Goal: Book appointment/travel/reservation

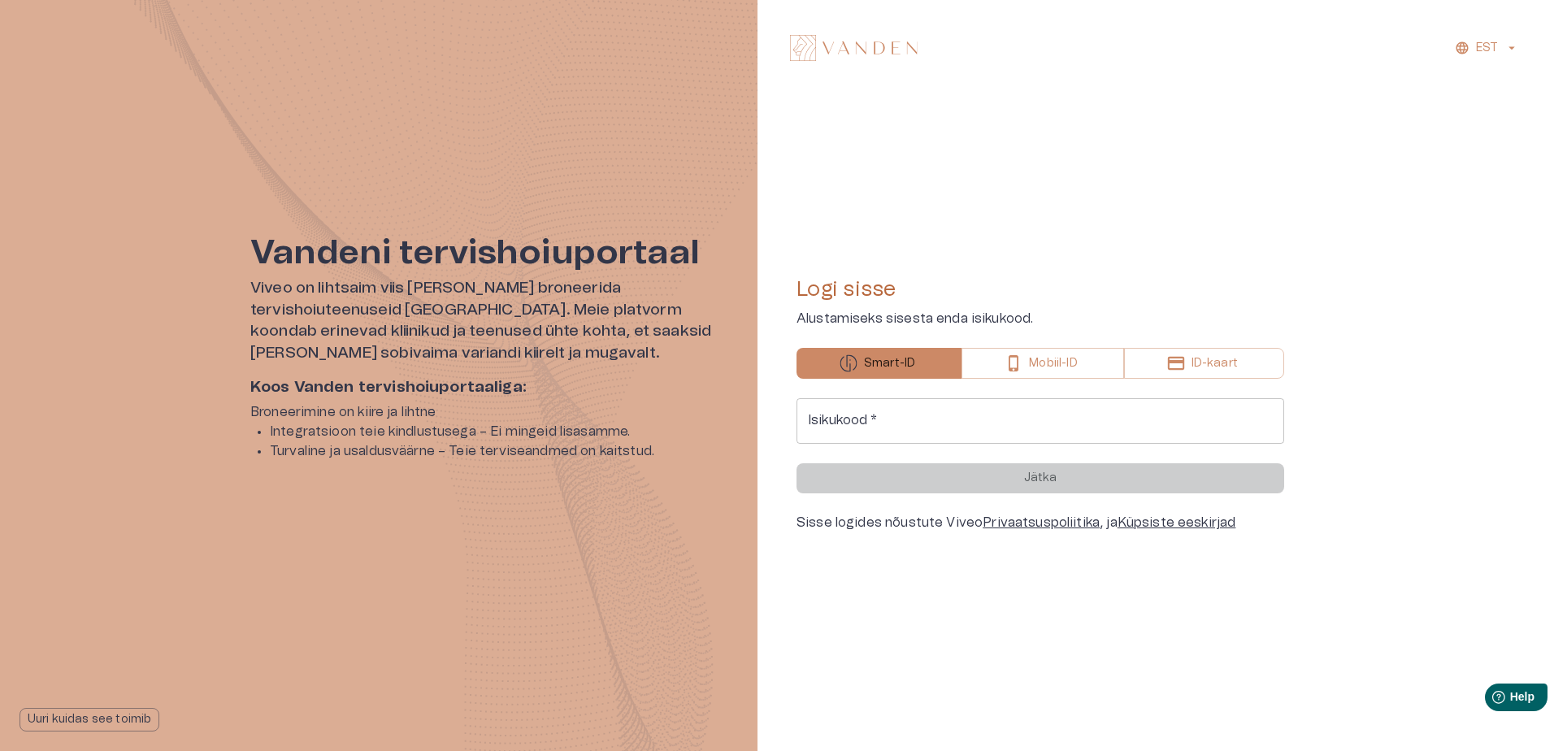
click at [850, 46] on img at bounding box center [854, 48] width 128 height 26
click at [836, 433] on input "Isikukood   *" at bounding box center [1041, 421] width 488 height 46
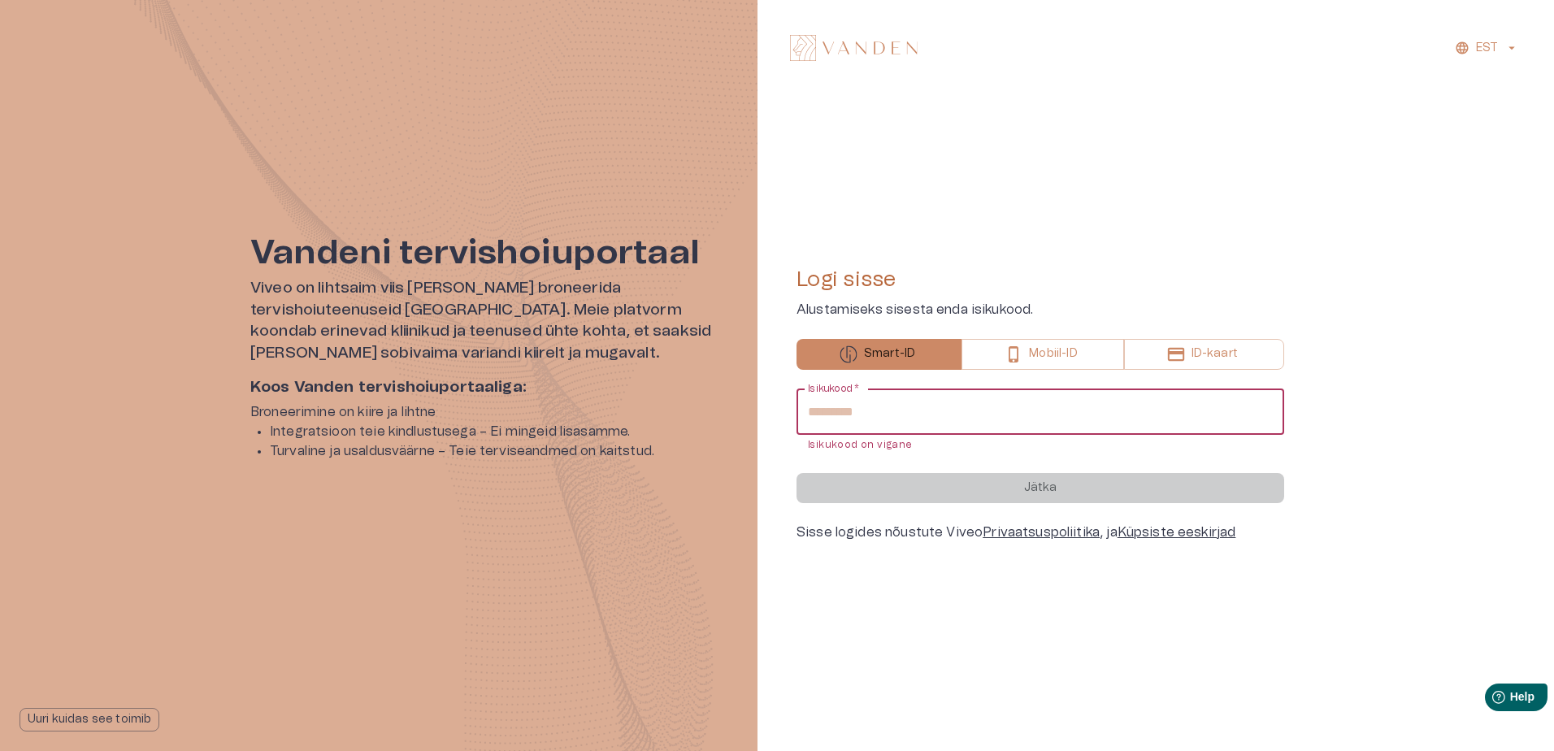
click at [837, 399] on div "Isikukood   * Isikukood   * Isikukood on vigane" at bounding box center [1041, 421] width 488 height 64
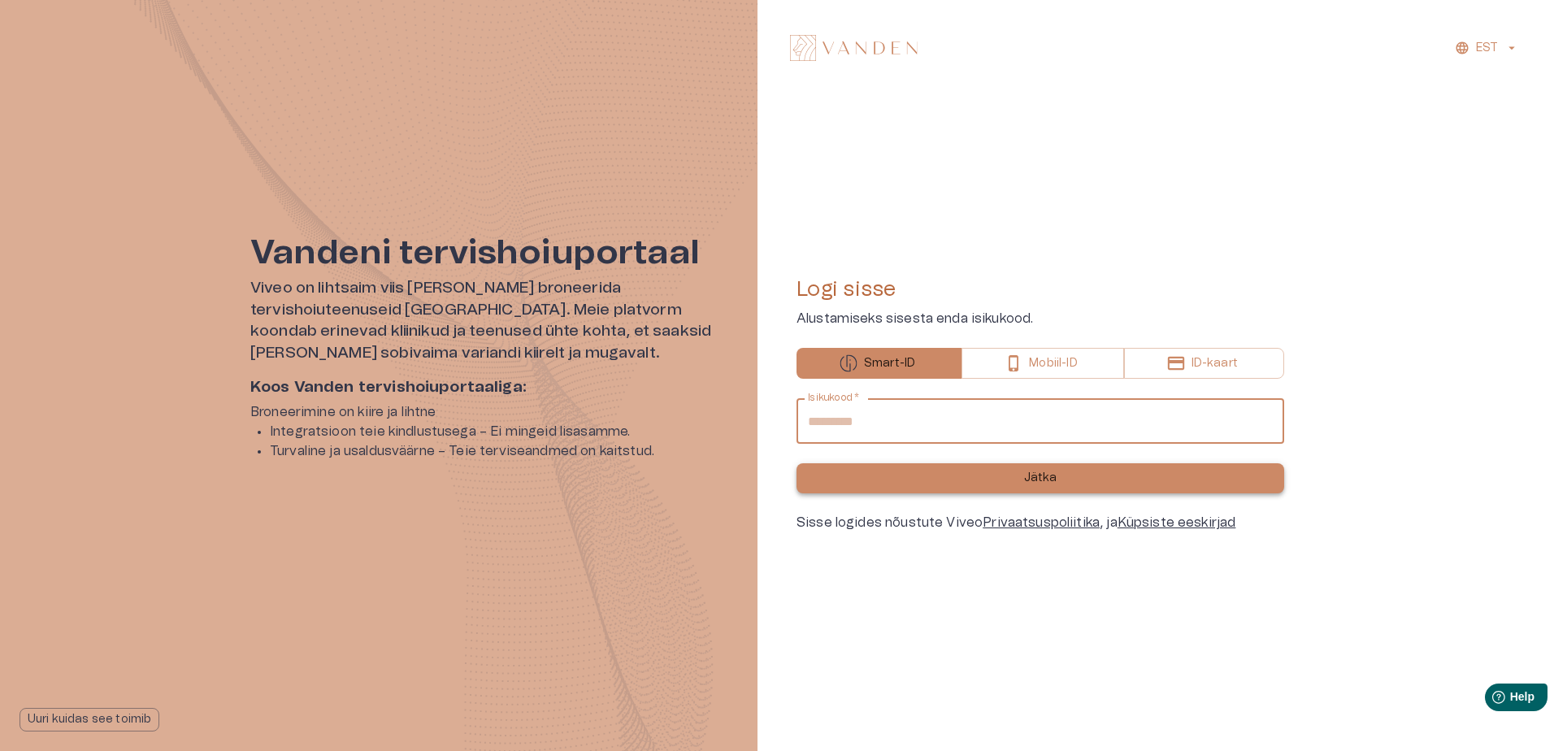
type input "**********"
click at [1034, 472] on p "Jätka" at bounding box center [1040, 478] width 33 height 17
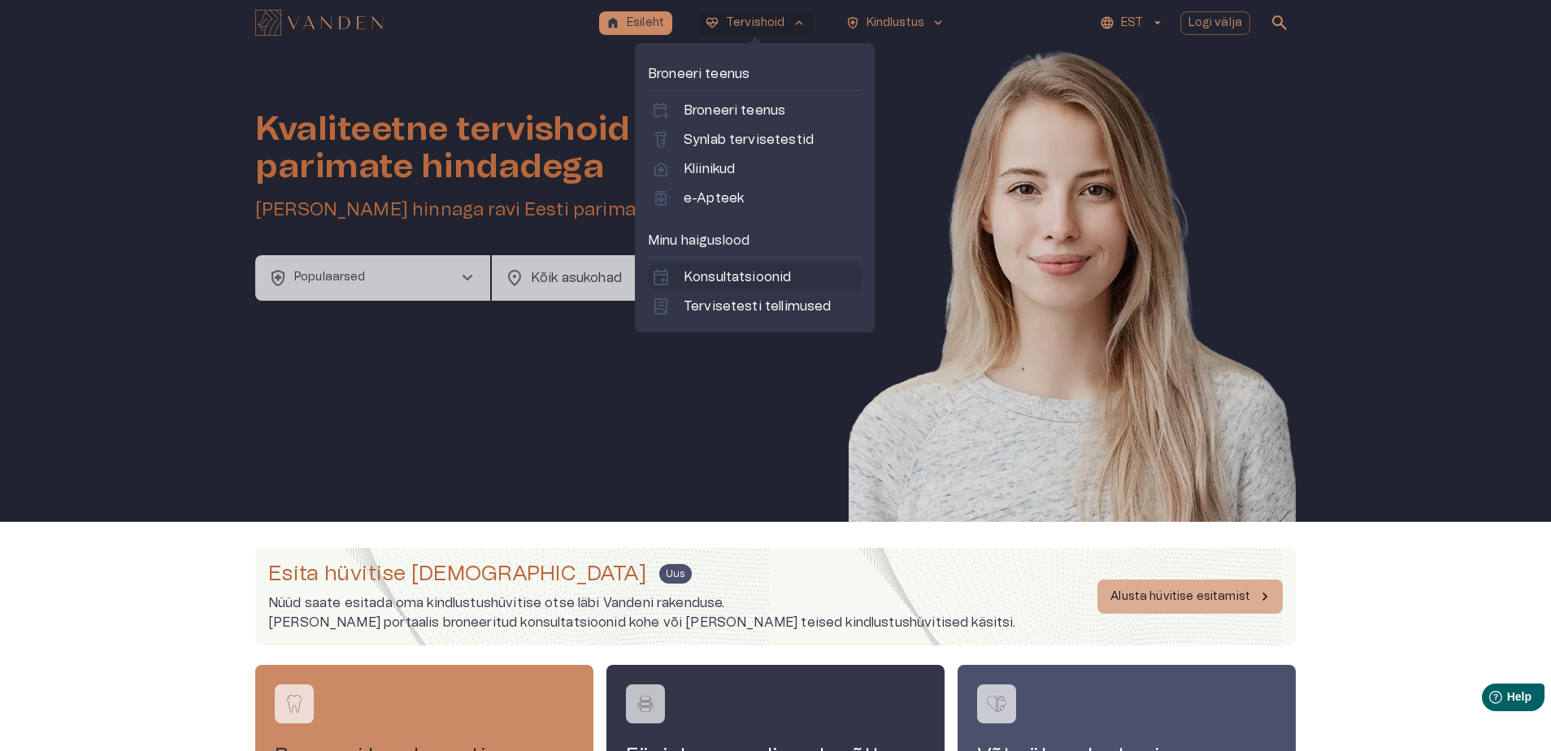
click at [715, 277] on p "Konsultatsioonid" at bounding box center [737, 277] width 107 height 20
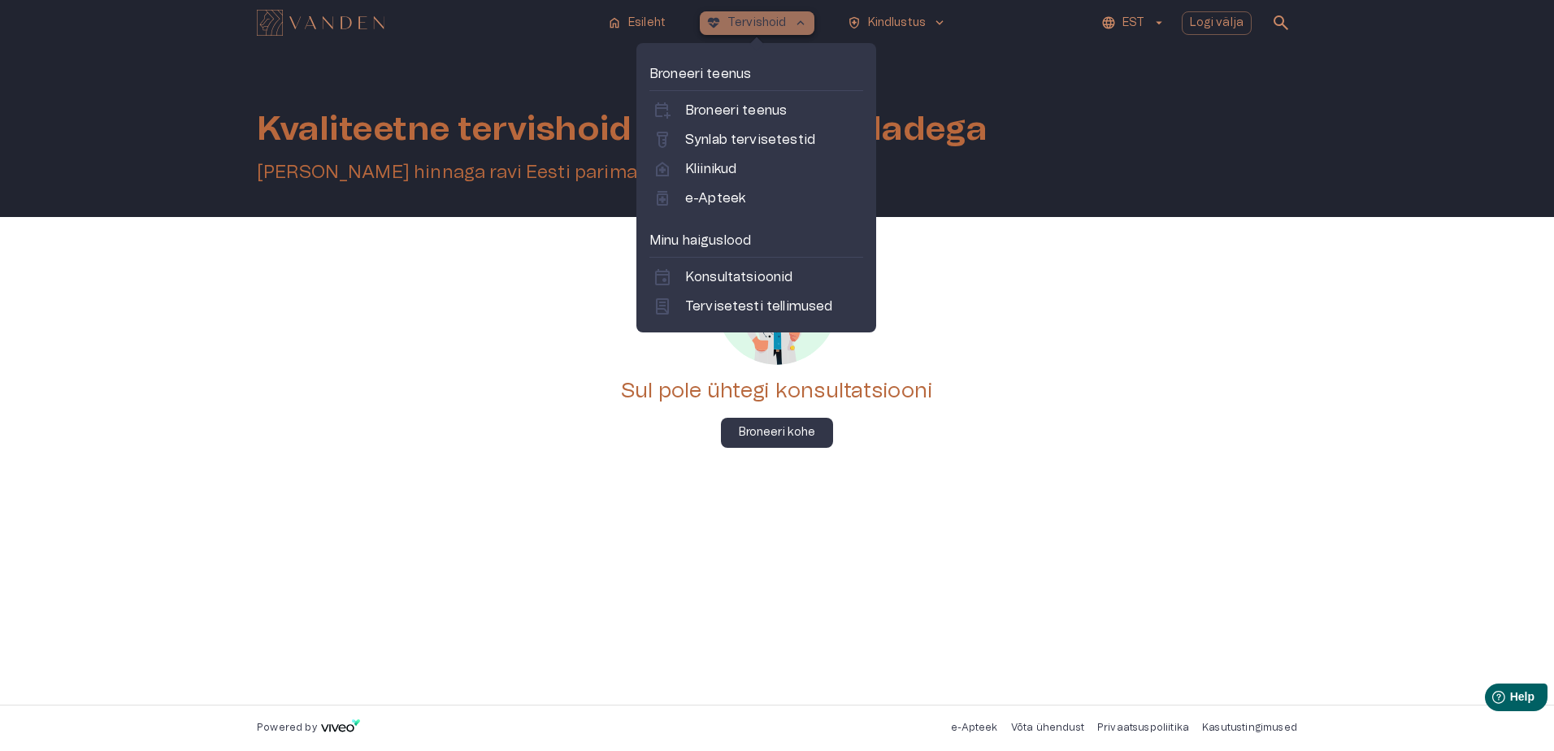
click at [775, 26] on p "Tervishoid" at bounding box center [757, 23] width 59 height 17
click at [719, 137] on p "Synlab tervisetestid" at bounding box center [750, 140] width 130 height 20
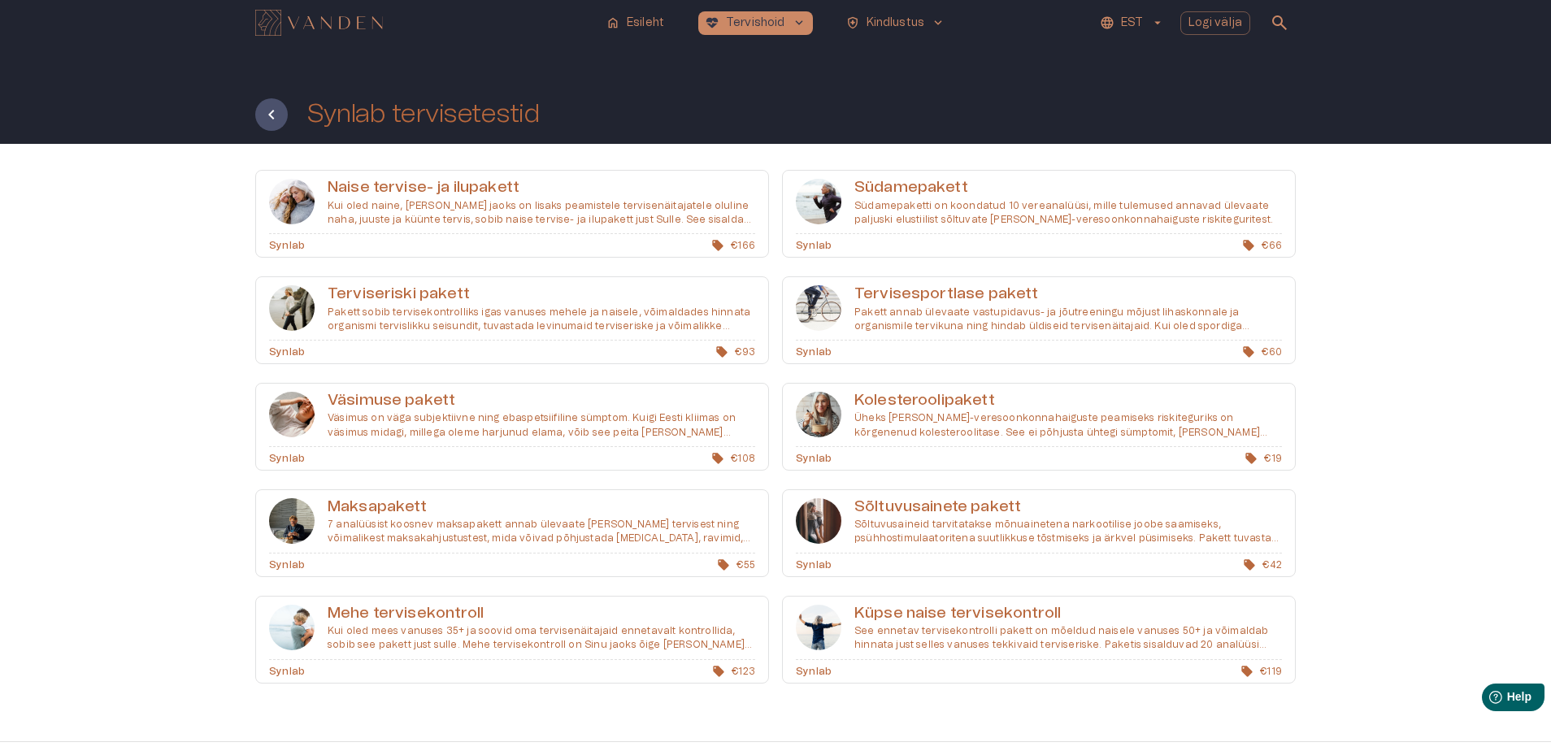
click at [413, 425] on p "Väsimus on väga subjektiivne ning ebaspetsiifiline sümptom. Kuigi Eesti kliimas…" at bounding box center [542, 425] width 428 height 28
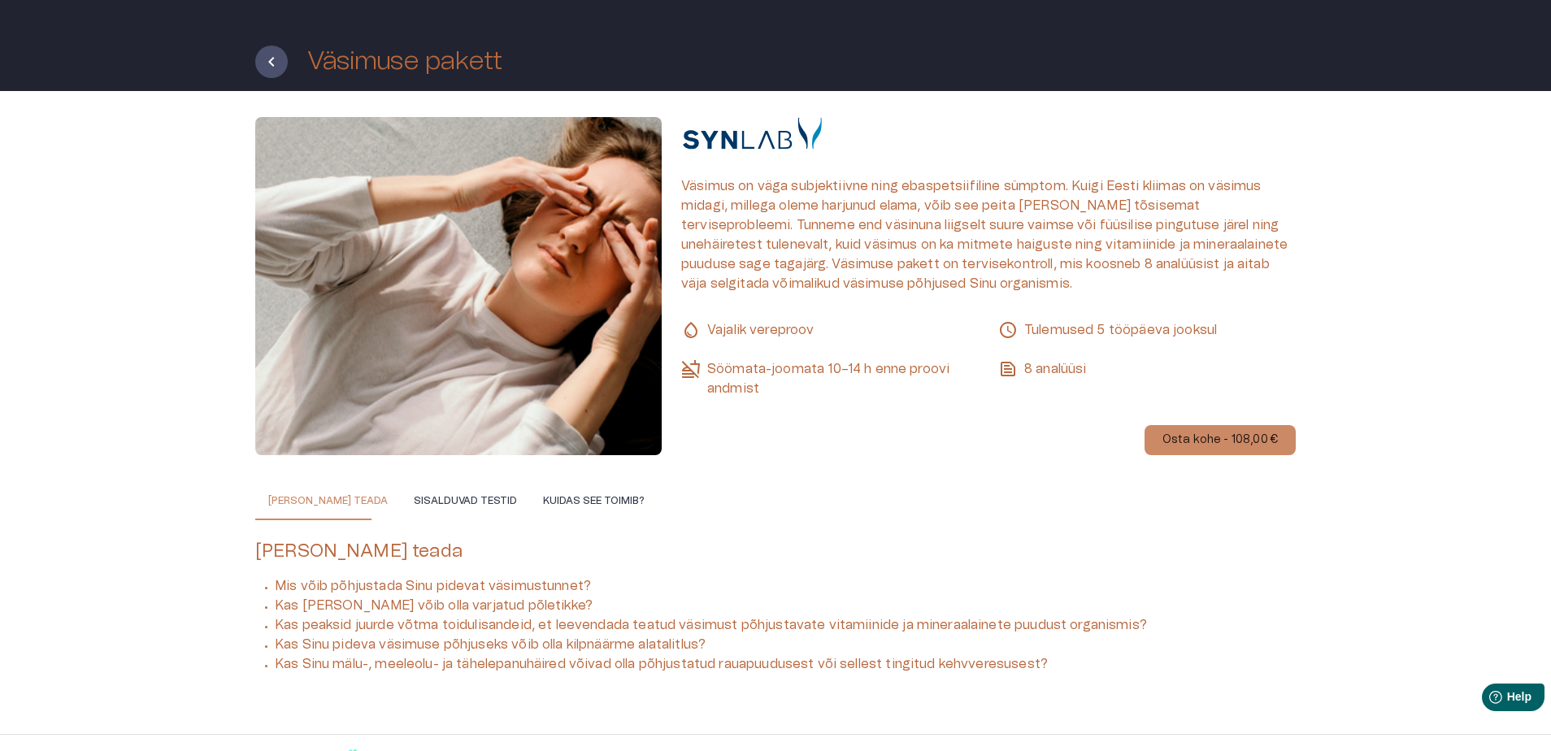
scroll to position [82, 0]
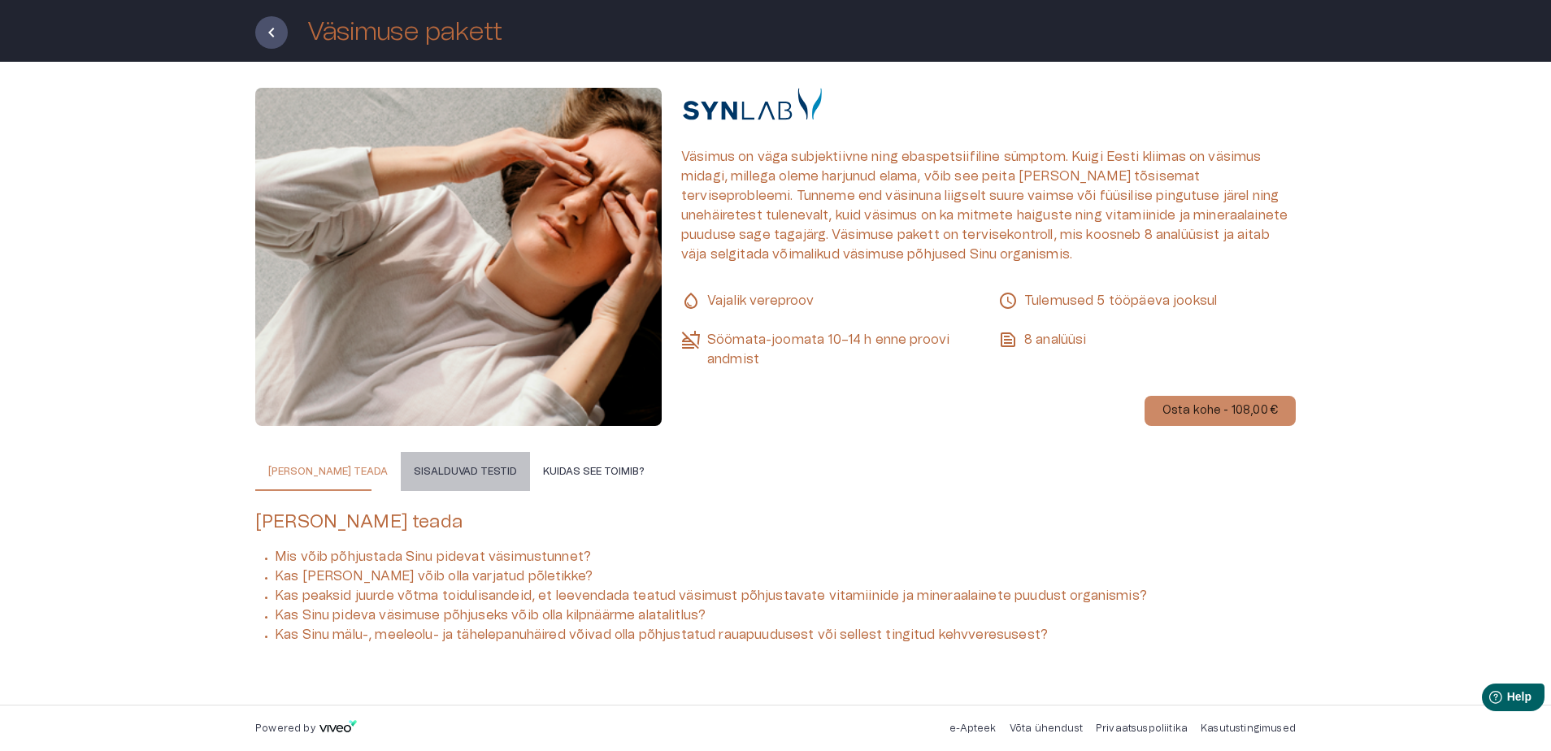
click at [436, 466] on button "Sisalduvad testid" at bounding box center [465, 471] width 129 height 39
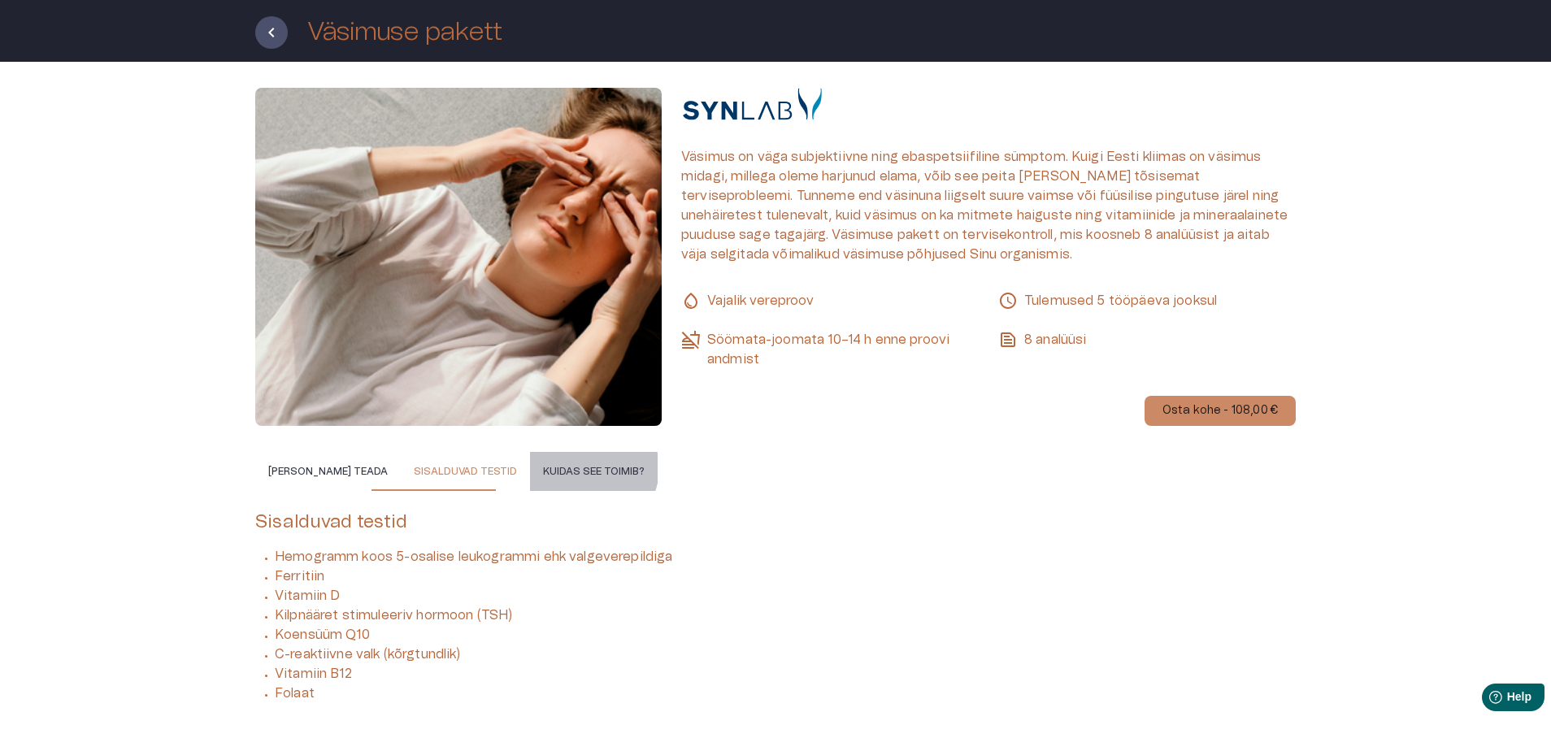
click at [556, 468] on button "Kuidas see toimib?" at bounding box center [594, 471] width 128 height 39
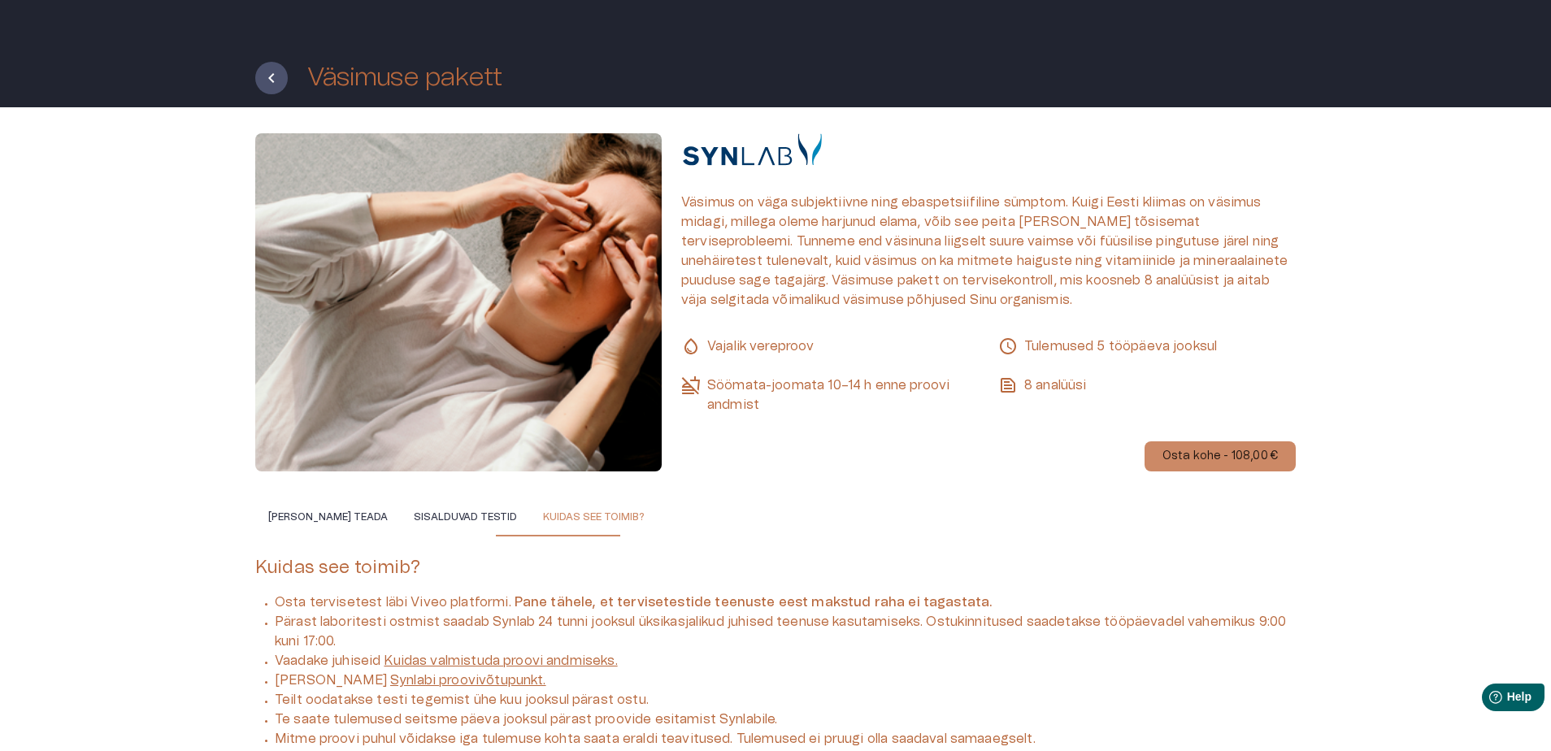
scroll to position [0, 0]
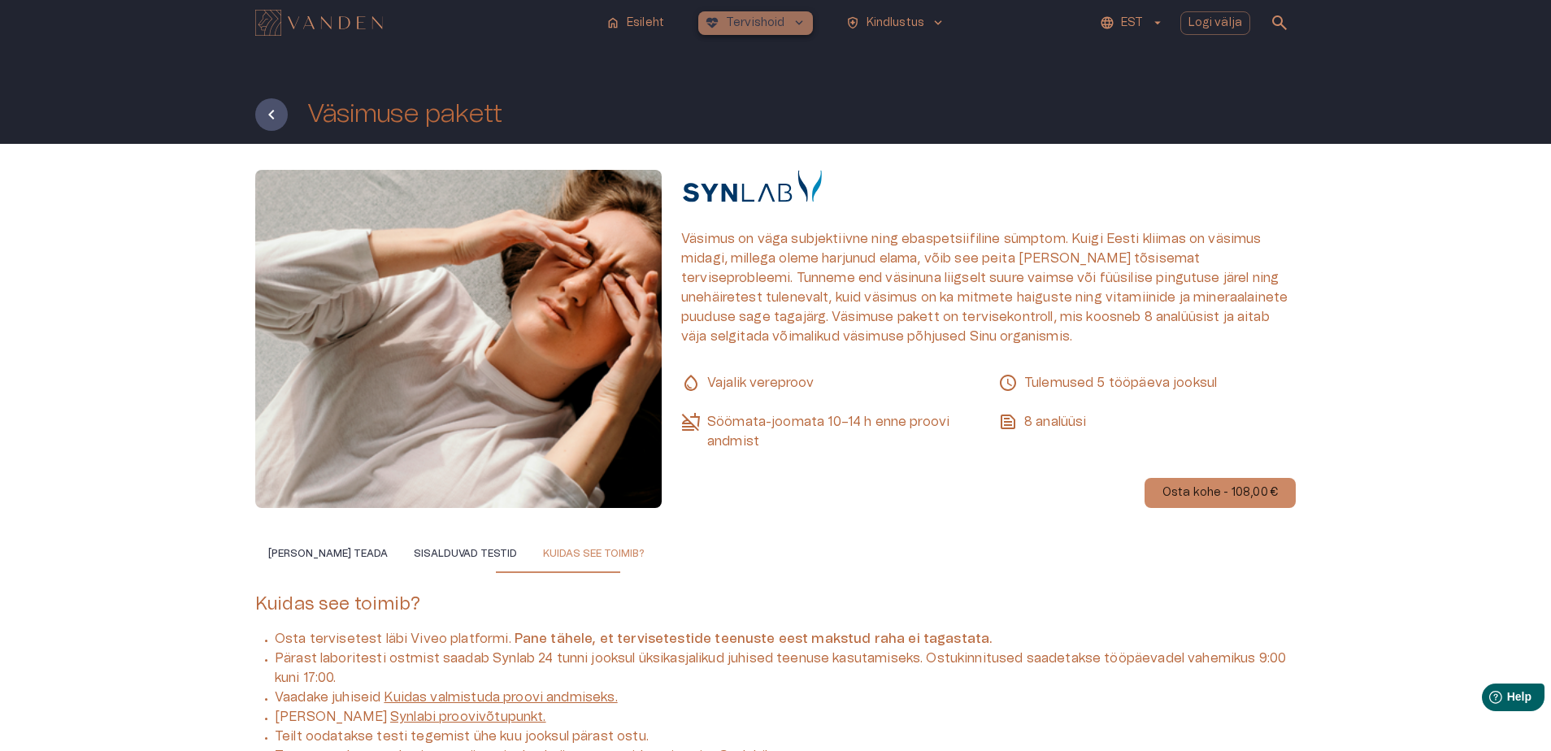
click at [795, 20] on span "keyboard_arrow_down" at bounding box center [799, 22] width 15 height 15
click at [784, 20] on p "Tervishoid" at bounding box center [755, 23] width 59 height 17
click at [629, 23] on p "Esileht" at bounding box center [645, 23] width 37 height 17
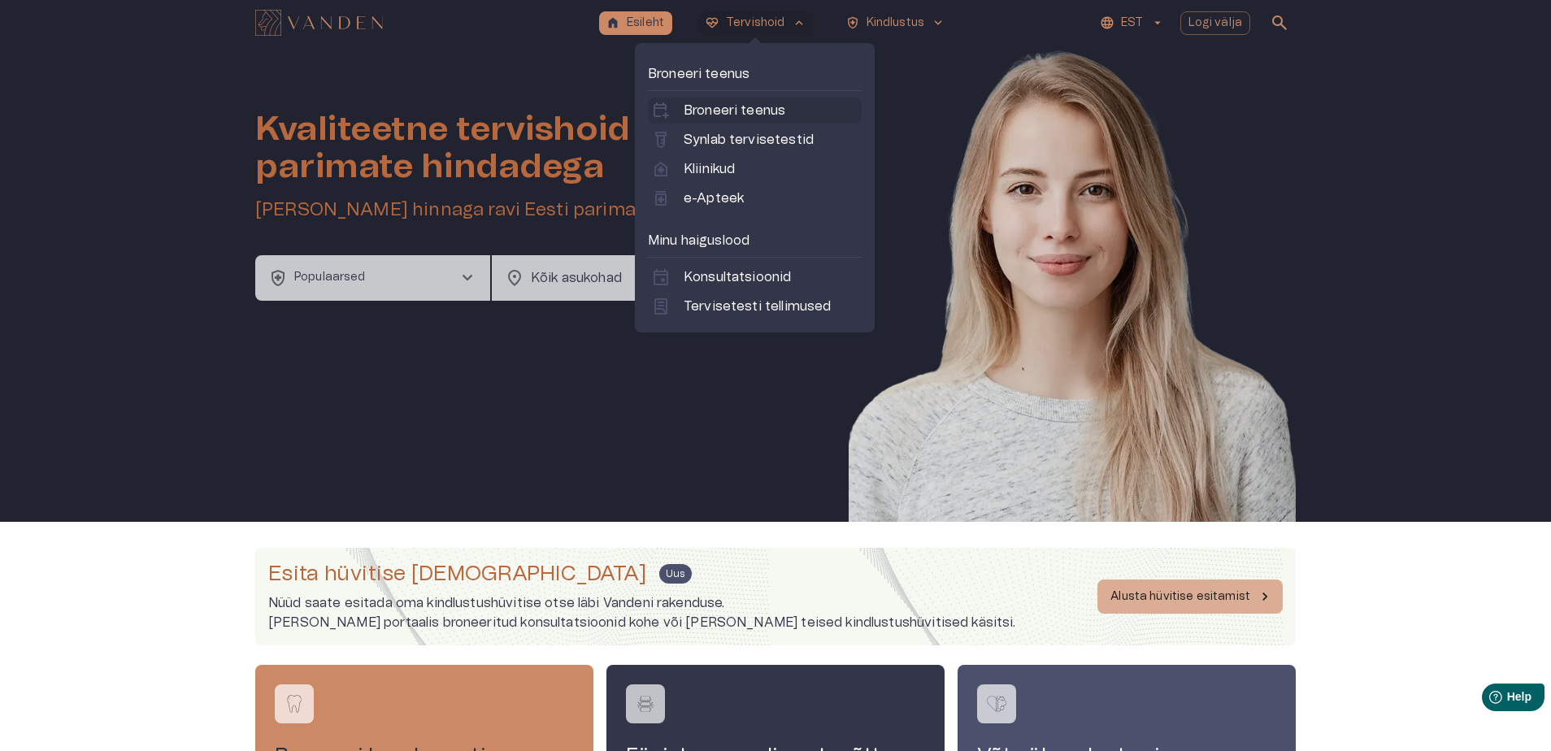
click at [741, 110] on p "Broneeri teenus" at bounding box center [735, 111] width 102 height 20
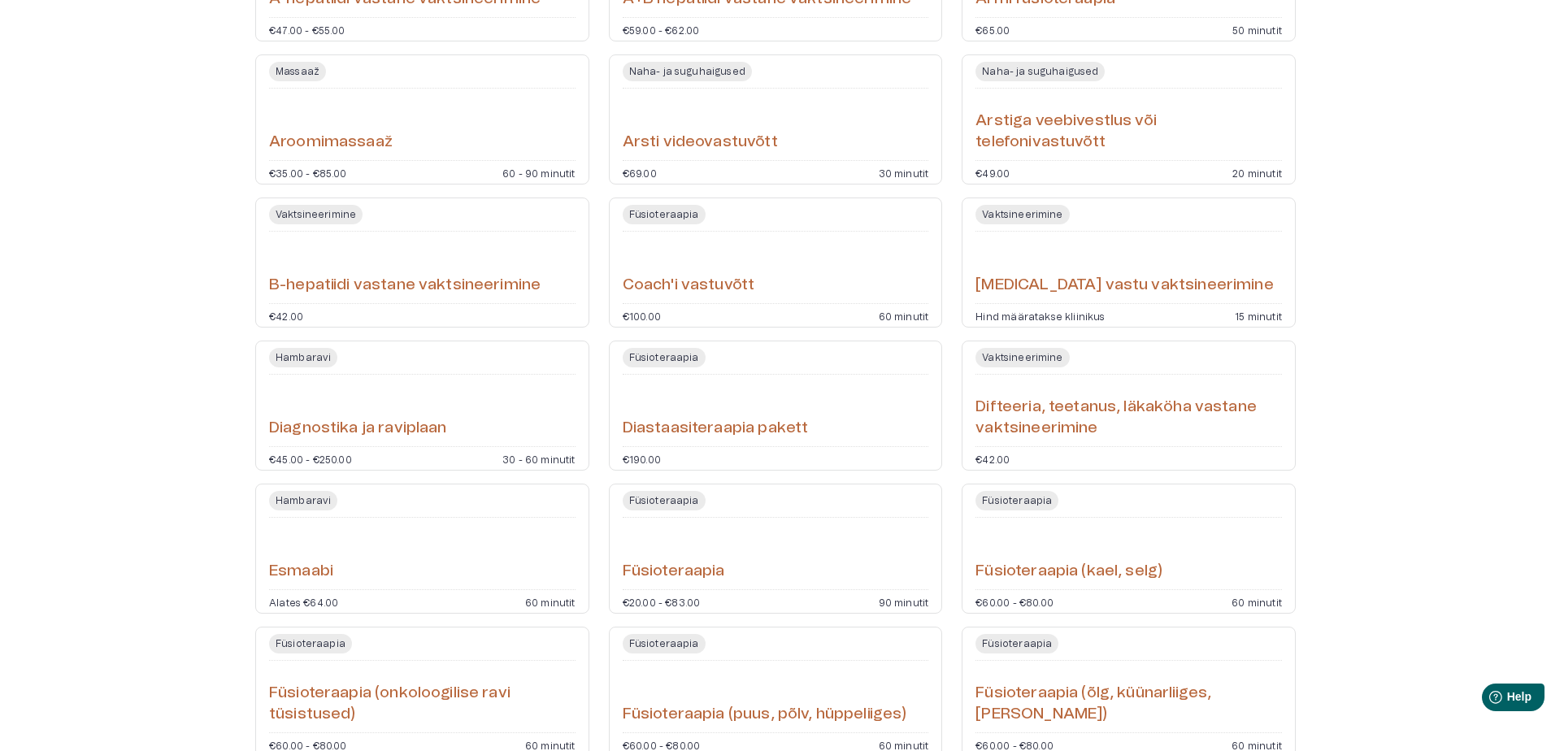
scroll to position [298, 0]
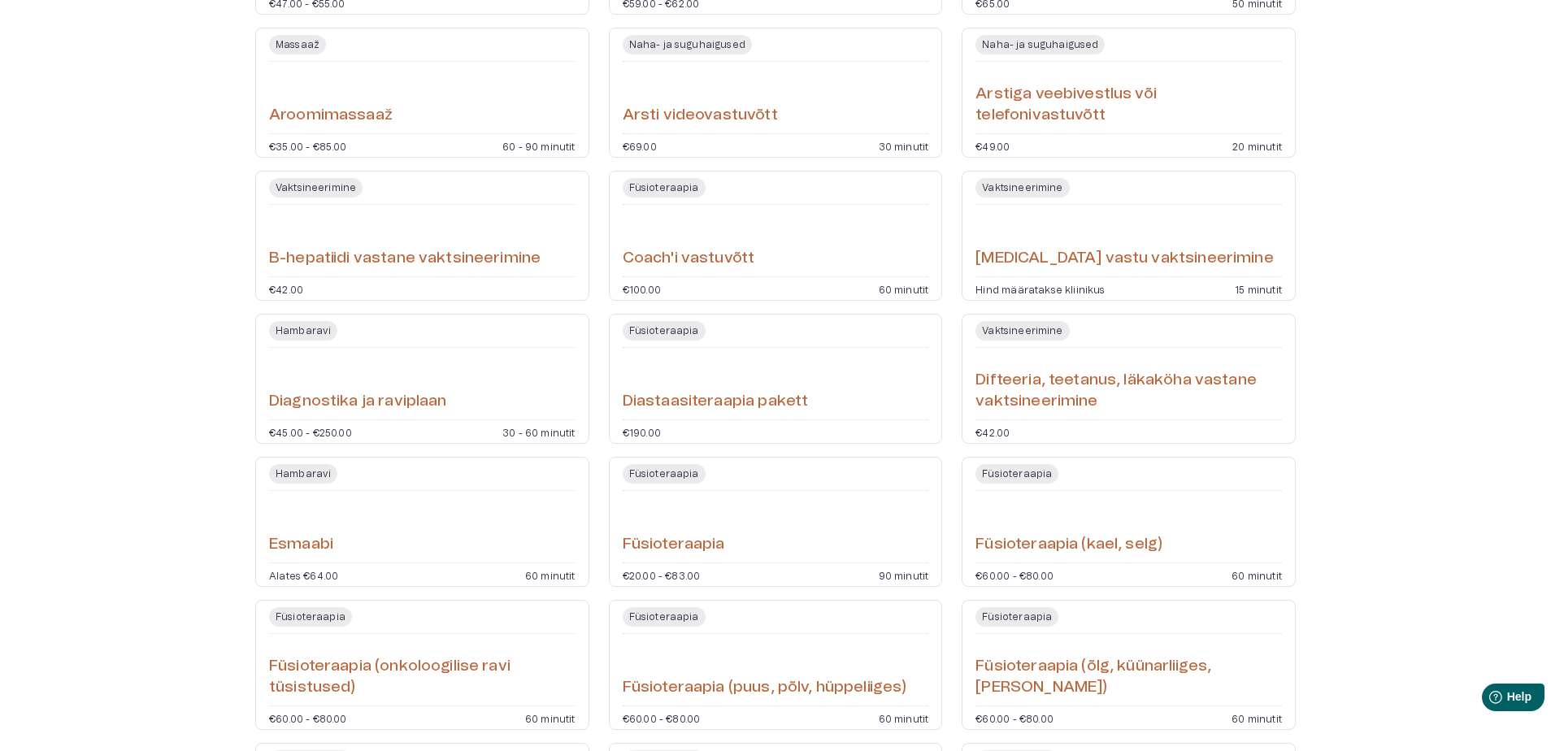
click at [342, 393] on h6 "Diagnostika ja raviplaan" at bounding box center [358, 402] width 178 height 22
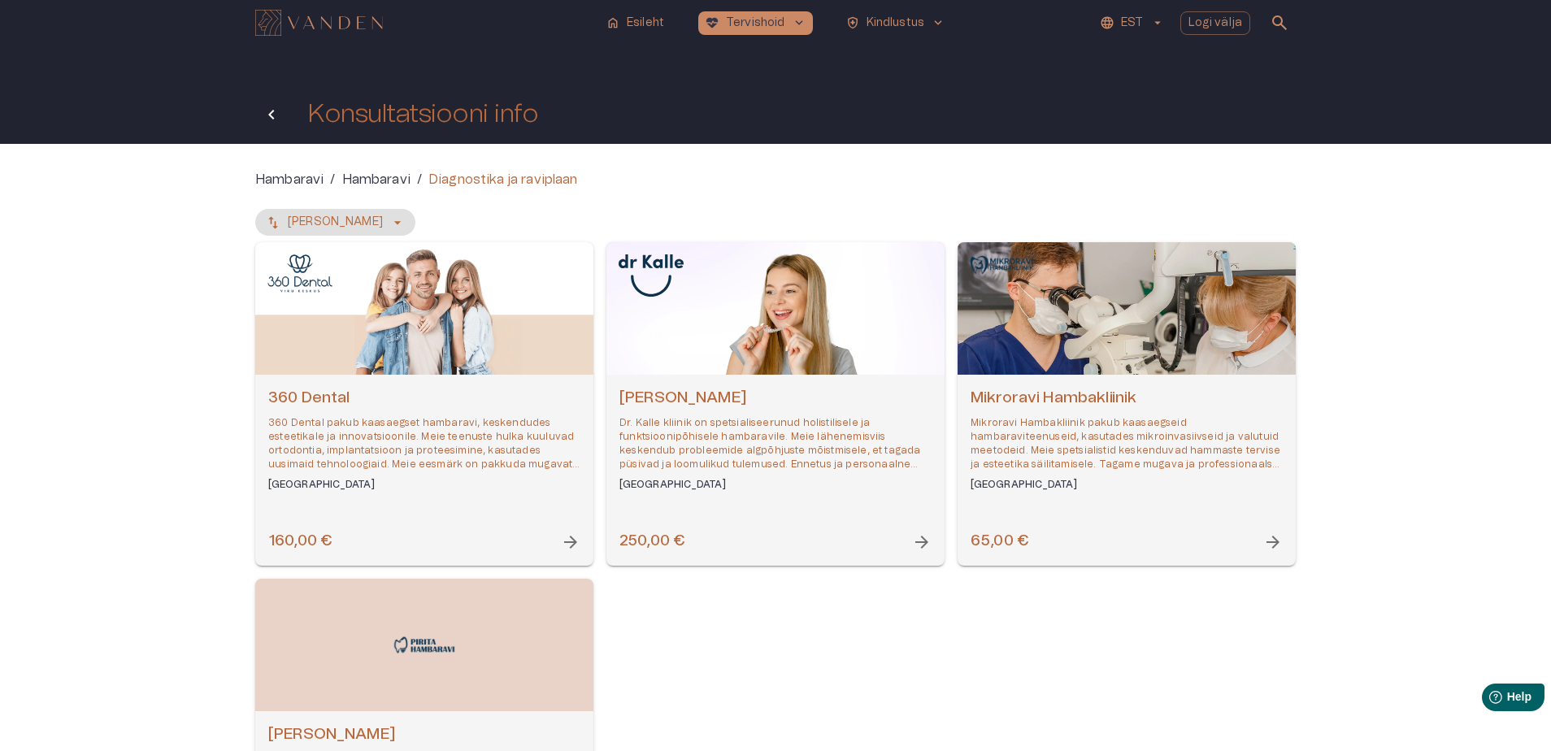
click at [263, 111] on icon "Tagasi" at bounding box center [272, 115] width 20 height 20
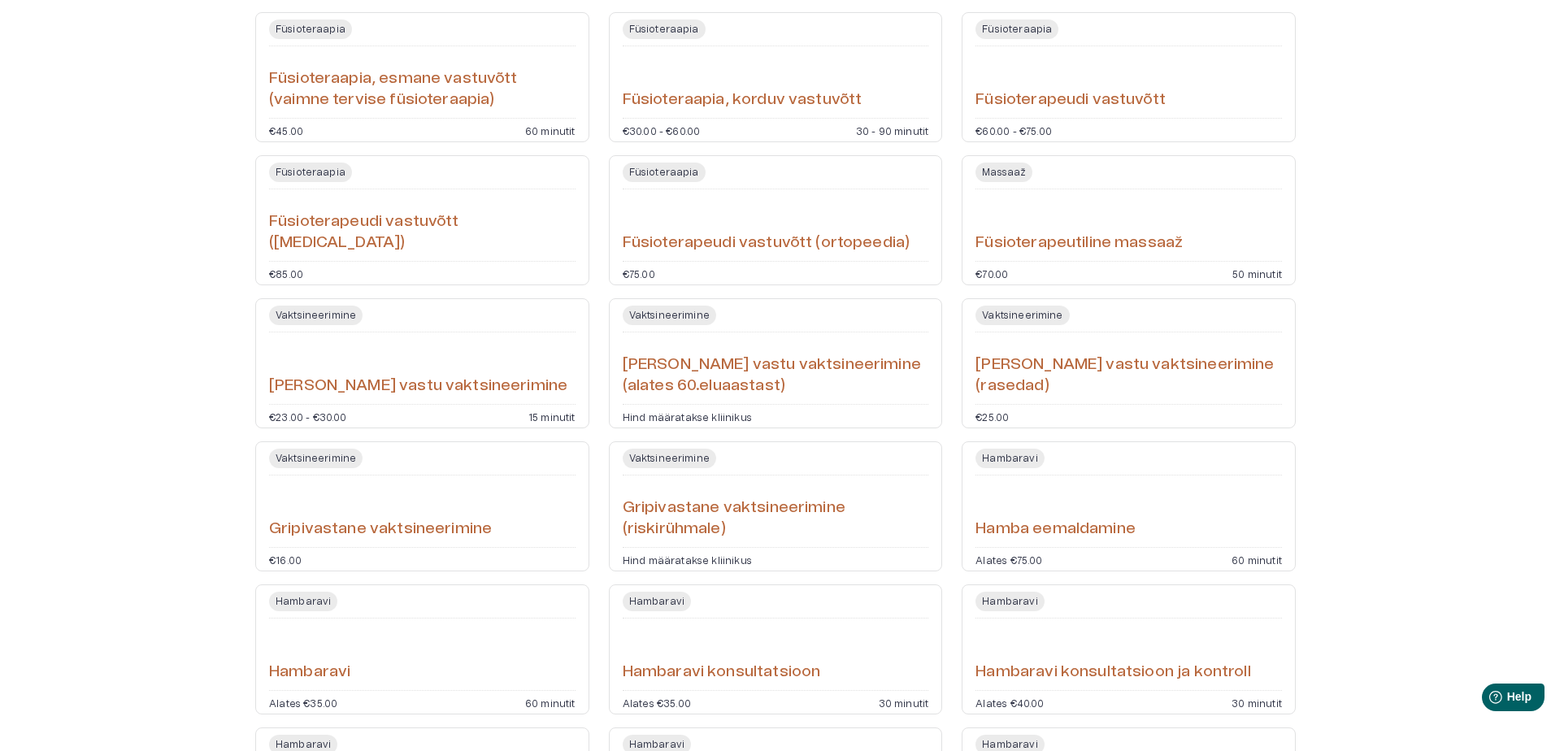
scroll to position [1602, 0]
click at [364, 524] on h6 "Gripivastane vaktsineerimine" at bounding box center [380, 529] width 223 height 22
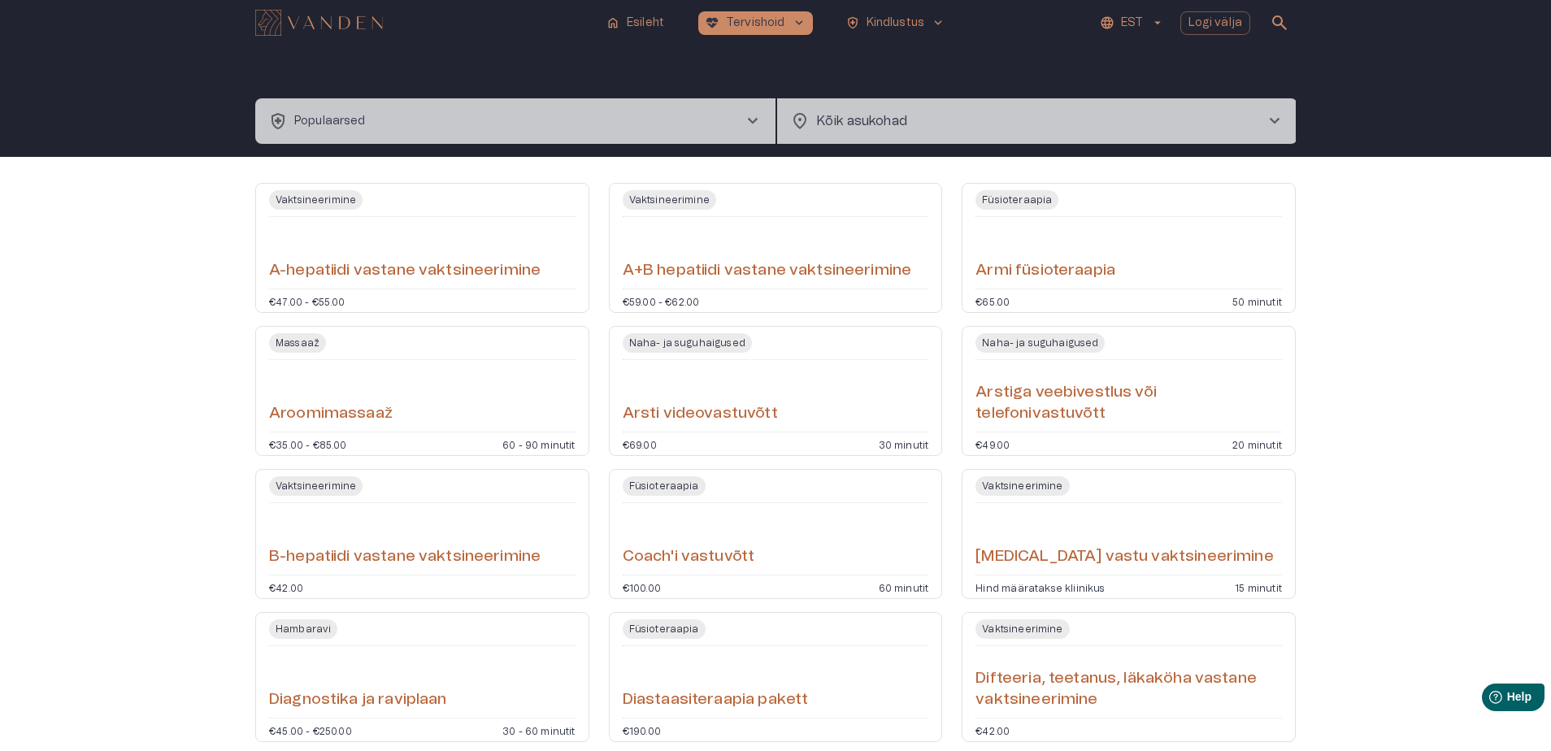
click at [754, 121] on span "chevron_right" at bounding box center [753, 121] width 20 height 20
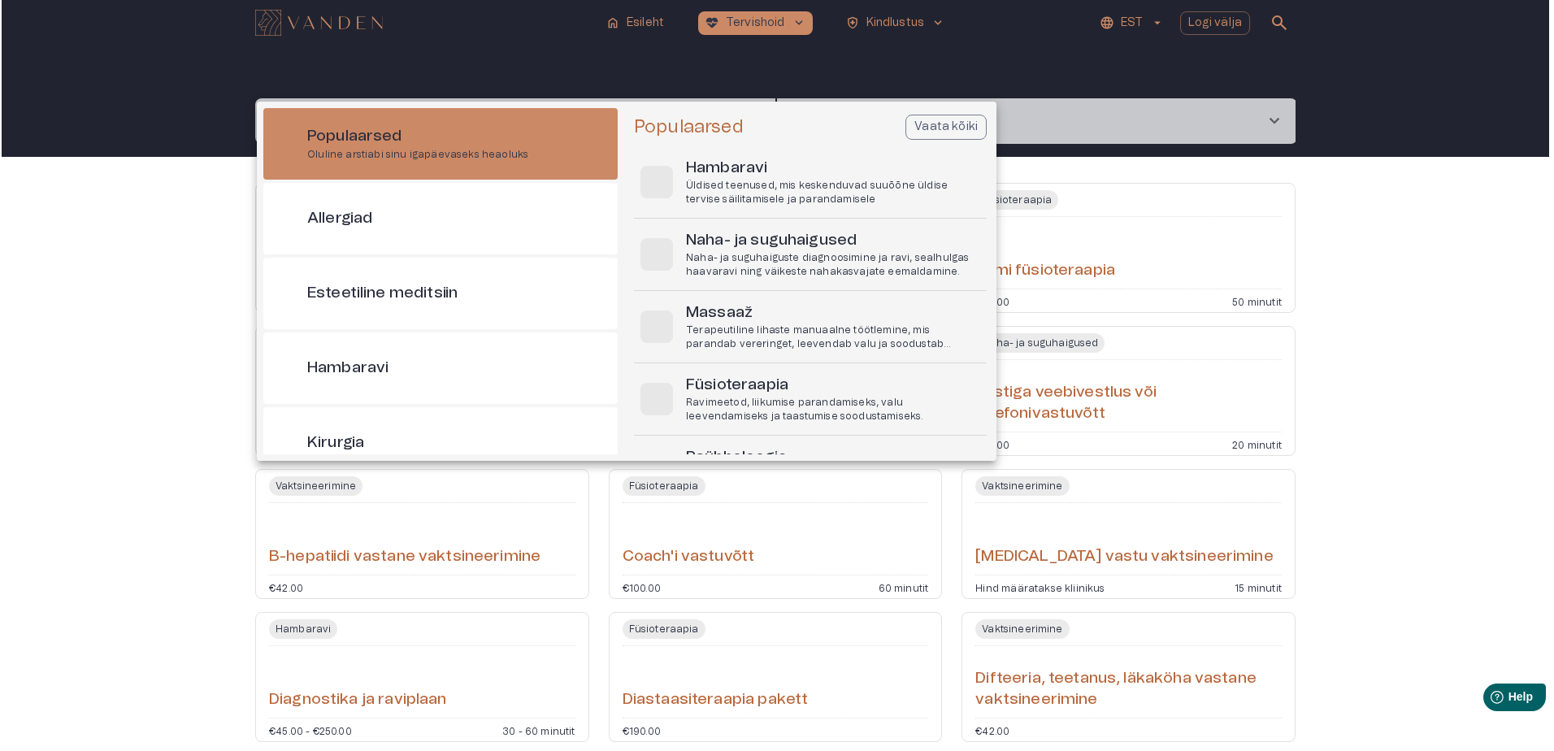
scroll to position [46, 0]
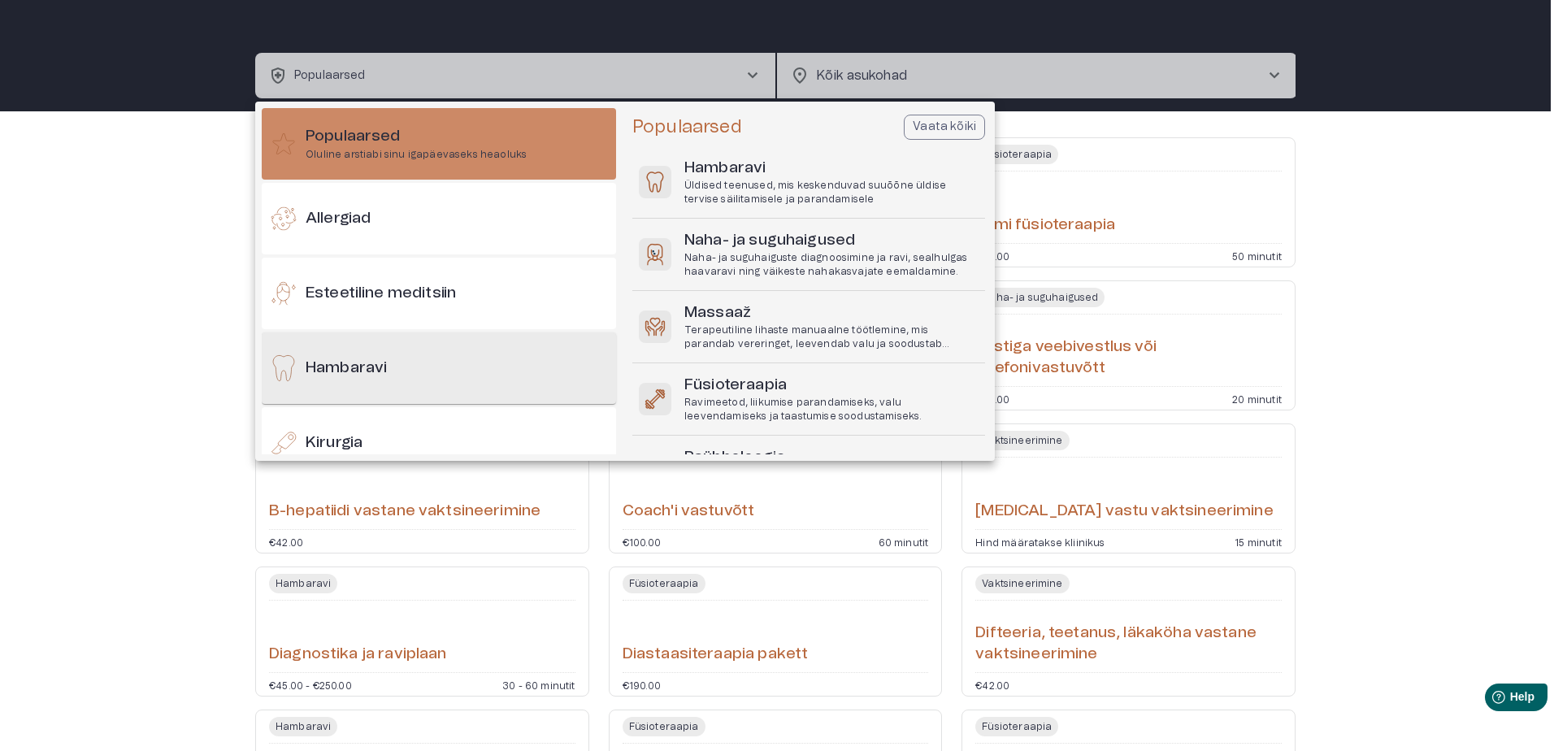
click at [353, 374] on h6 "Hambaravi" at bounding box center [346, 369] width 81 height 22
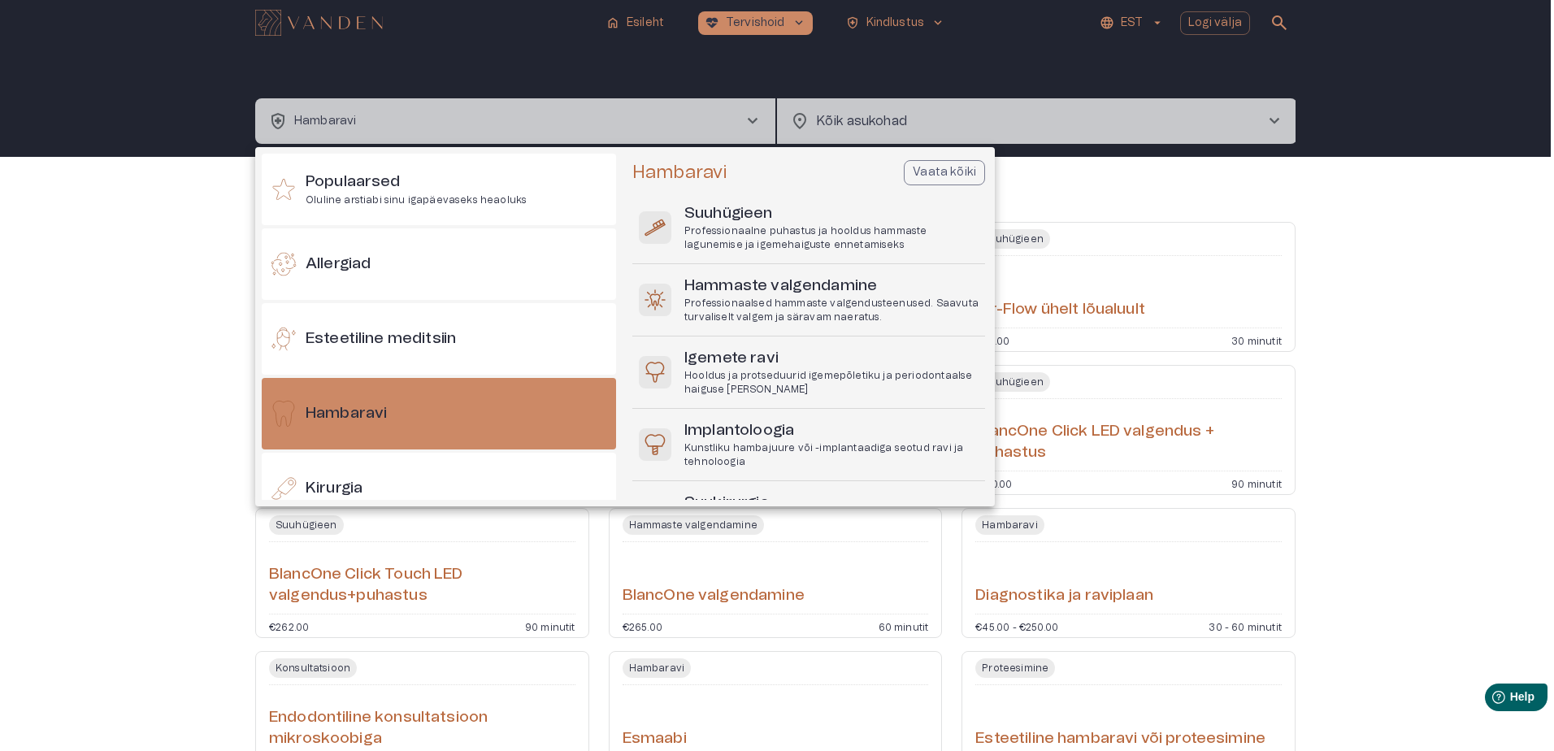
click at [28, 588] on div at bounding box center [777, 375] width 1554 height 751
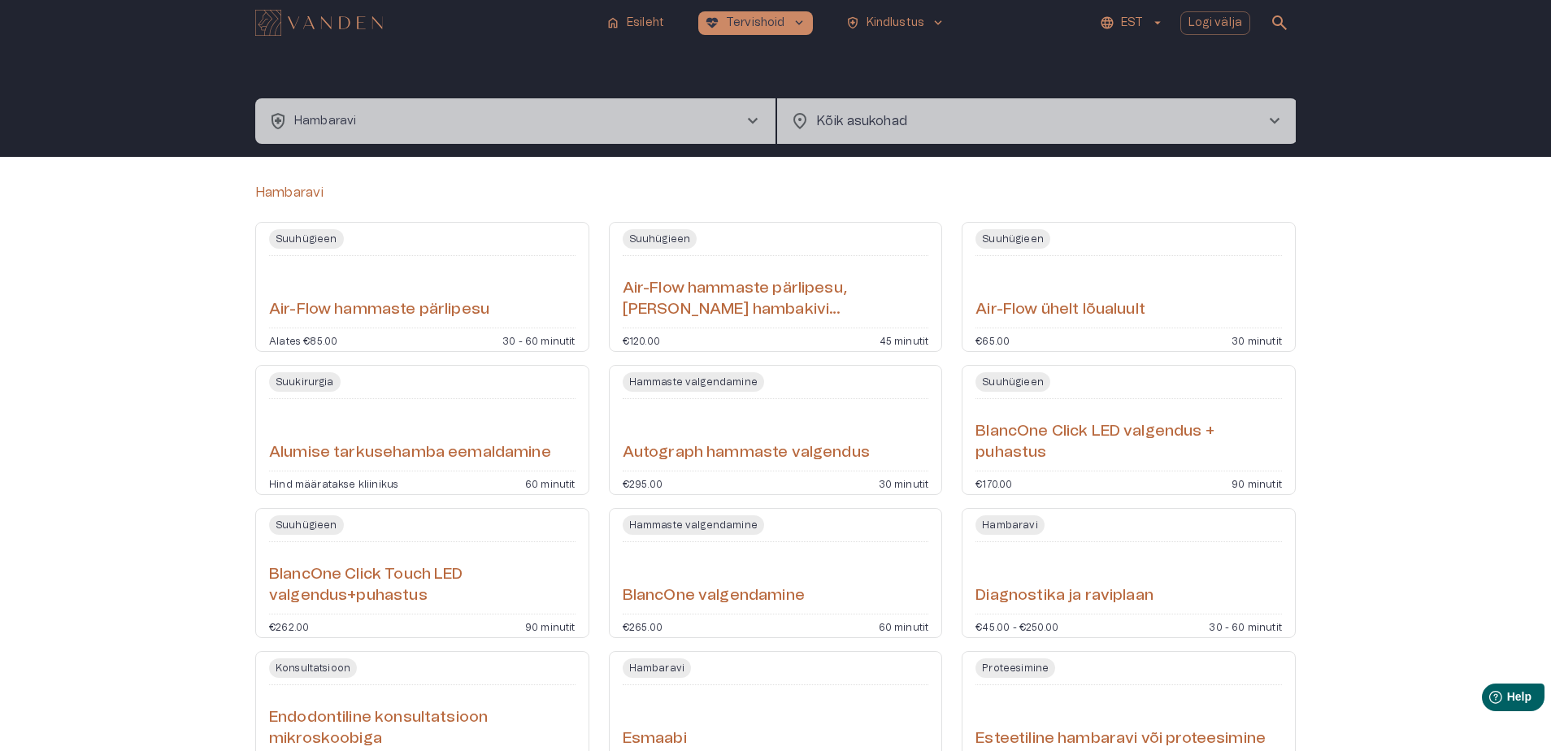
click at [1267, 121] on span "chevron_right" at bounding box center [1275, 121] width 20 height 20
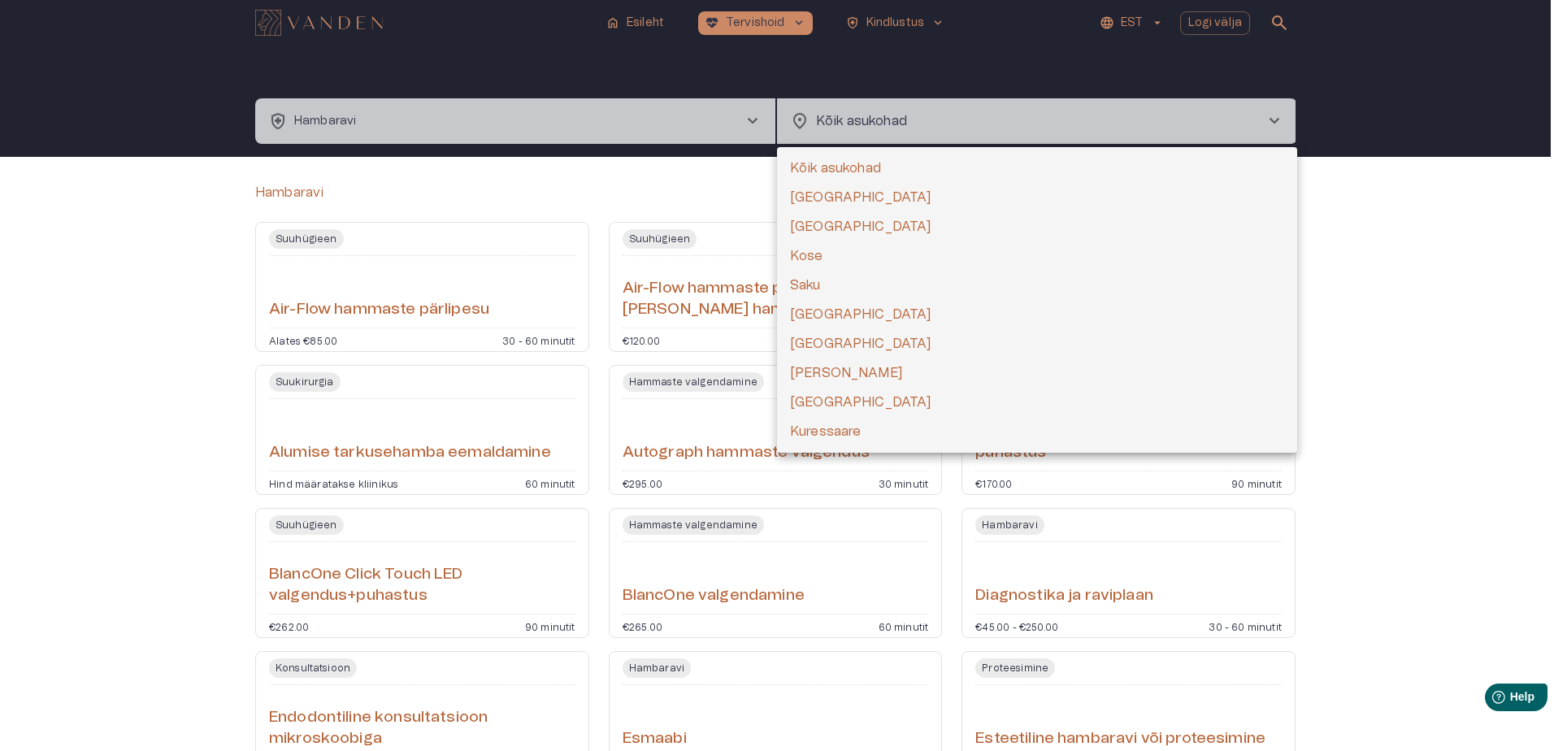
click at [815, 222] on li "[GEOGRAPHIC_DATA]" at bounding box center [1037, 226] width 520 height 29
type input "**********"
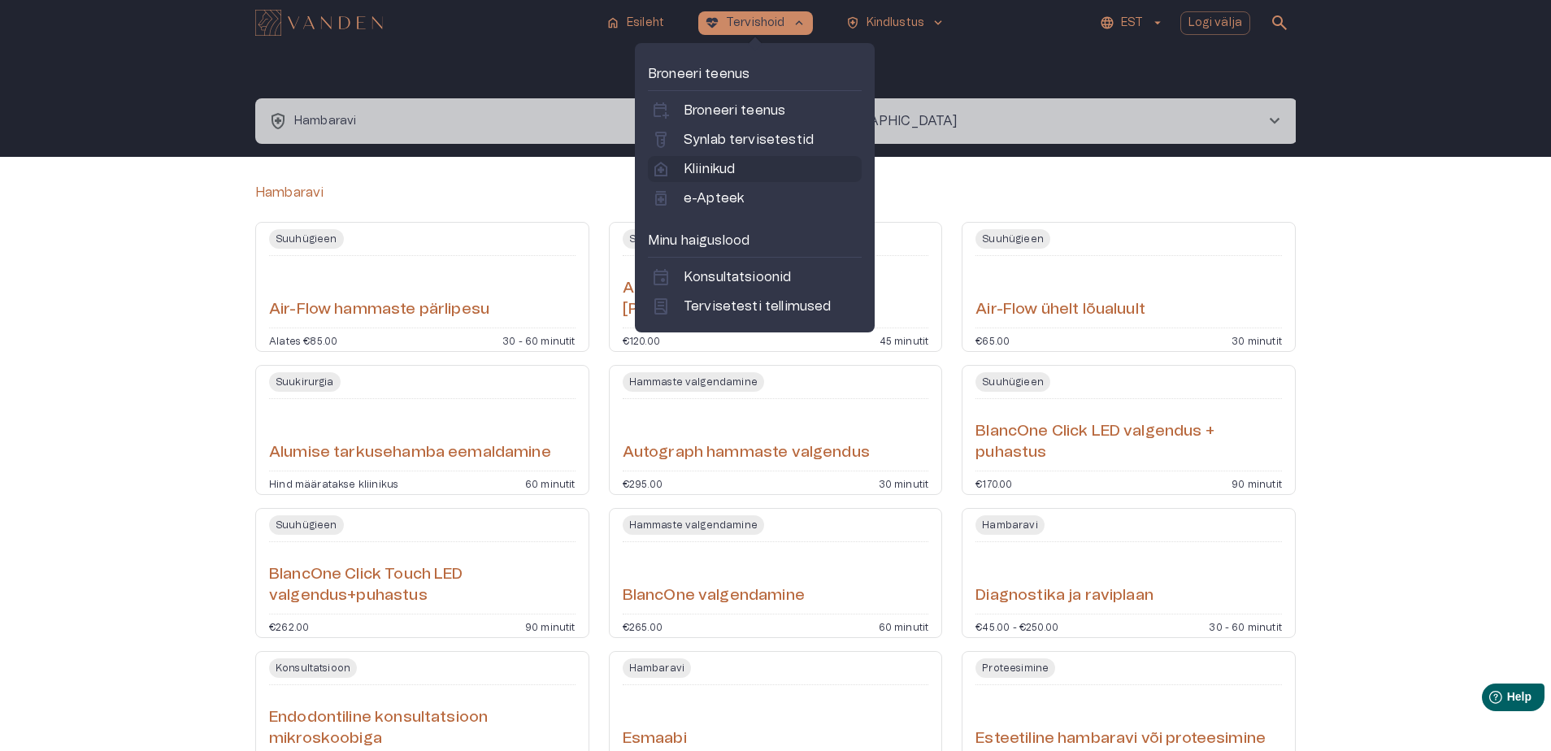
click at [702, 168] on p "Kliinikud" at bounding box center [709, 169] width 51 height 20
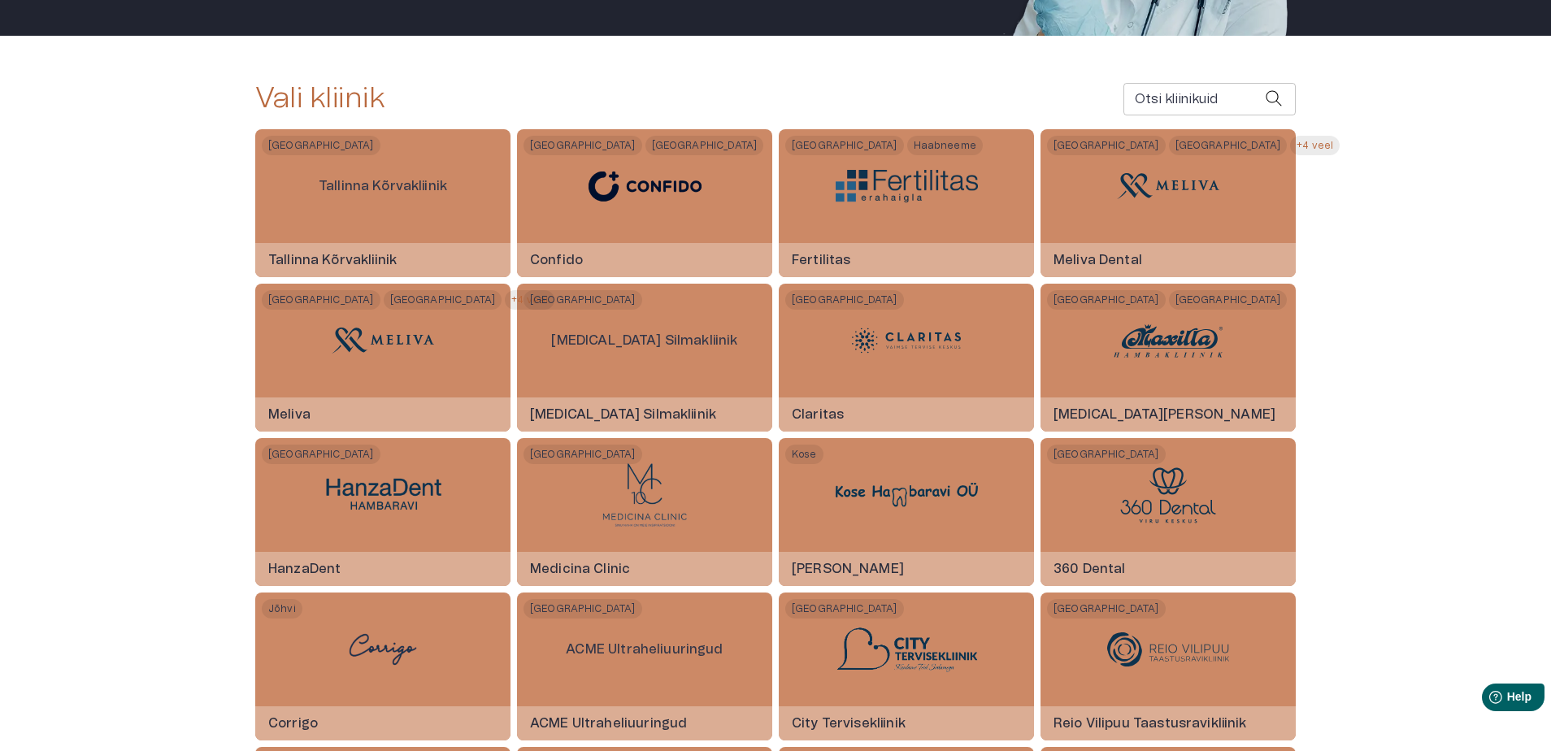
scroll to position [298, 0]
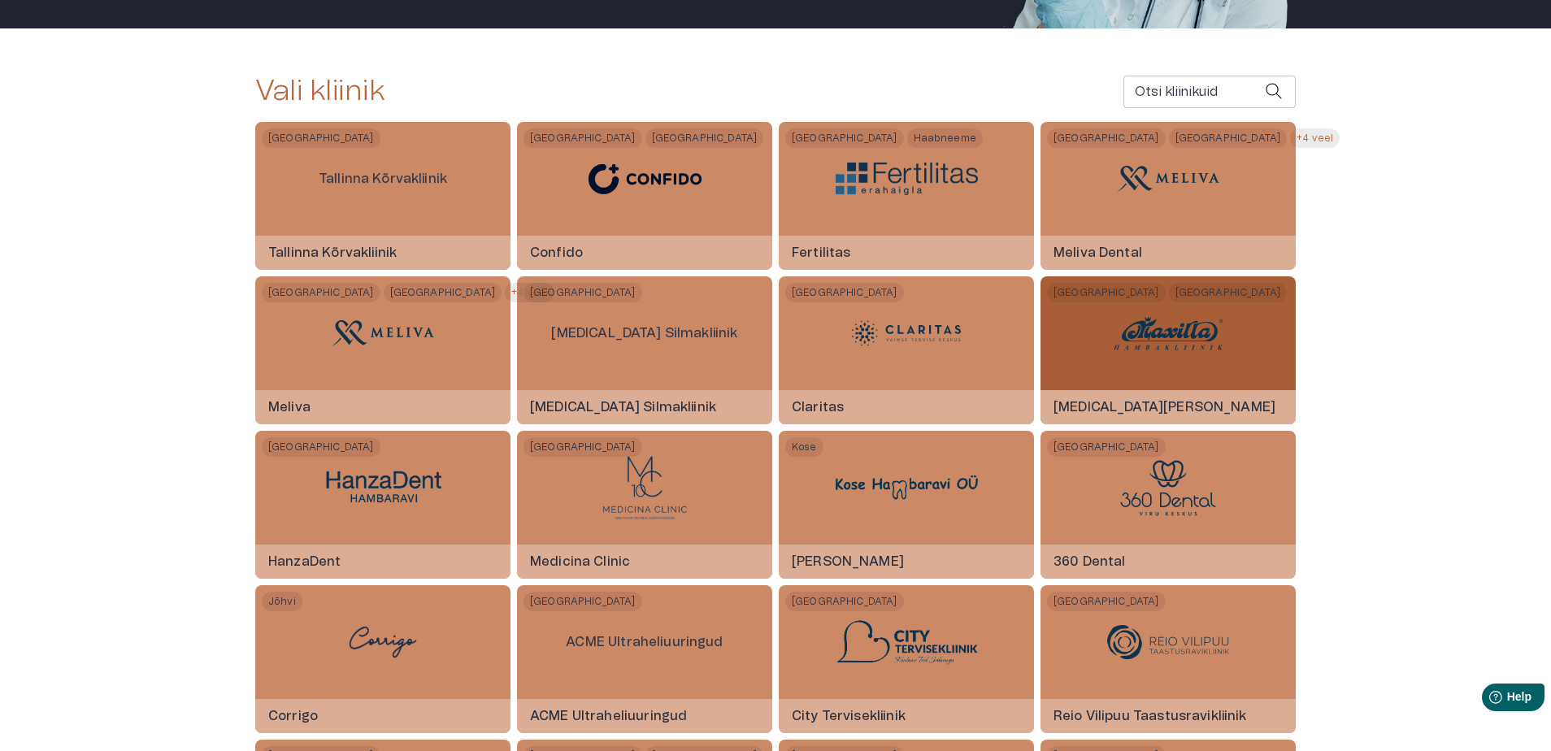
click at [1178, 360] on div at bounding box center [1168, 333] width 122 height 114
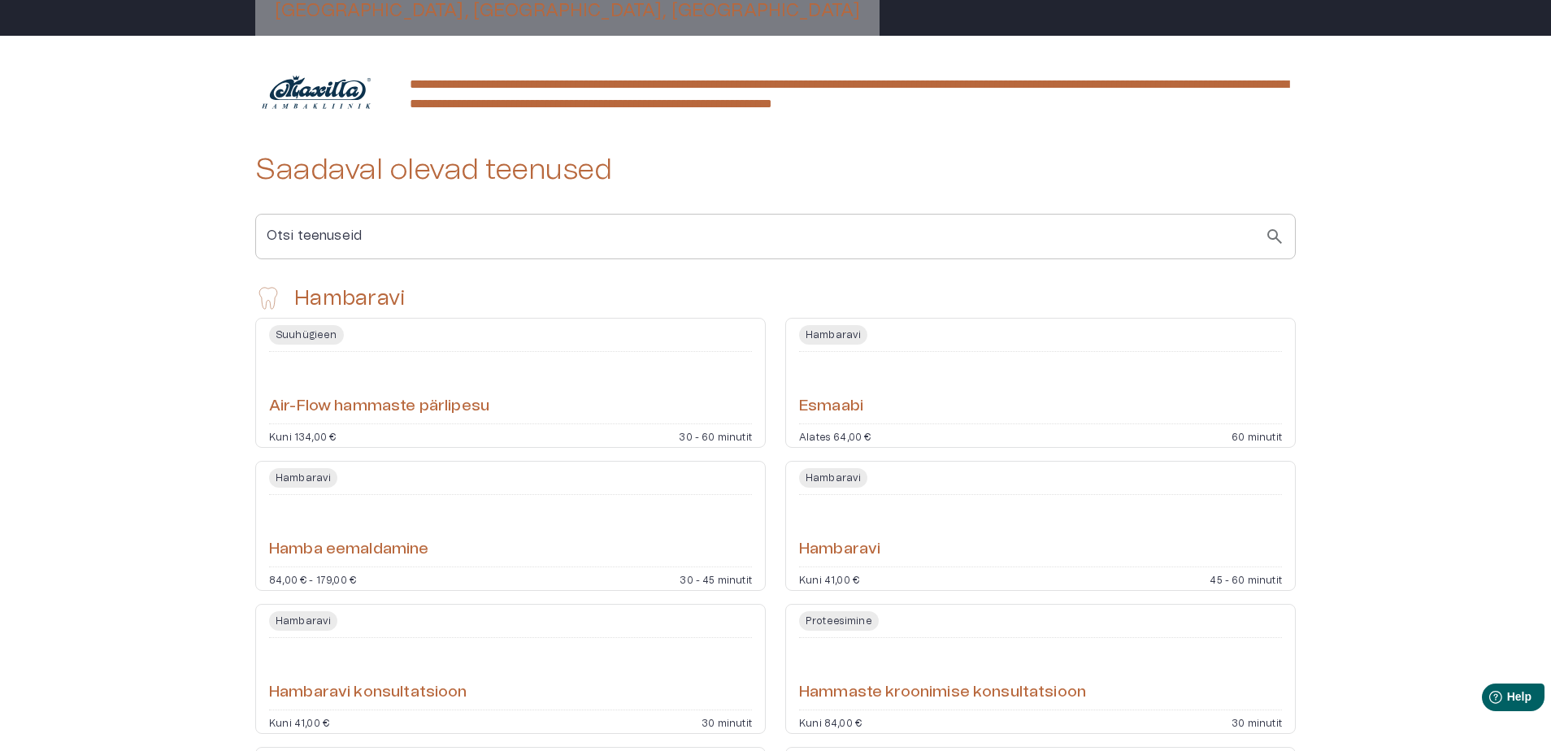
scroll to position [298, 0]
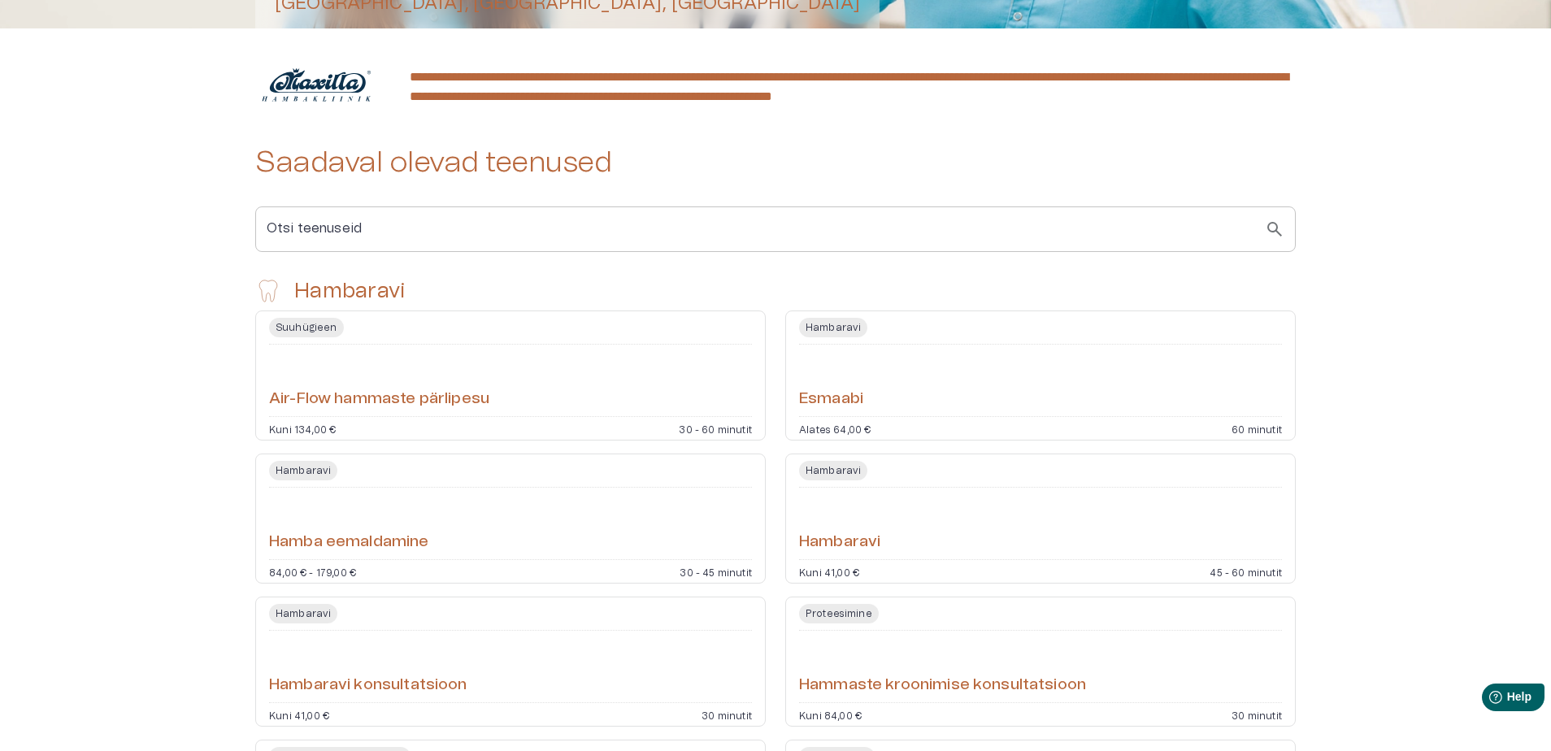
click at [838, 539] on h6 "Hambaravi" at bounding box center [839, 543] width 81 height 22
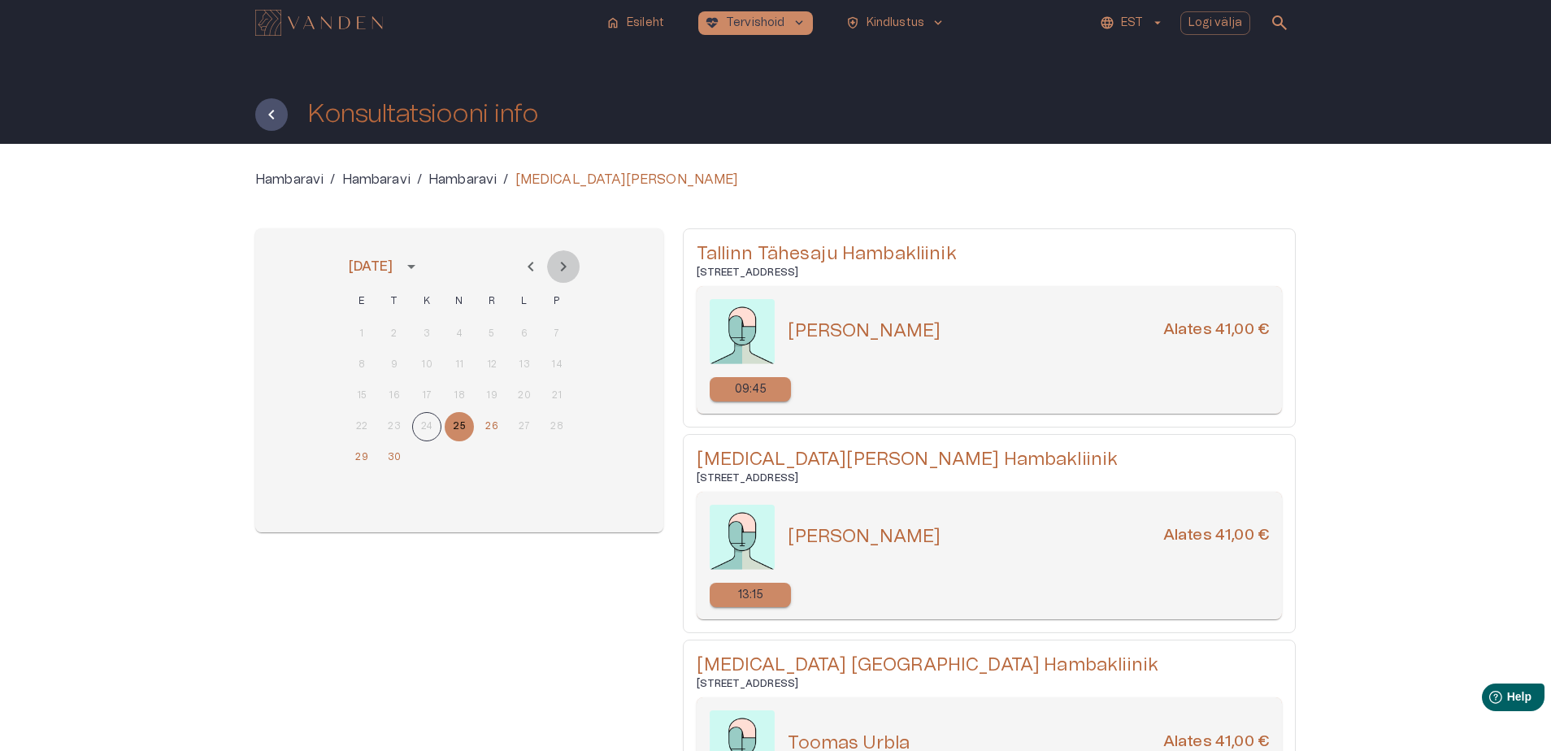
click at [562, 268] on icon "Next month" at bounding box center [564, 267] width 20 height 20
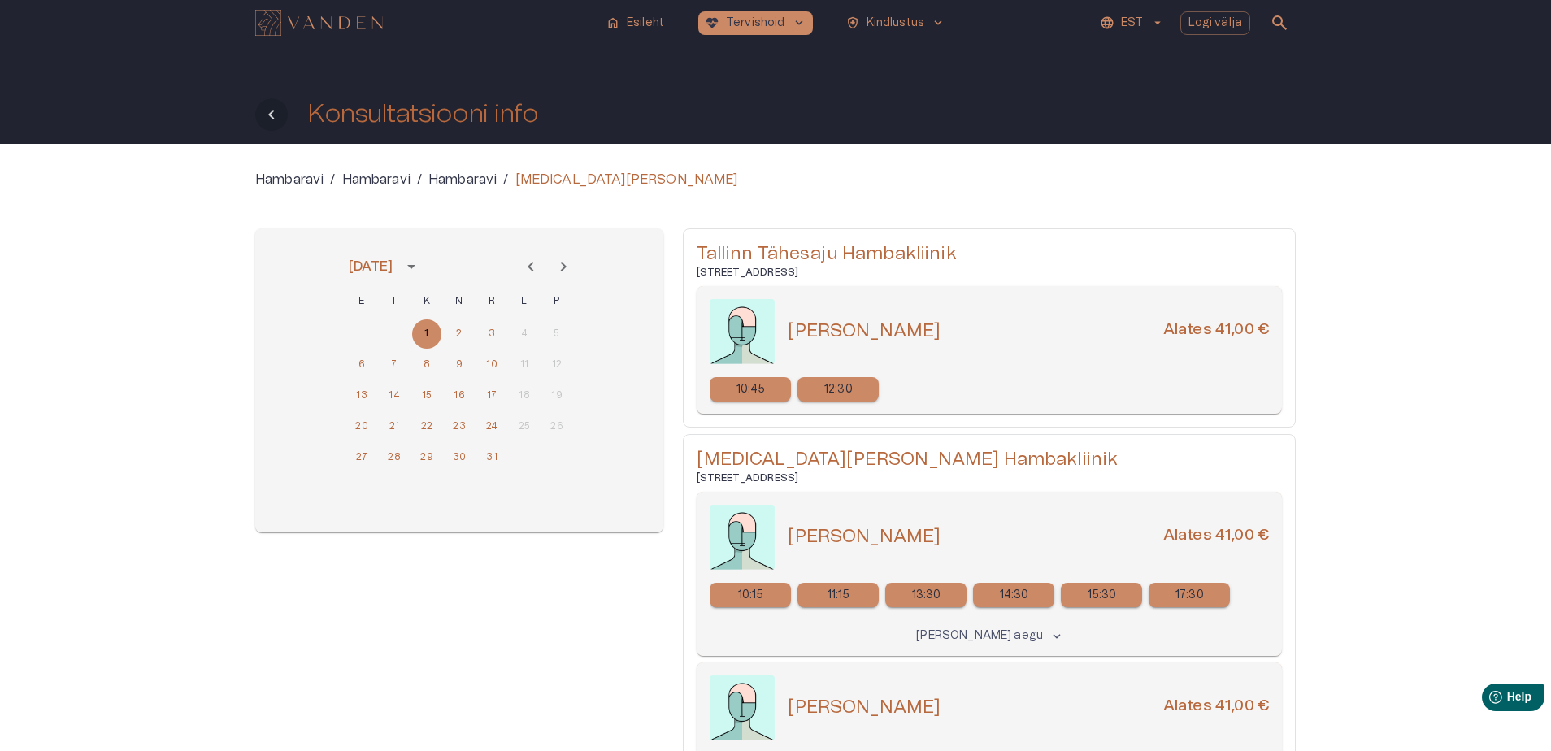
click at [274, 115] on icon "Tagasi" at bounding box center [272, 115] width 20 height 20
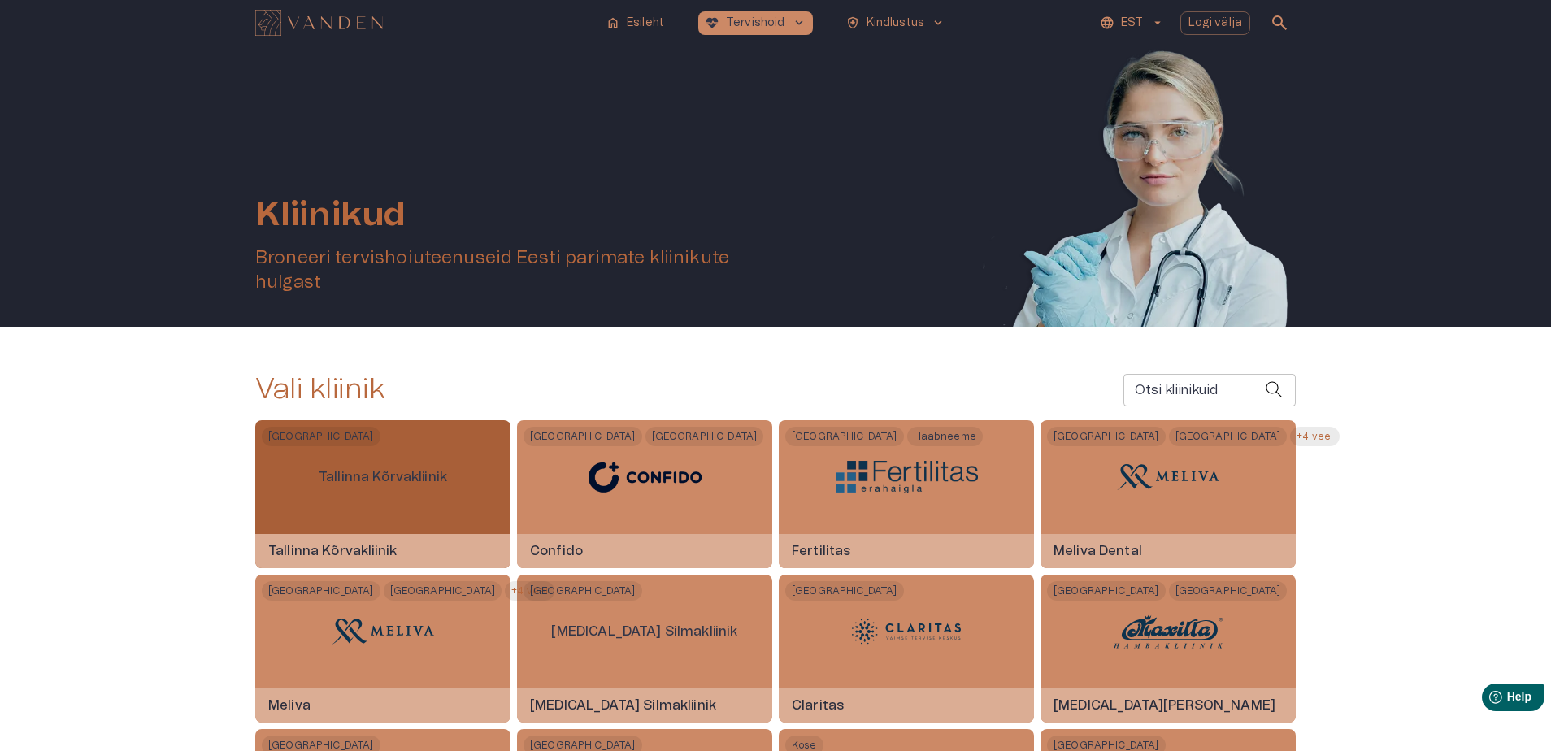
click at [358, 489] on p "Tallinna Kõrvakliinik" at bounding box center [383, 477] width 154 height 46
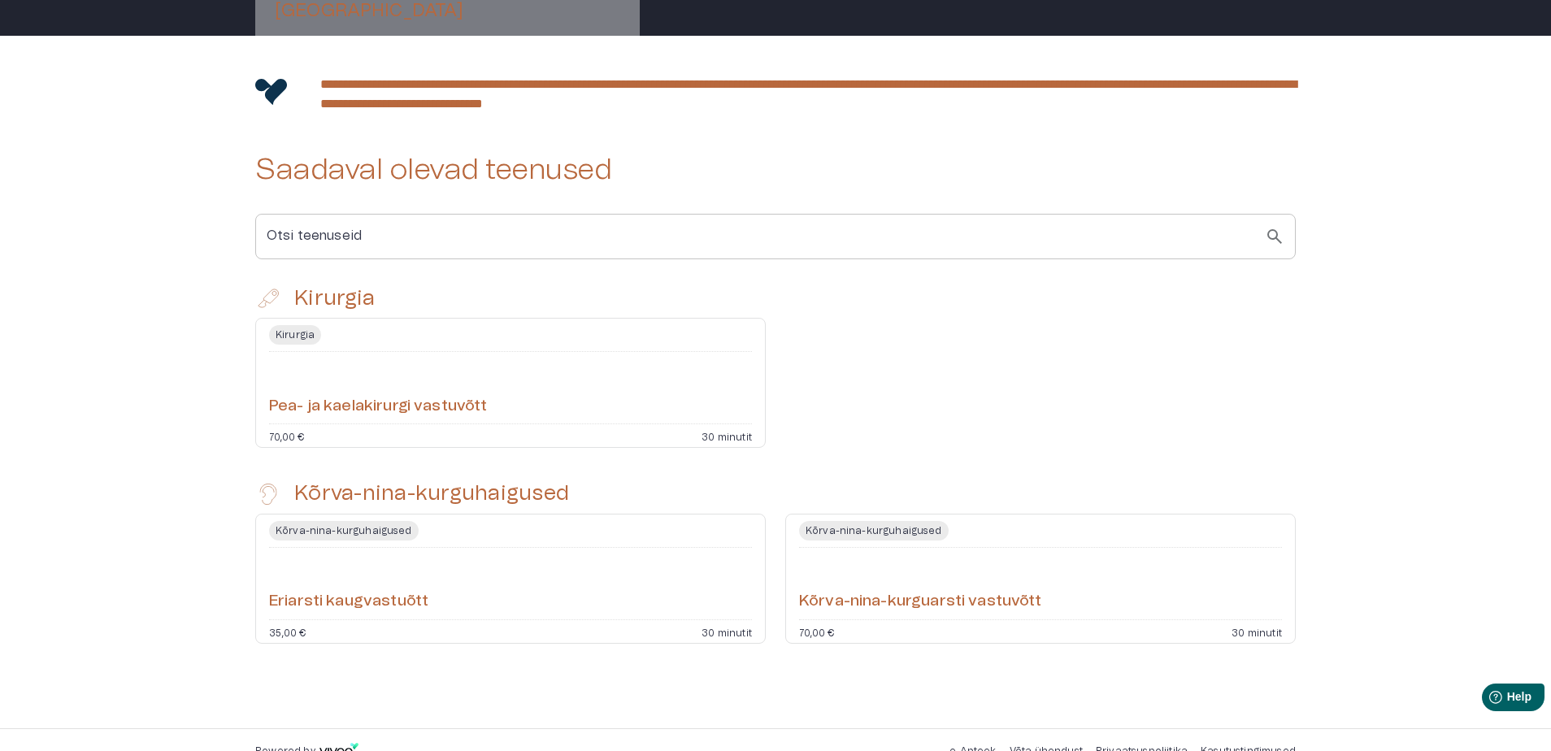
scroll to position [298, 0]
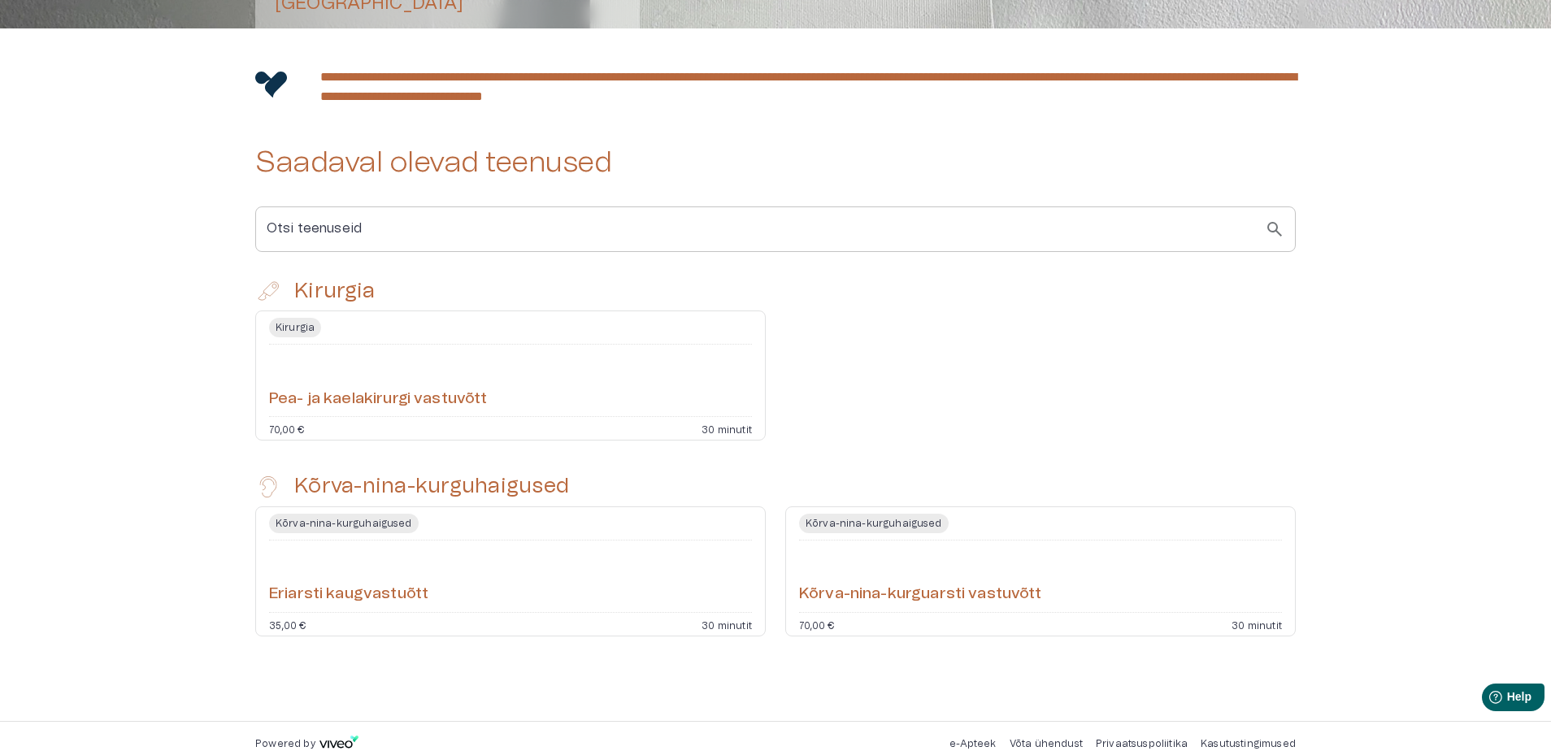
click at [363, 523] on span "Kõrva-nina-kurguhaigused" at bounding box center [344, 524] width 150 height 20
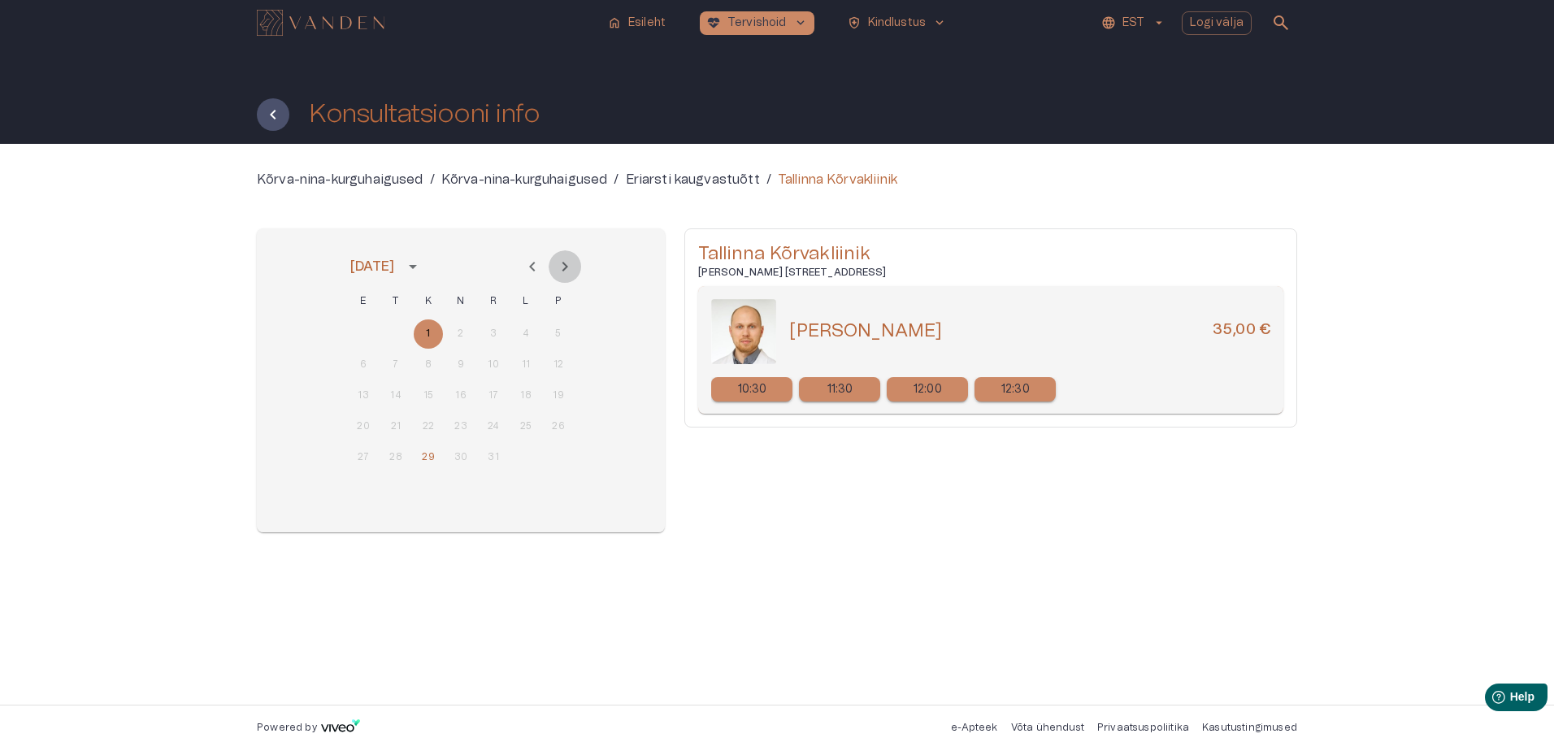
click at [567, 263] on icon "Next month" at bounding box center [565, 267] width 20 height 20
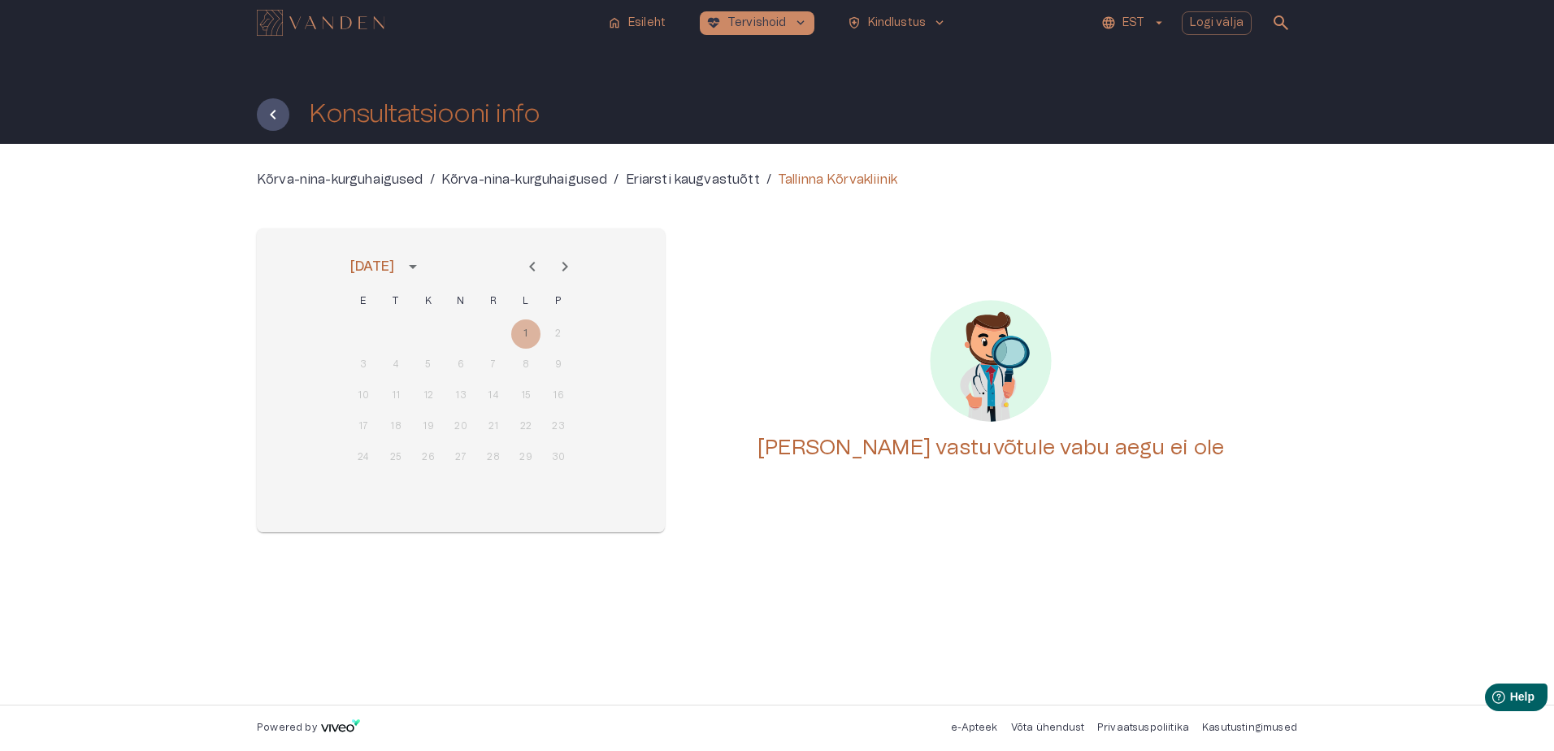
click at [531, 263] on icon "Previous month" at bounding box center [533, 267] width 20 height 20
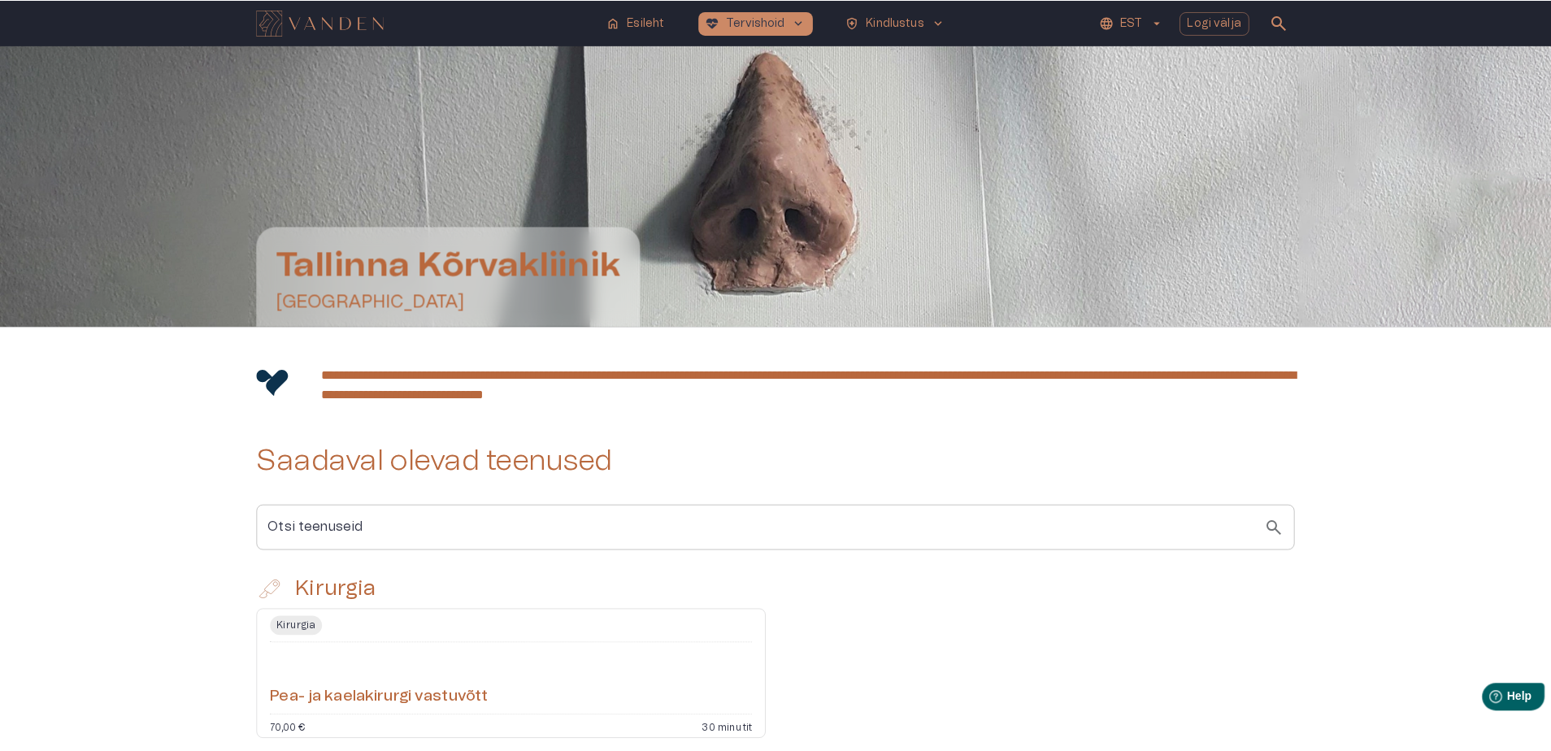
scroll to position [298, 0]
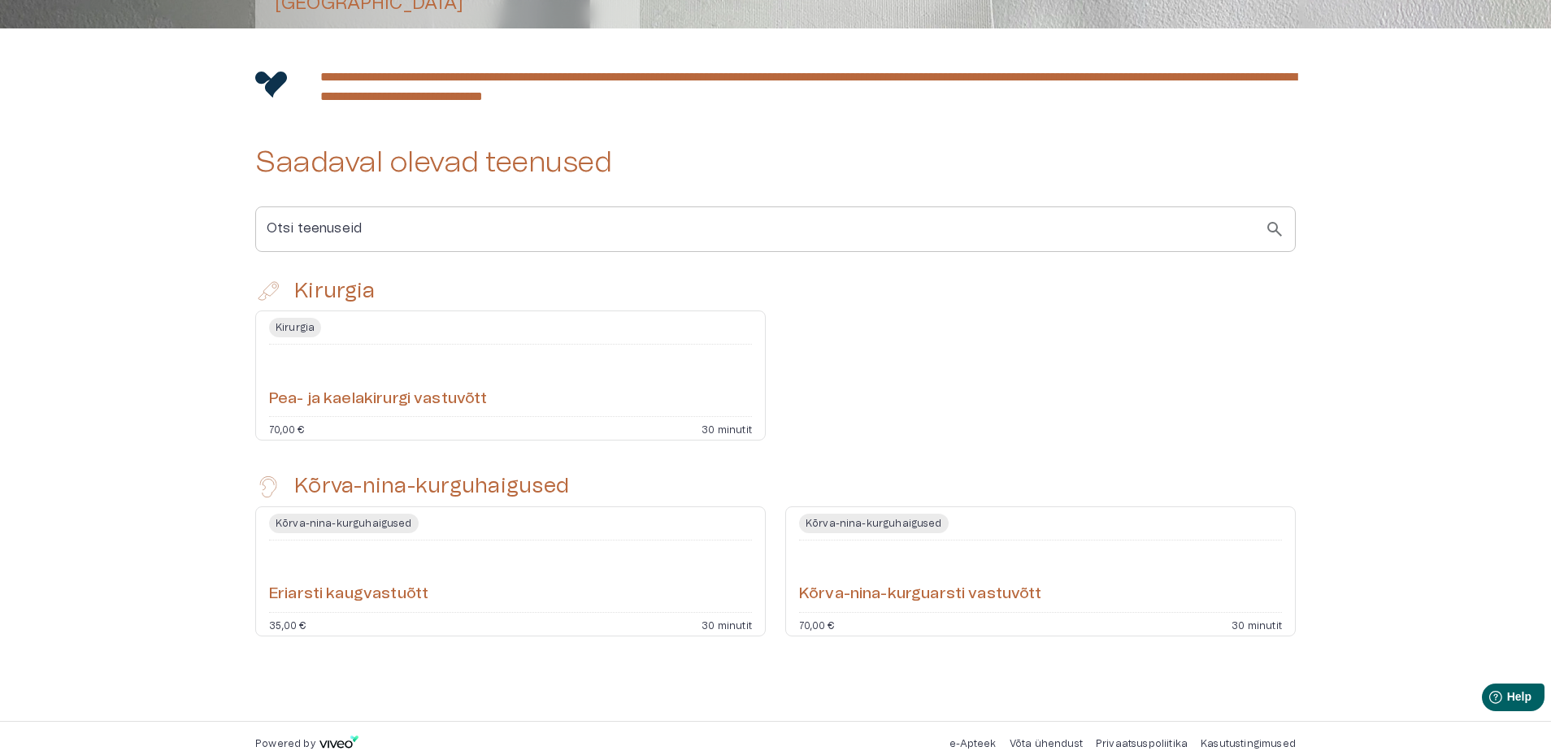
click at [905, 594] on h6 "Kõrva-nina-kurguarsti vastuvõtt" at bounding box center [920, 595] width 243 height 22
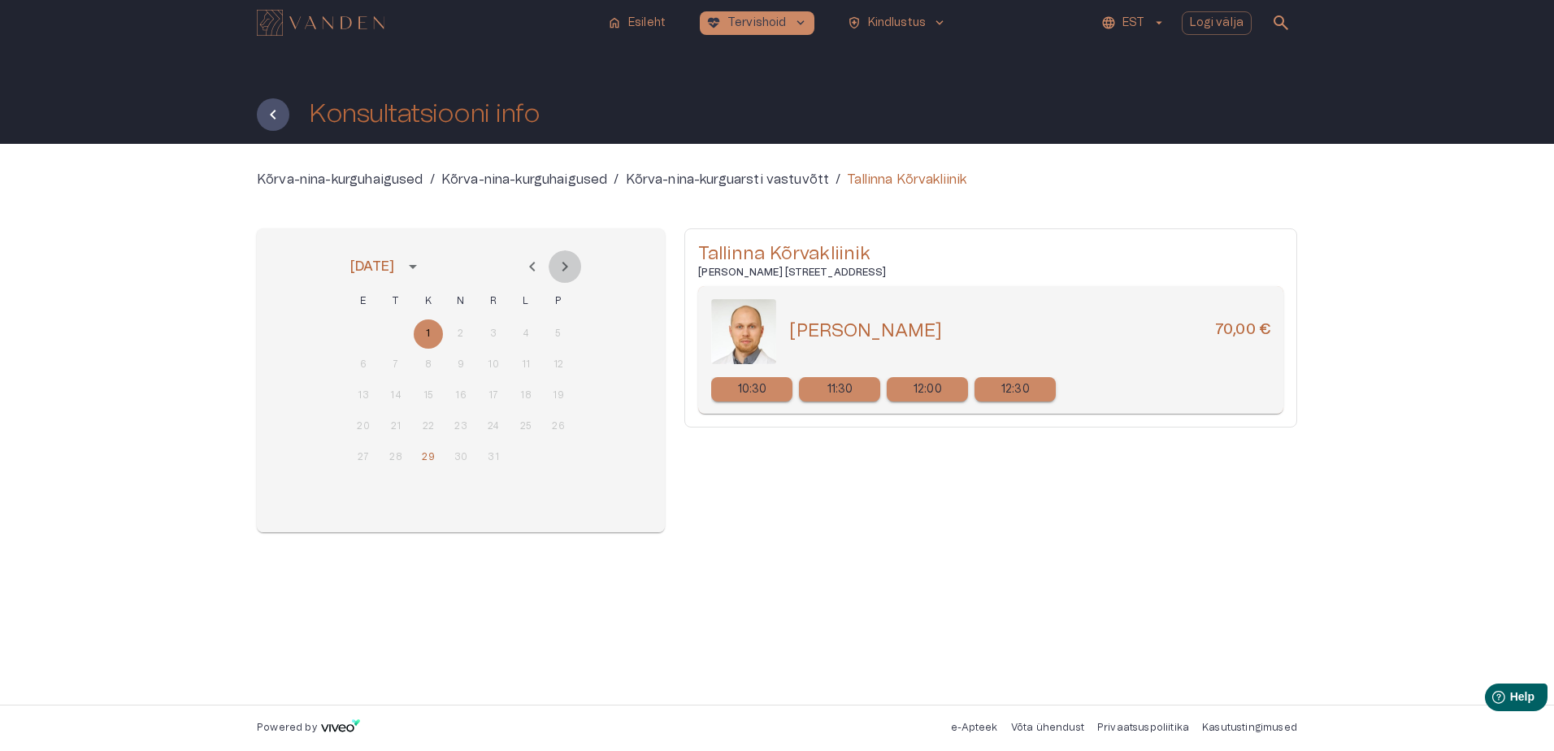
click at [565, 270] on icon "Next month" at bounding box center [566, 267] width 6 height 10
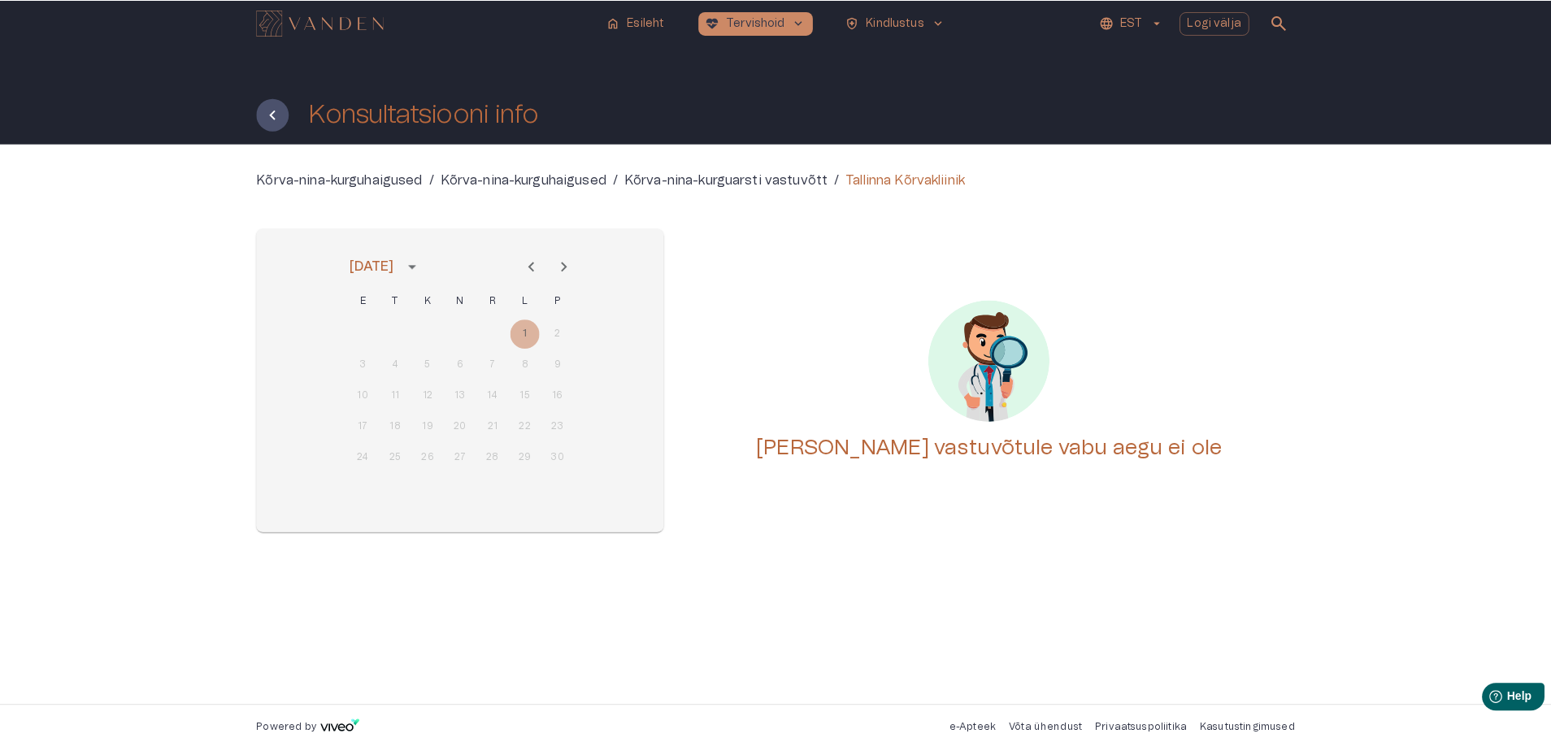
scroll to position [298, 0]
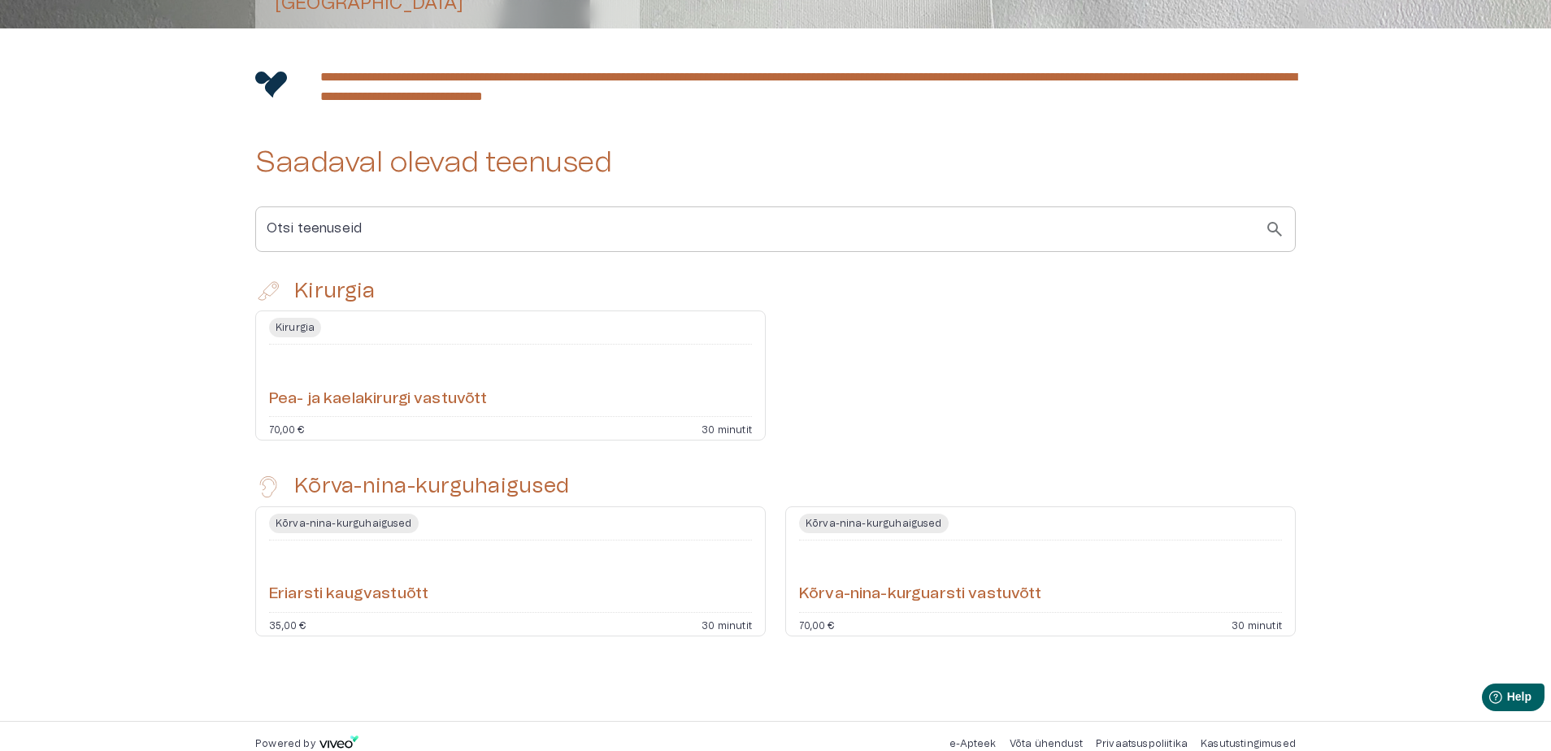
click at [97, 602] on div "**********" at bounding box center [775, 374] width 1551 height 693
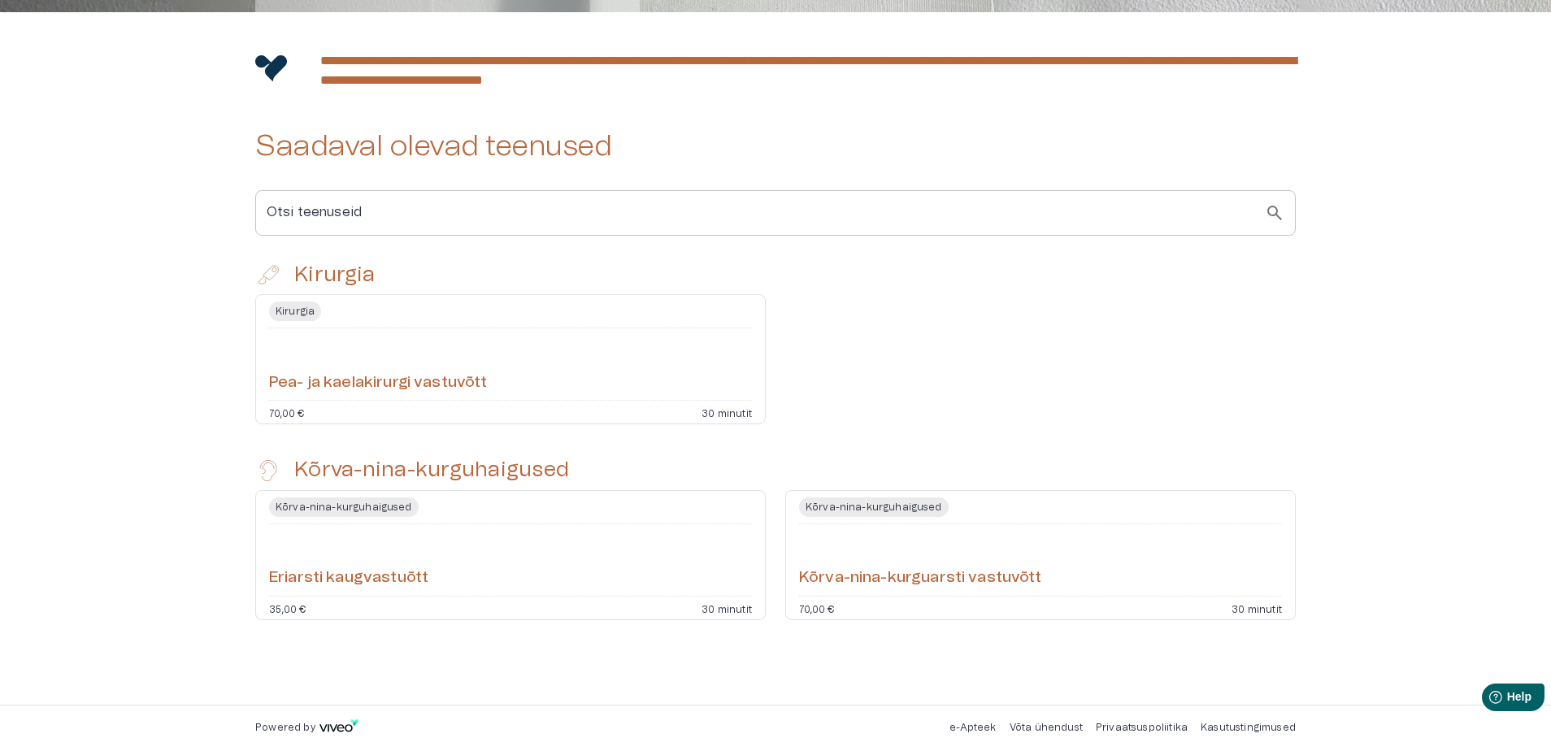
scroll to position [0, 0]
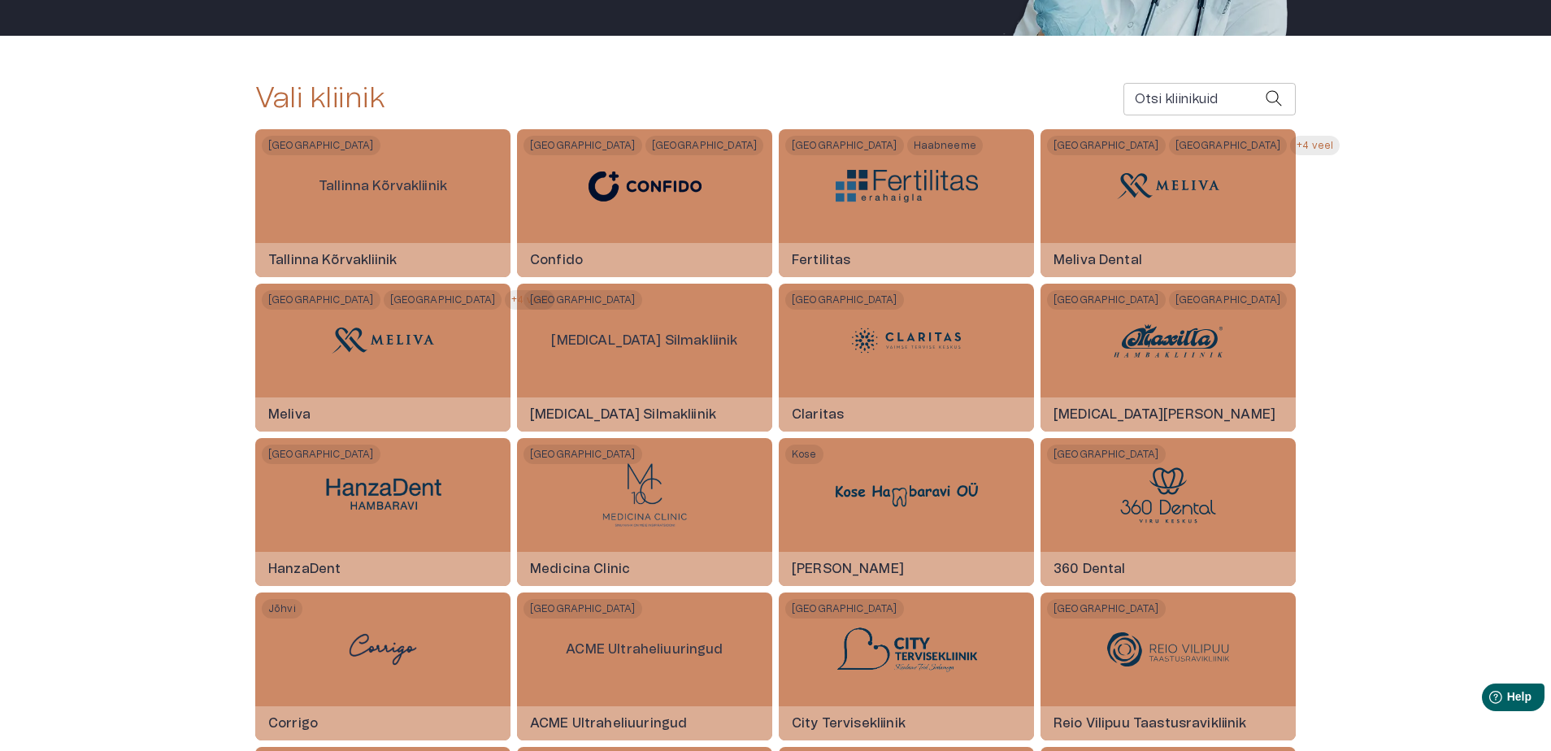
scroll to position [298, 0]
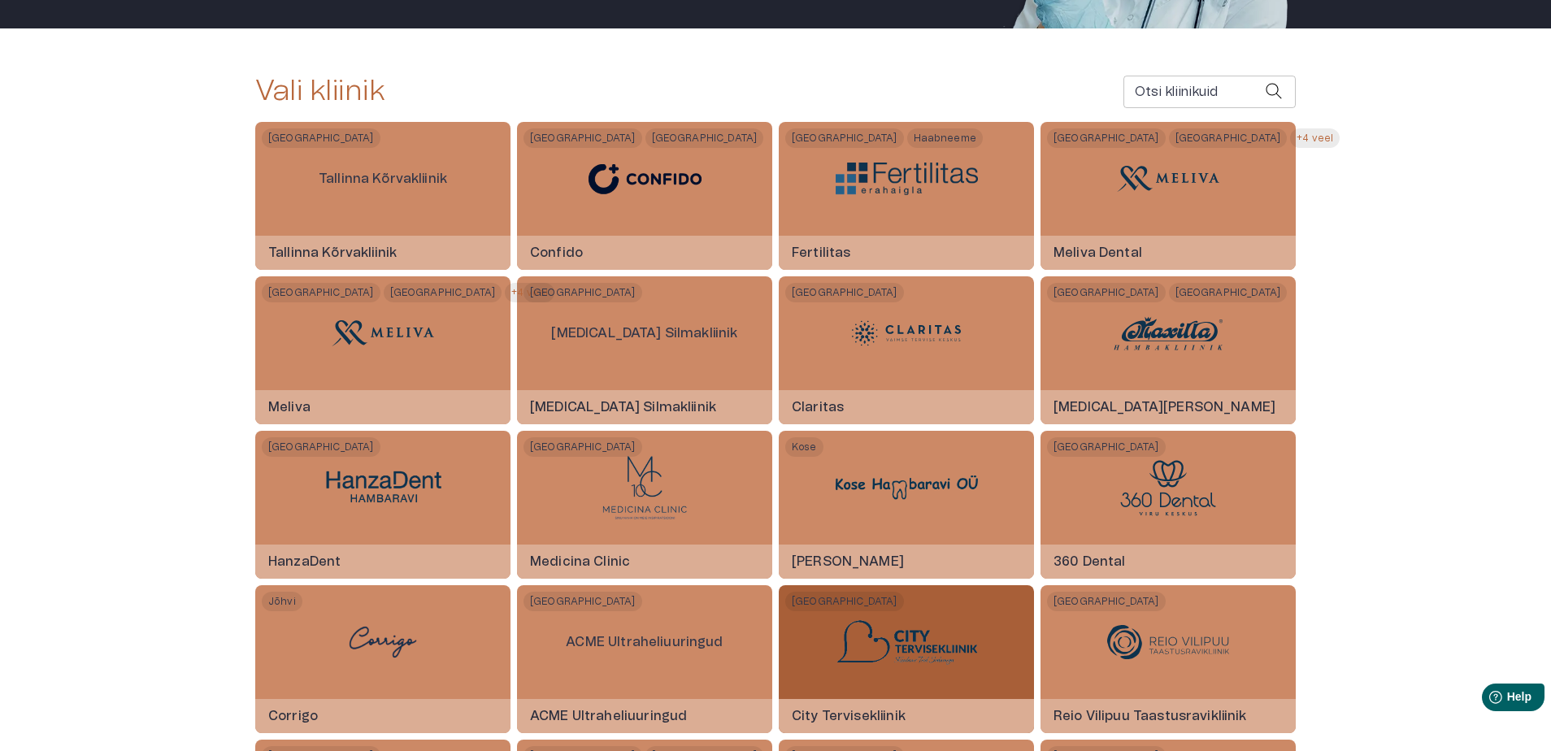
click at [916, 652] on img at bounding box center [907, 642] width 142 height 47
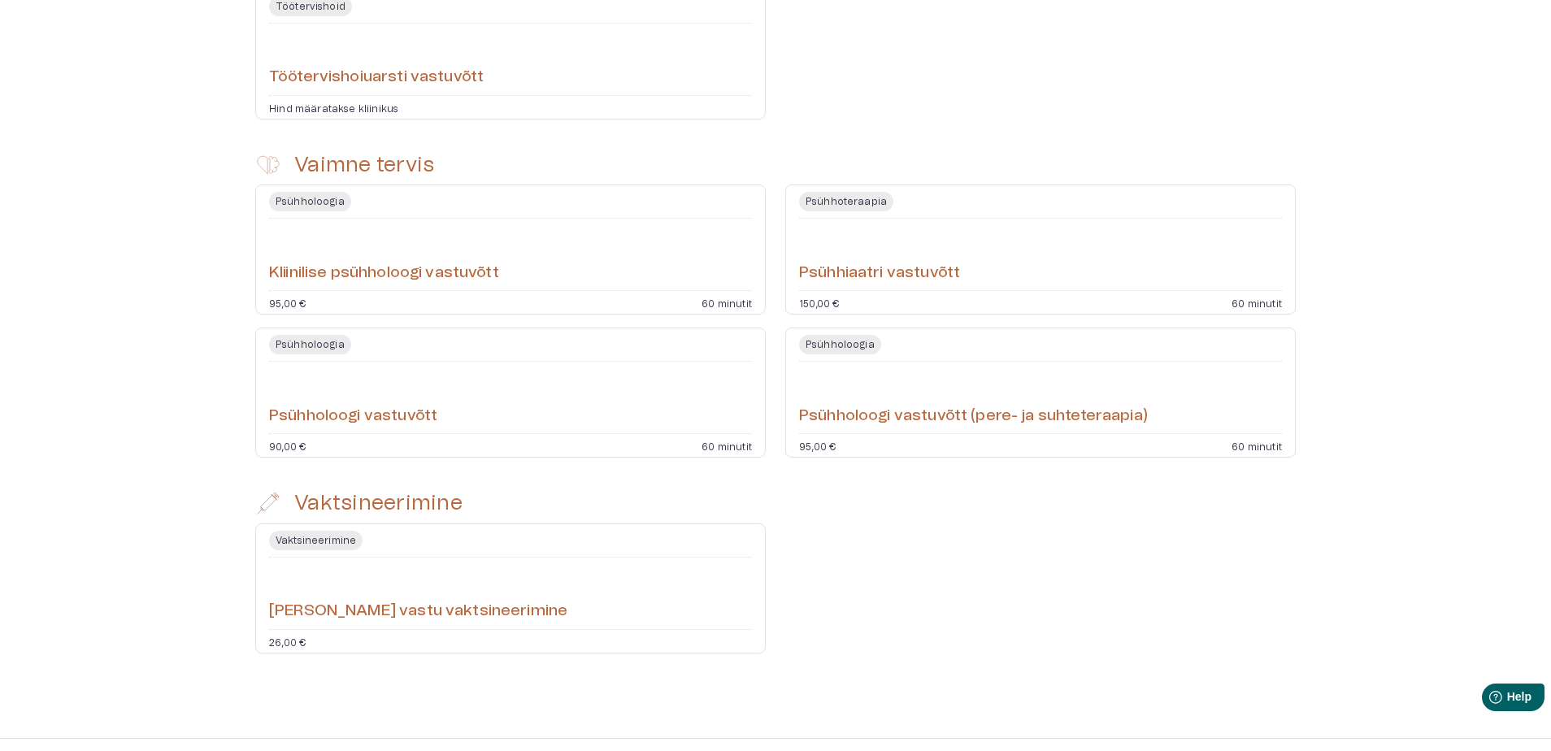
scroll to position [2592, 0]
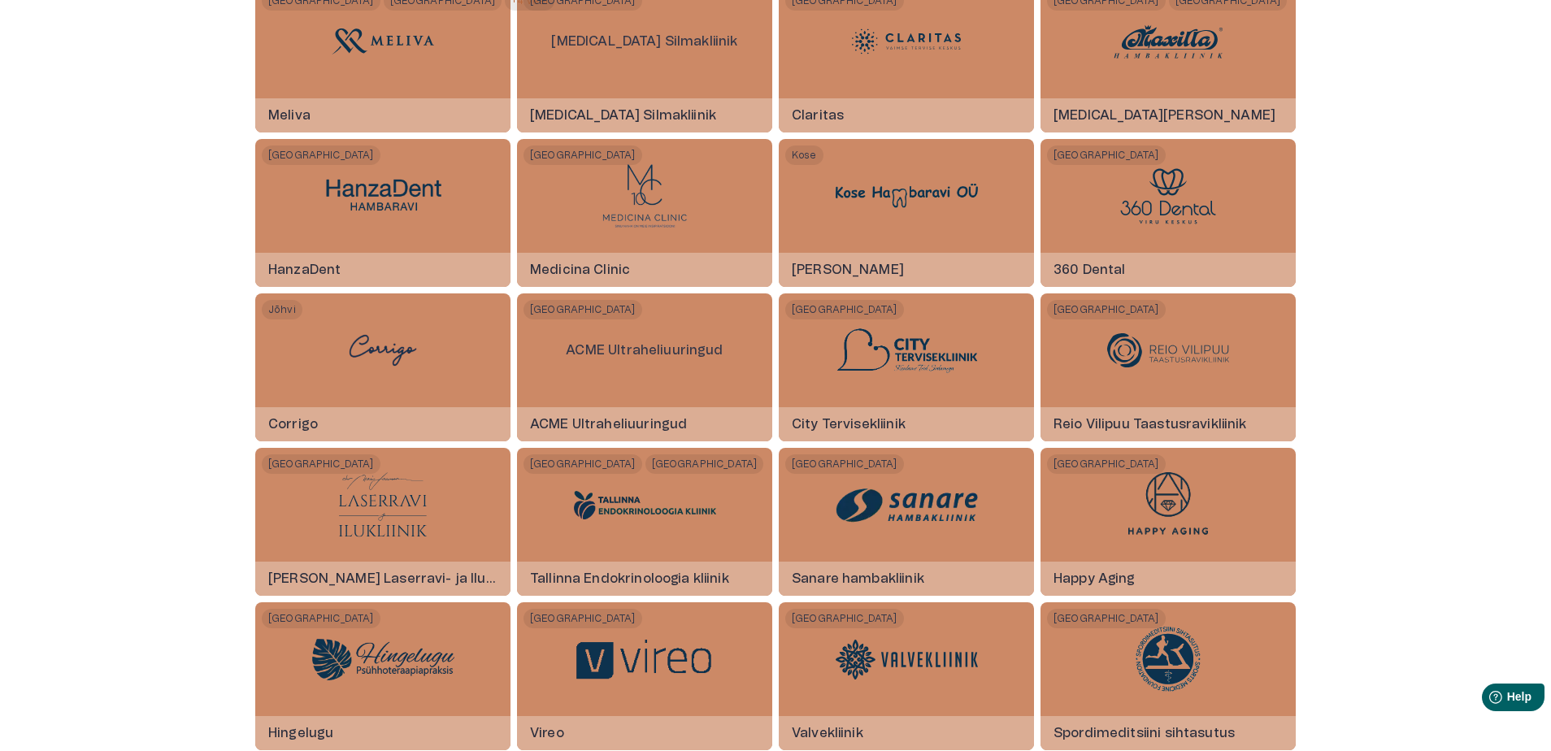
scroll to position [597, 0]
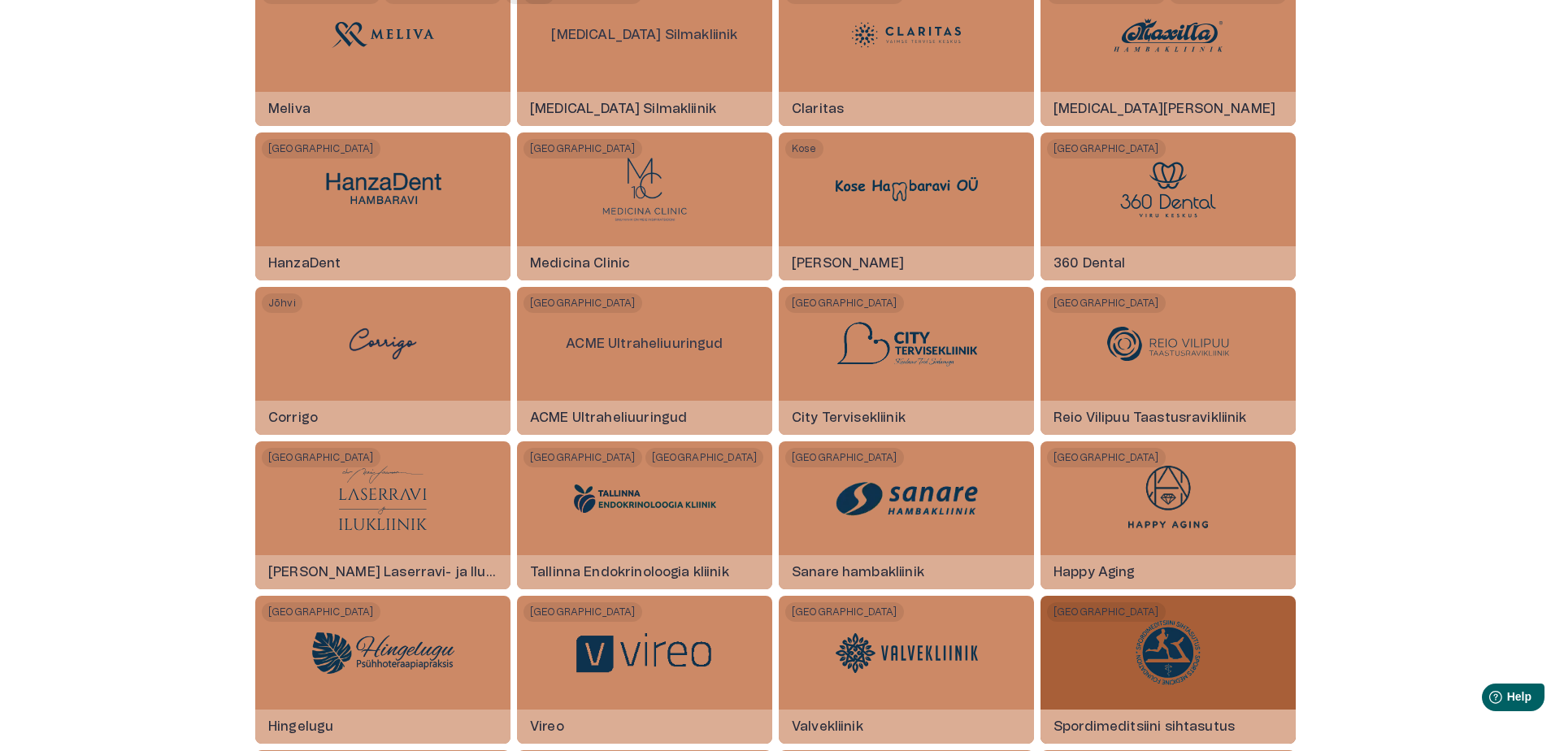
click at [1162, 668] on img at bounding box center [1168, 652] width 65 height 65
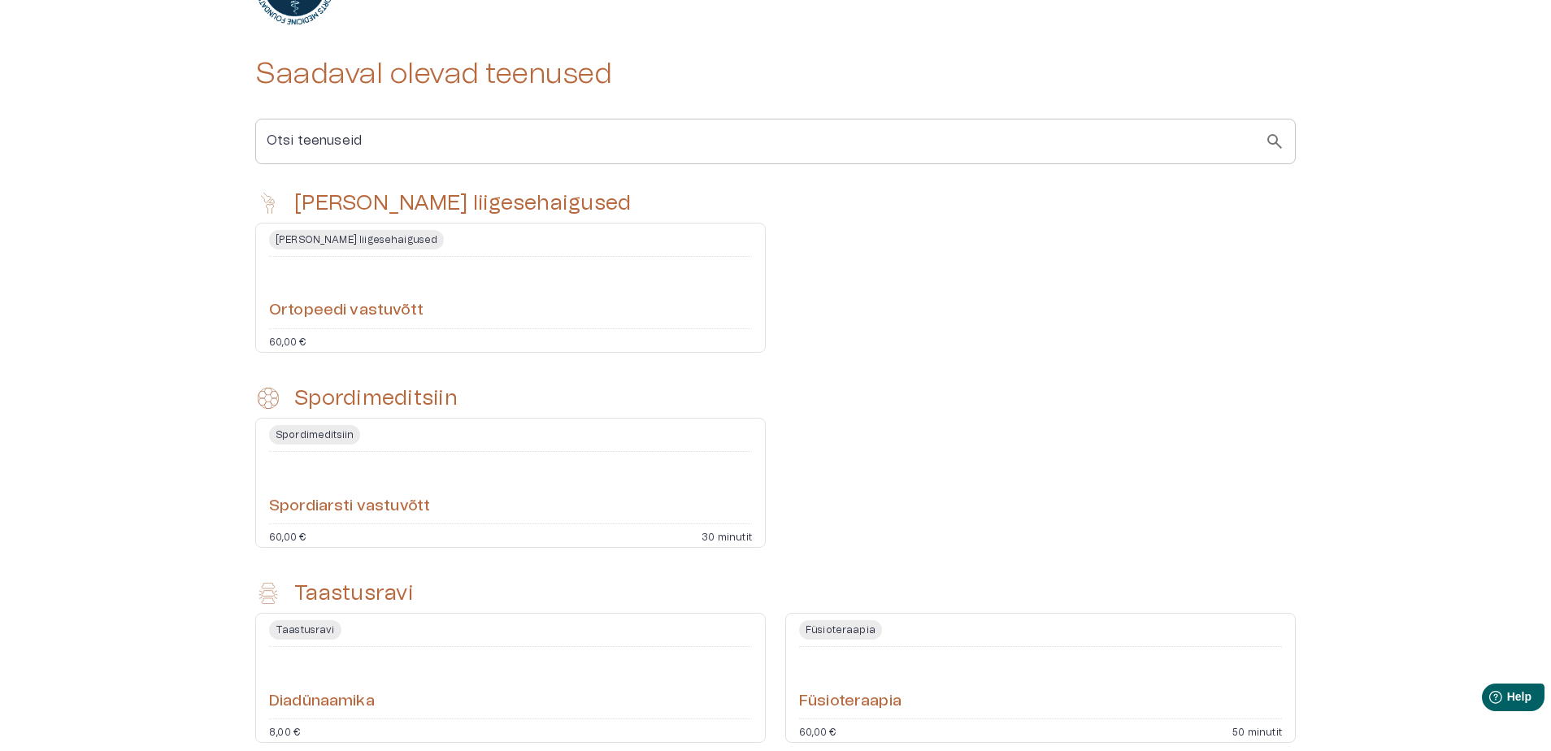
scroll to position [298, 0]
click at [334, 308] on h6 "Ortopeedi vastuvõtt" at bounding box center [346, 309] width 154 height 22
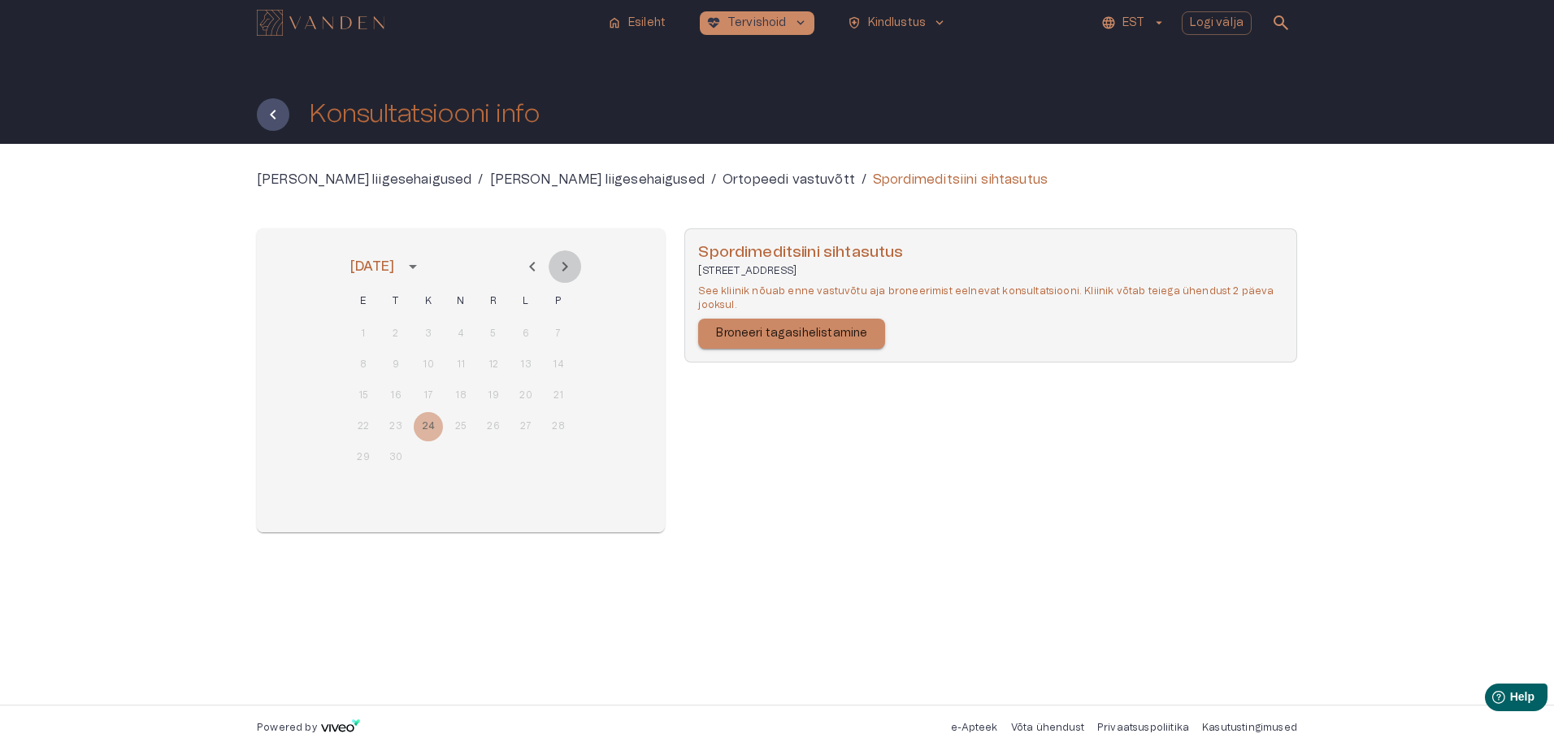
click at [563, 265] on icon "Next month" at bounding box center [565, 267] width 20 height 20
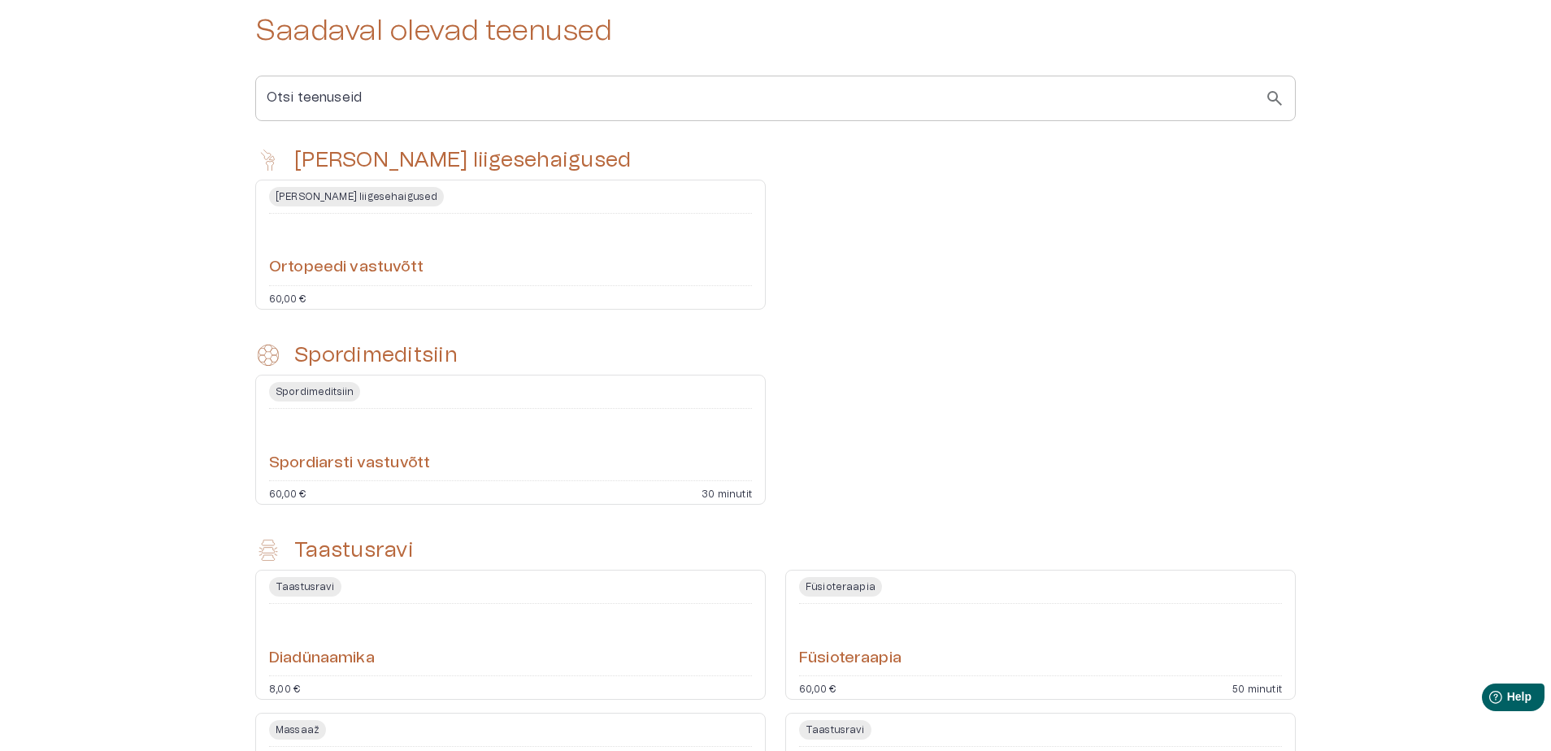
scroll to position [597, 0]
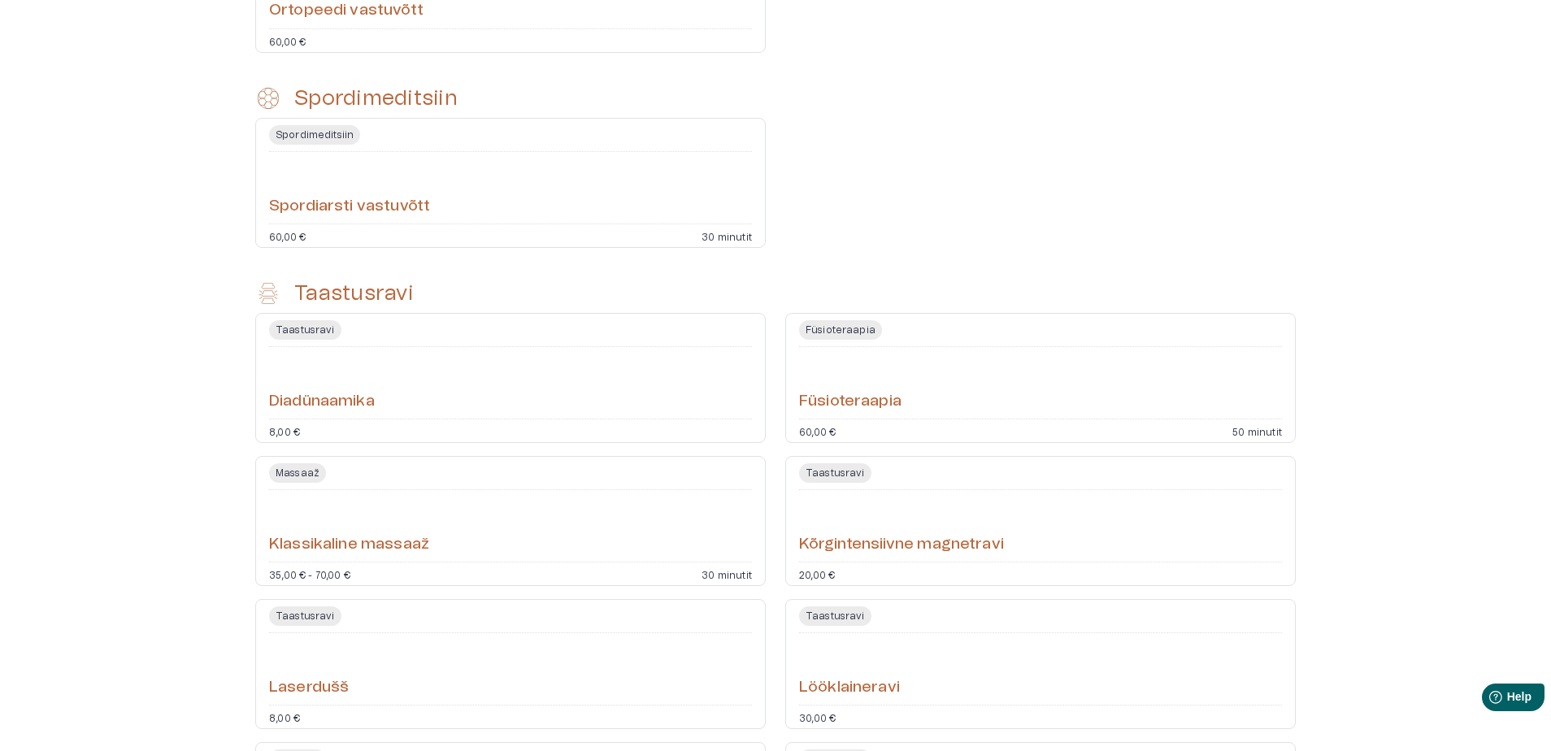
click at [858, 537] on h6 "Kõrgintensiivne magnetravi" at bounding box center [901, 545] width 205 height 22
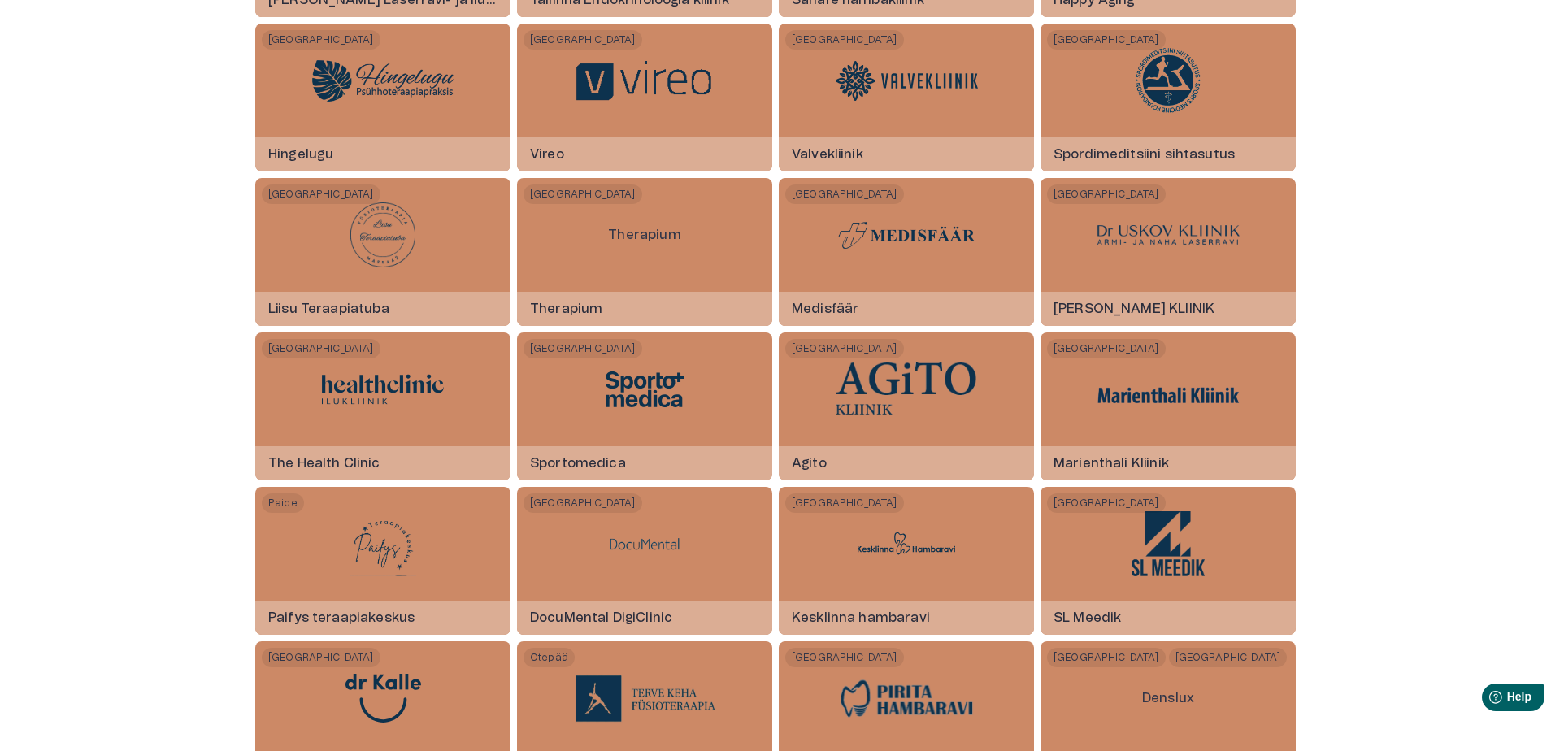
scroll to position [1193, 0]
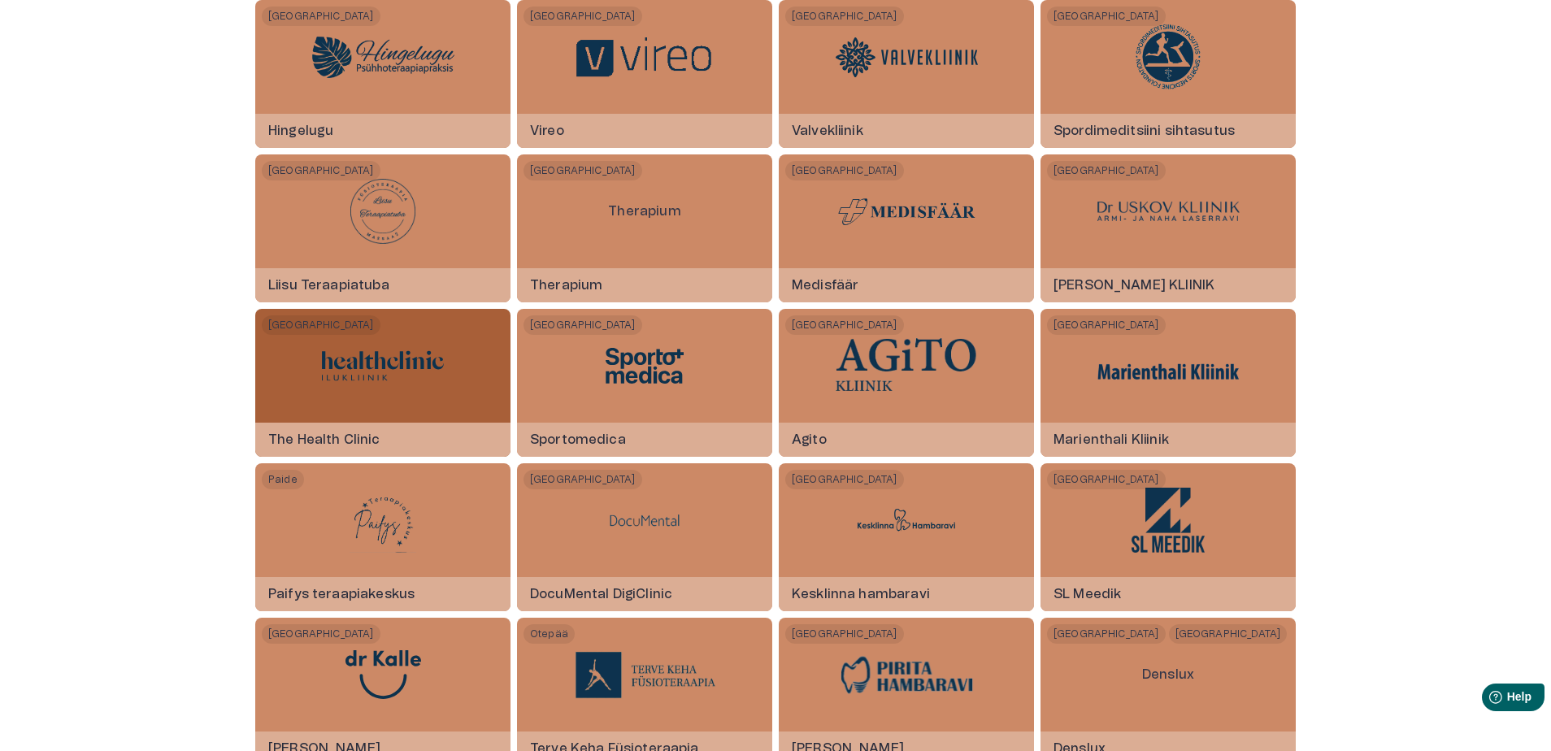
click at [354, 362] on img at bounding box center [383, 365] width 122 height 49
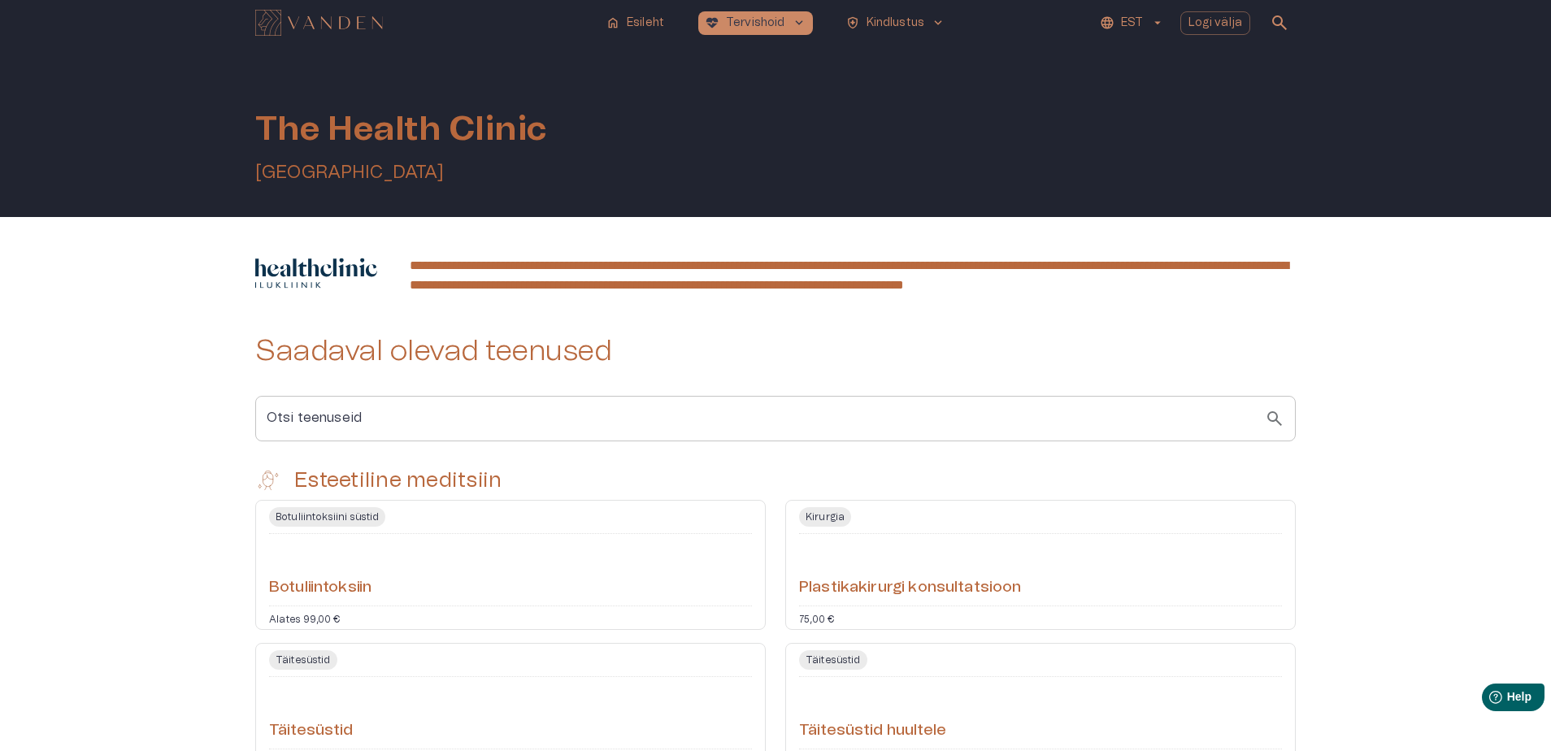
scroll to position [596, 0]
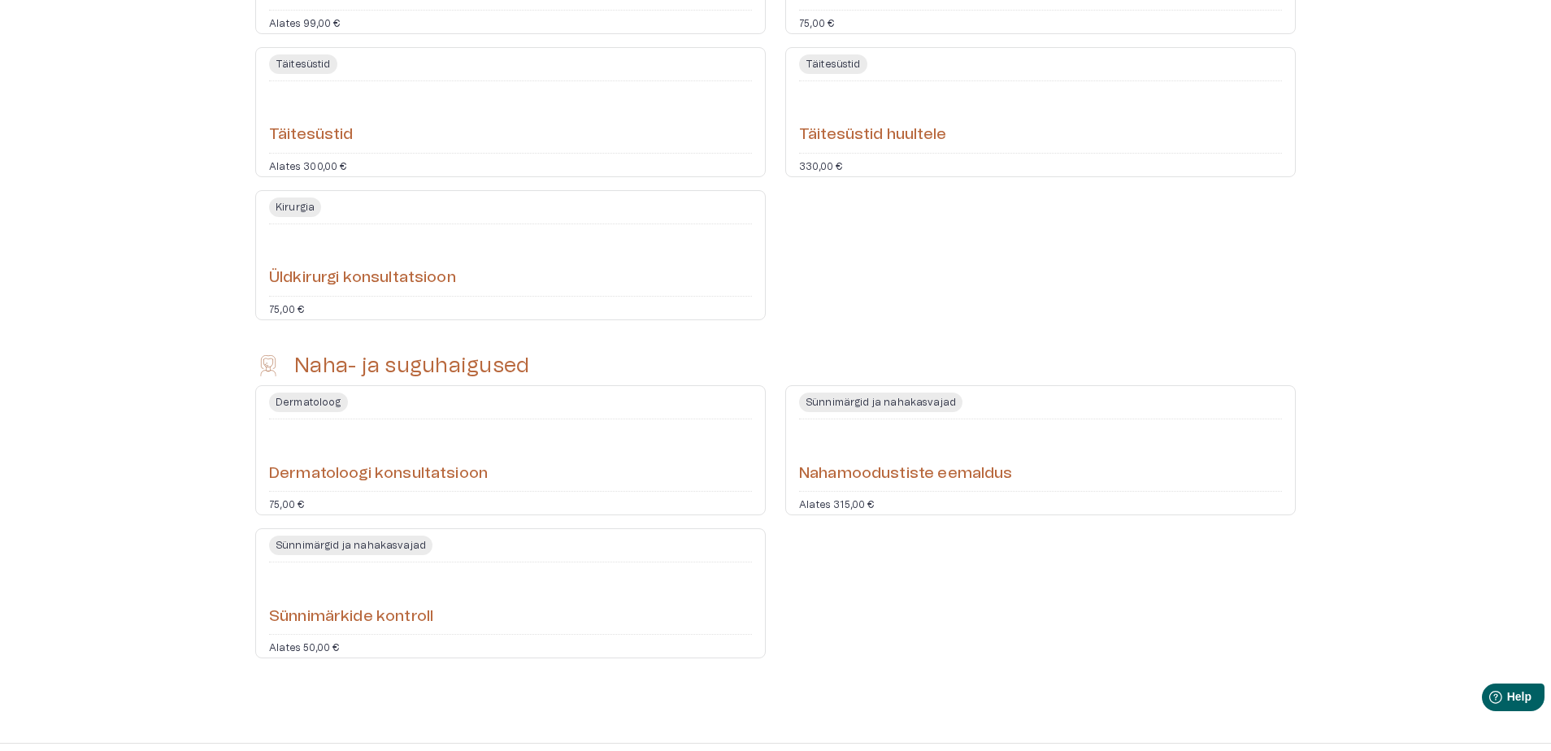
scroll to position [1193, 0]
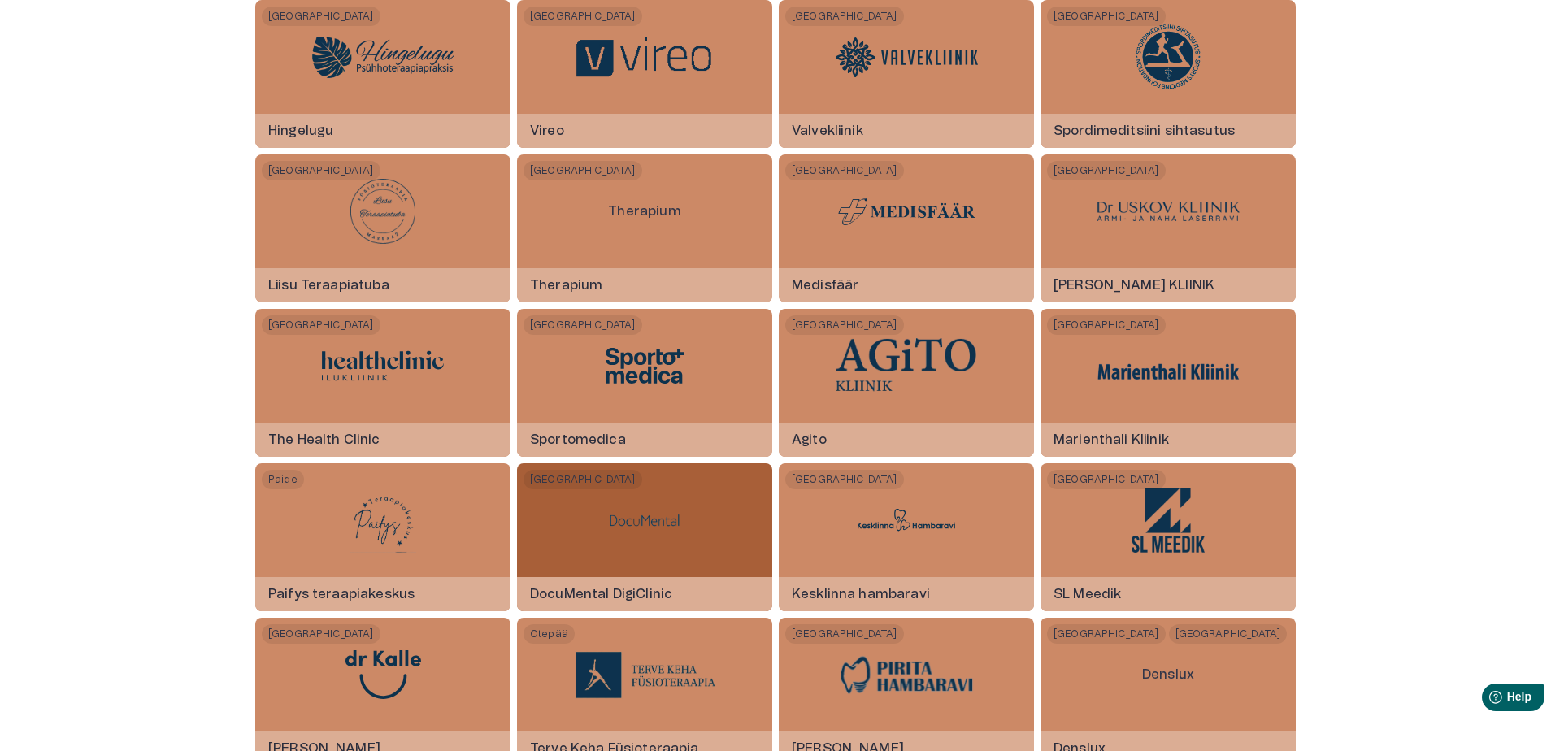
click at [607, 589] on h6 "DocuMental DigiClinic" at bounding box center [601, 594] width 168 height 44
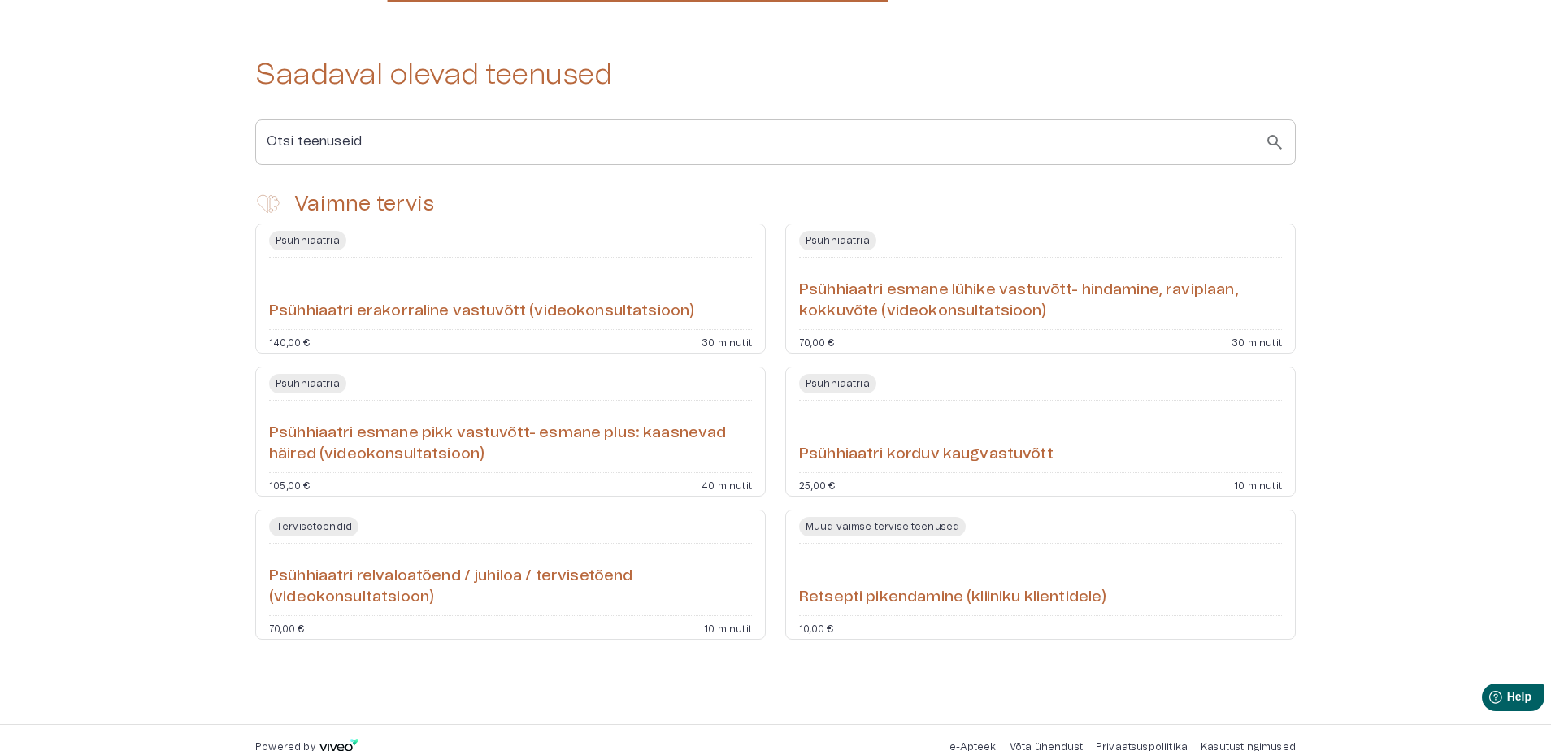
scroll to position [298, 0]
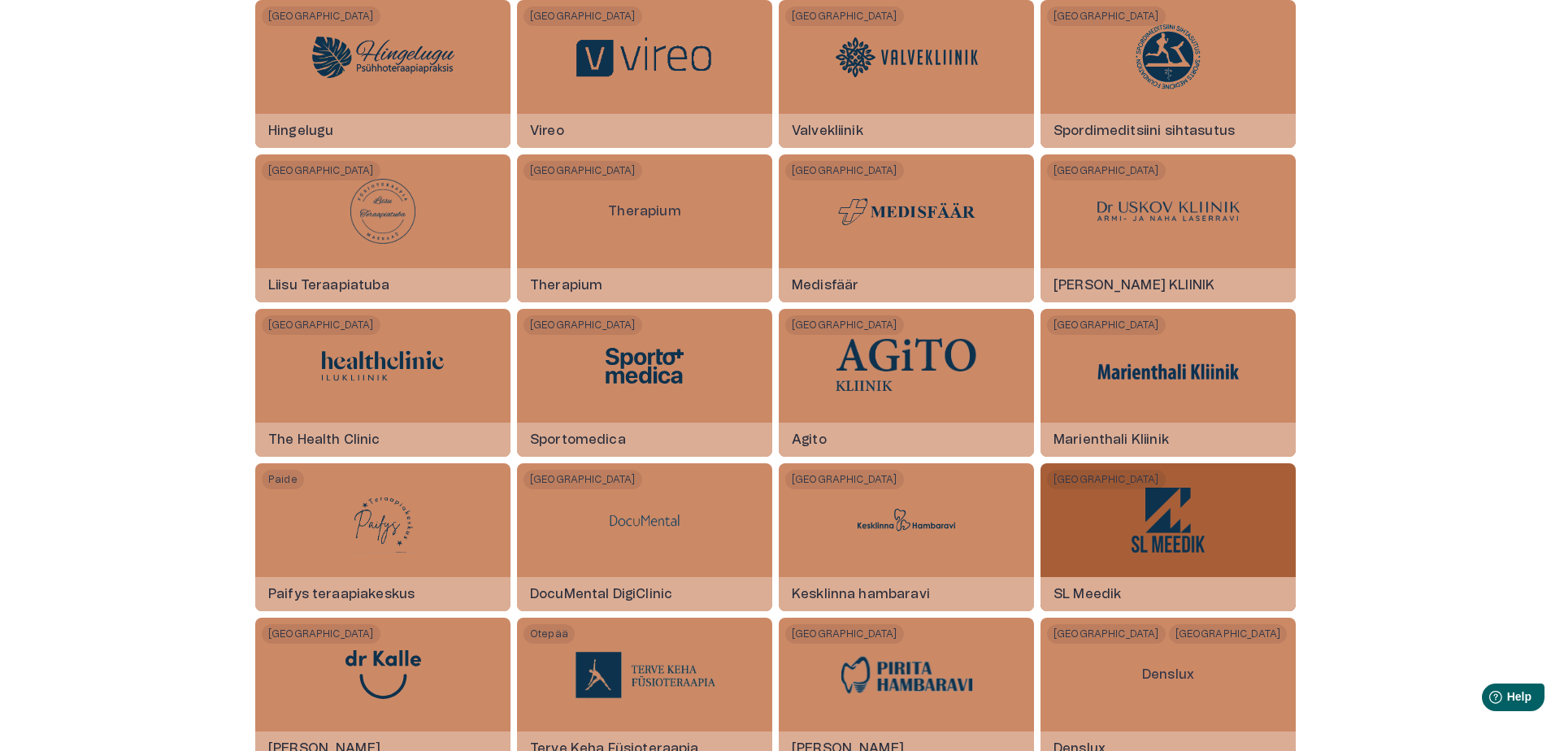
click at [1158, 532] on img at bounding box center [1168, 520] width 73 height 65
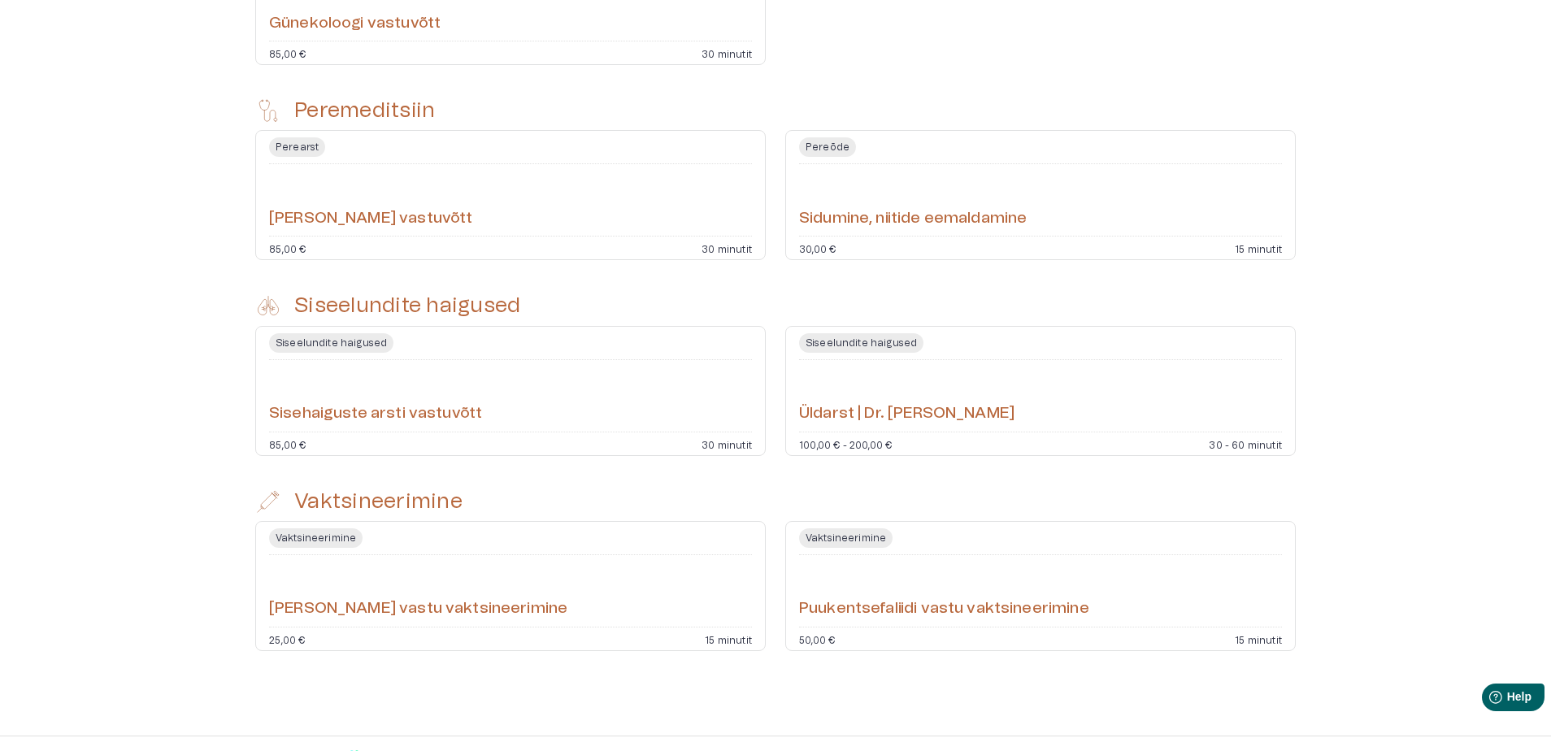
scroll to position [810, 0]
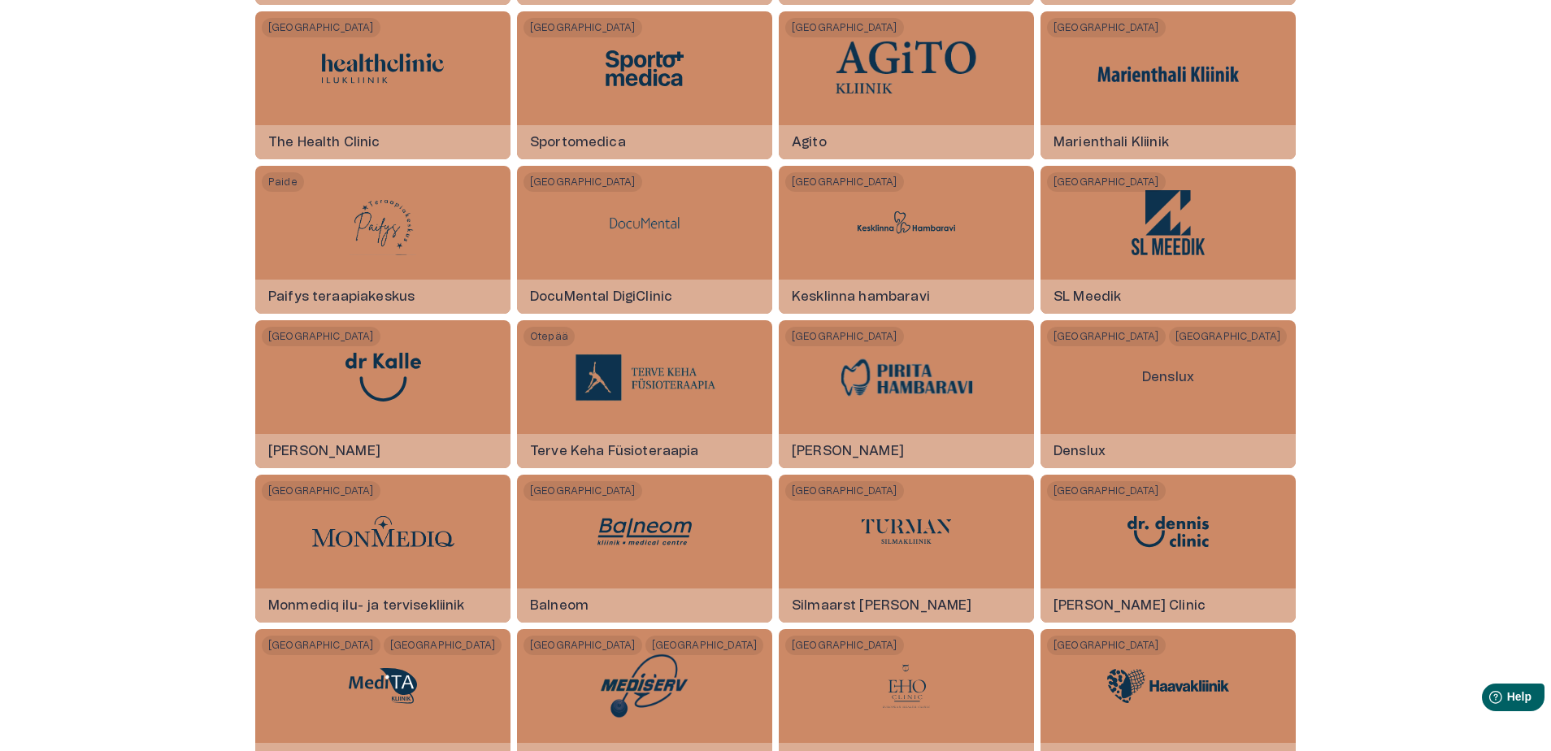
scroll to position [1491, 0]
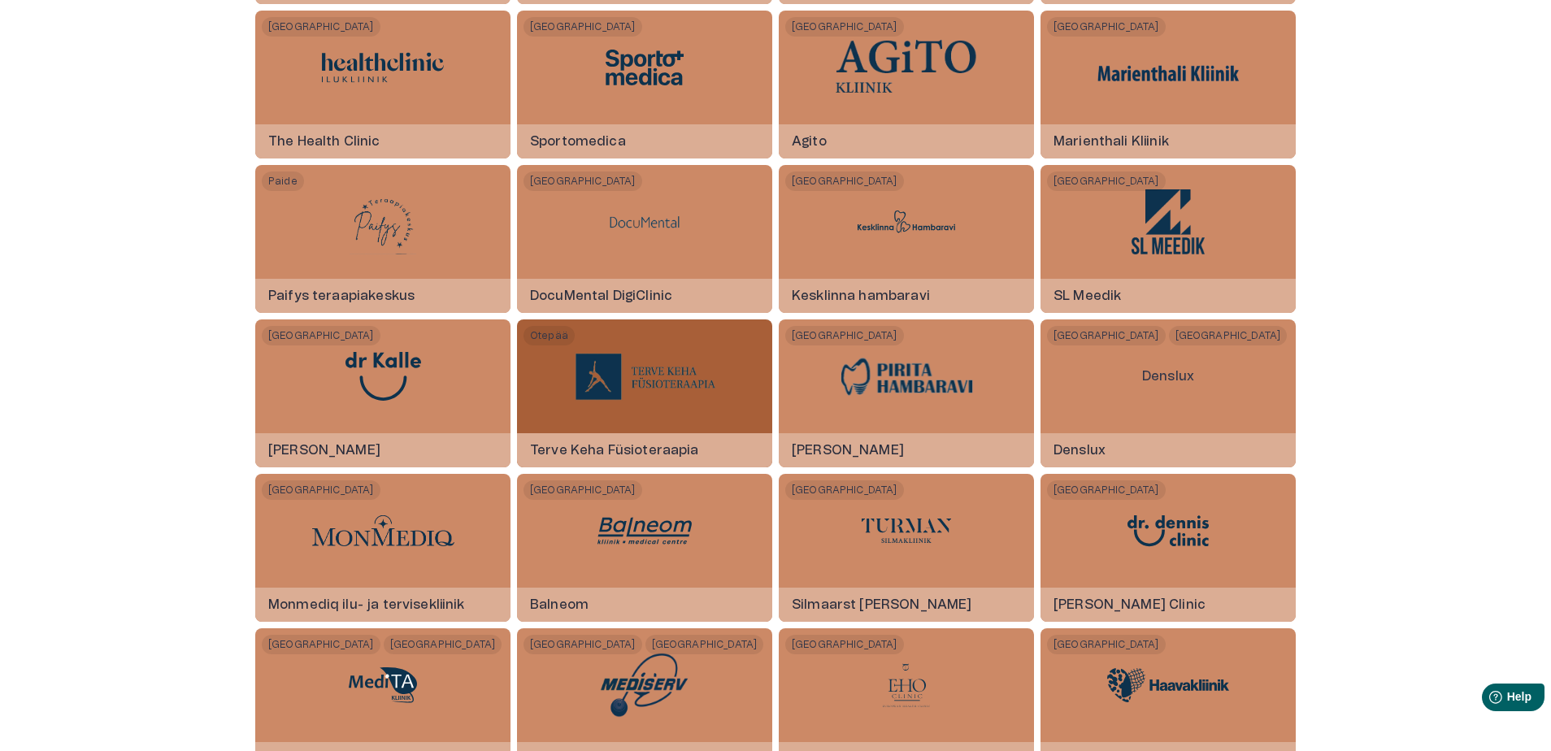
click at [660, 393] on img at bounding box center [645, 376] width 142 height 49
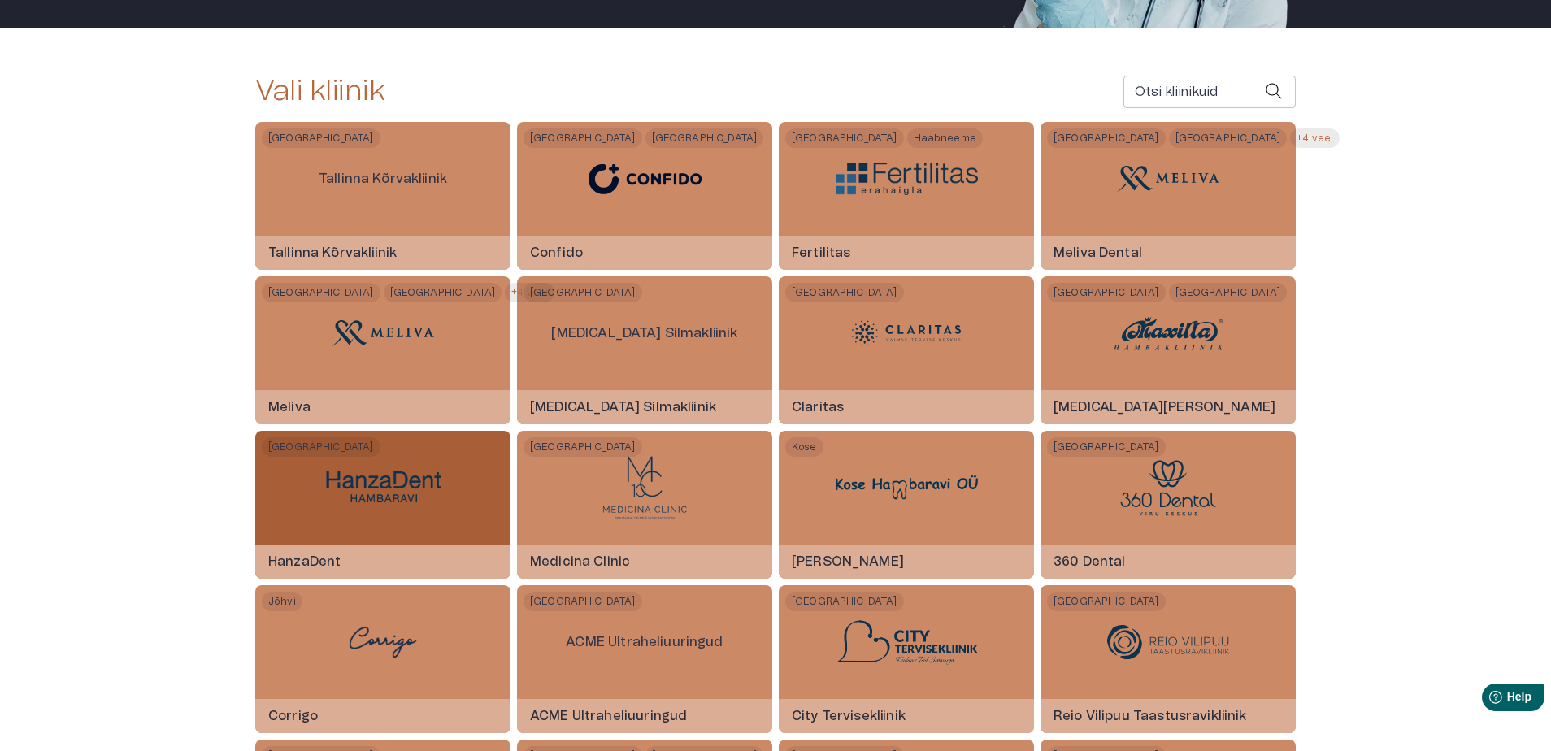
scroll to position [894, 0]
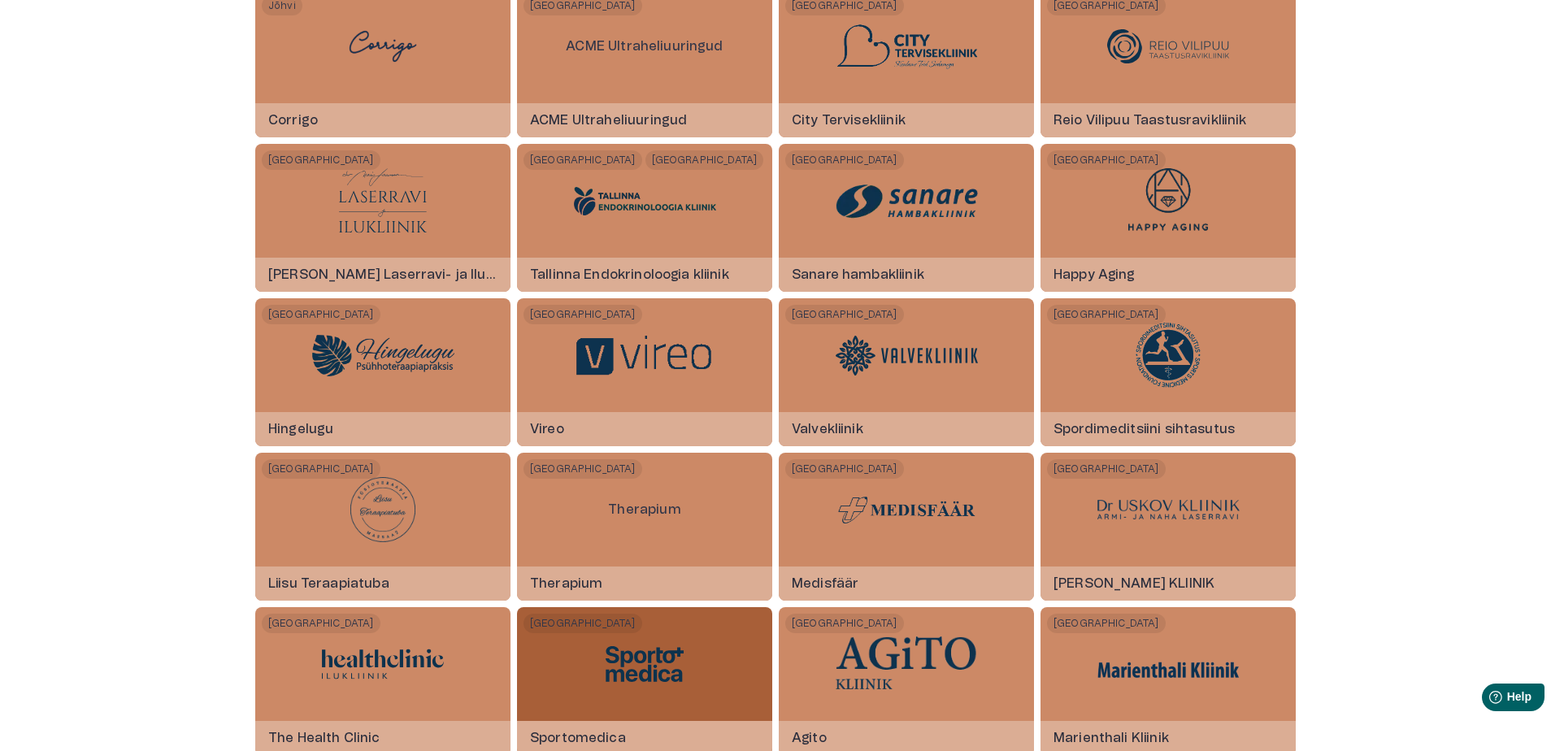
click at [641, 663] on img at bounding box center [645, 664] width 122 height 49
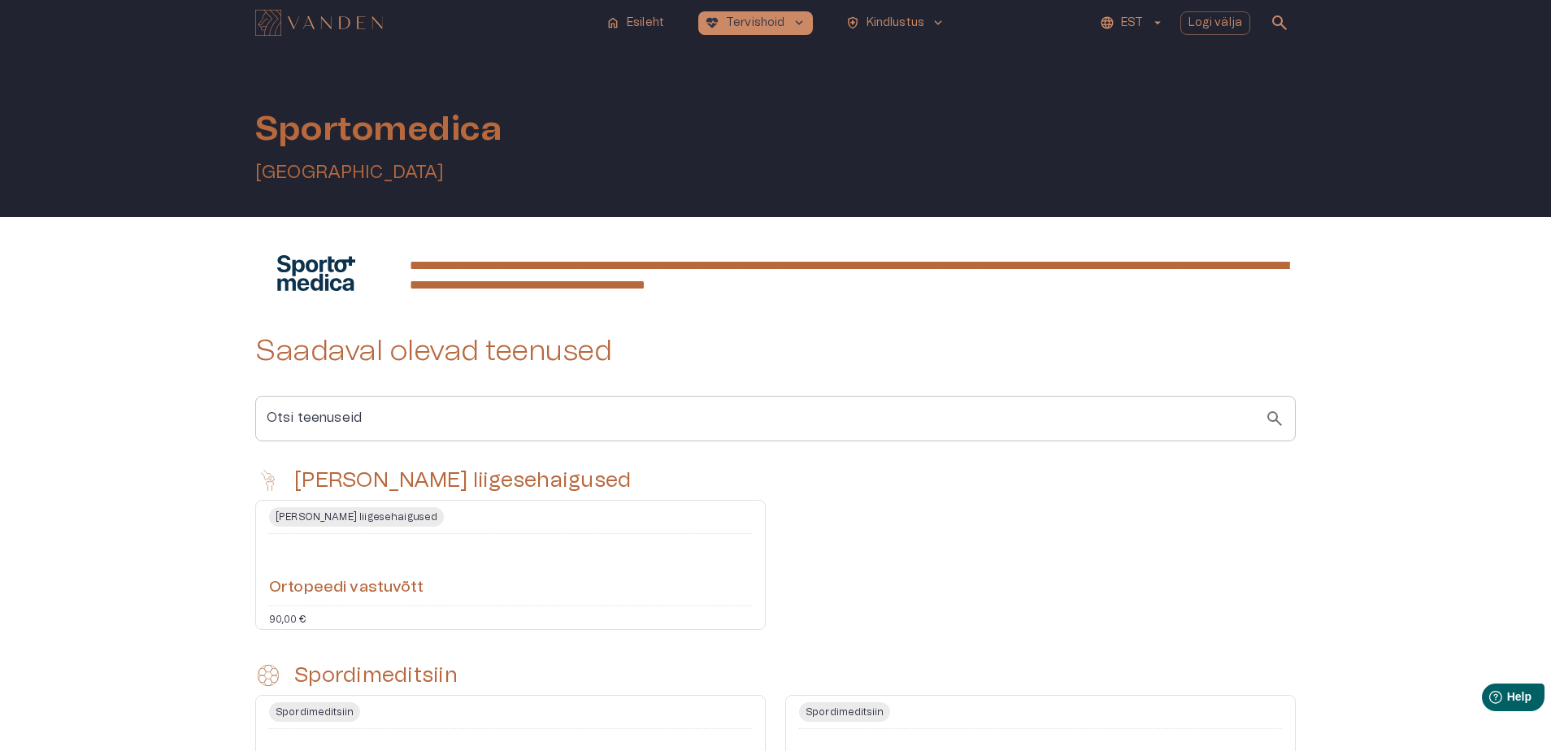
click at [349, 586] on h6 "Ortopeedi vastuvõtt" at bounding box center [346, 588] width 154 height 22
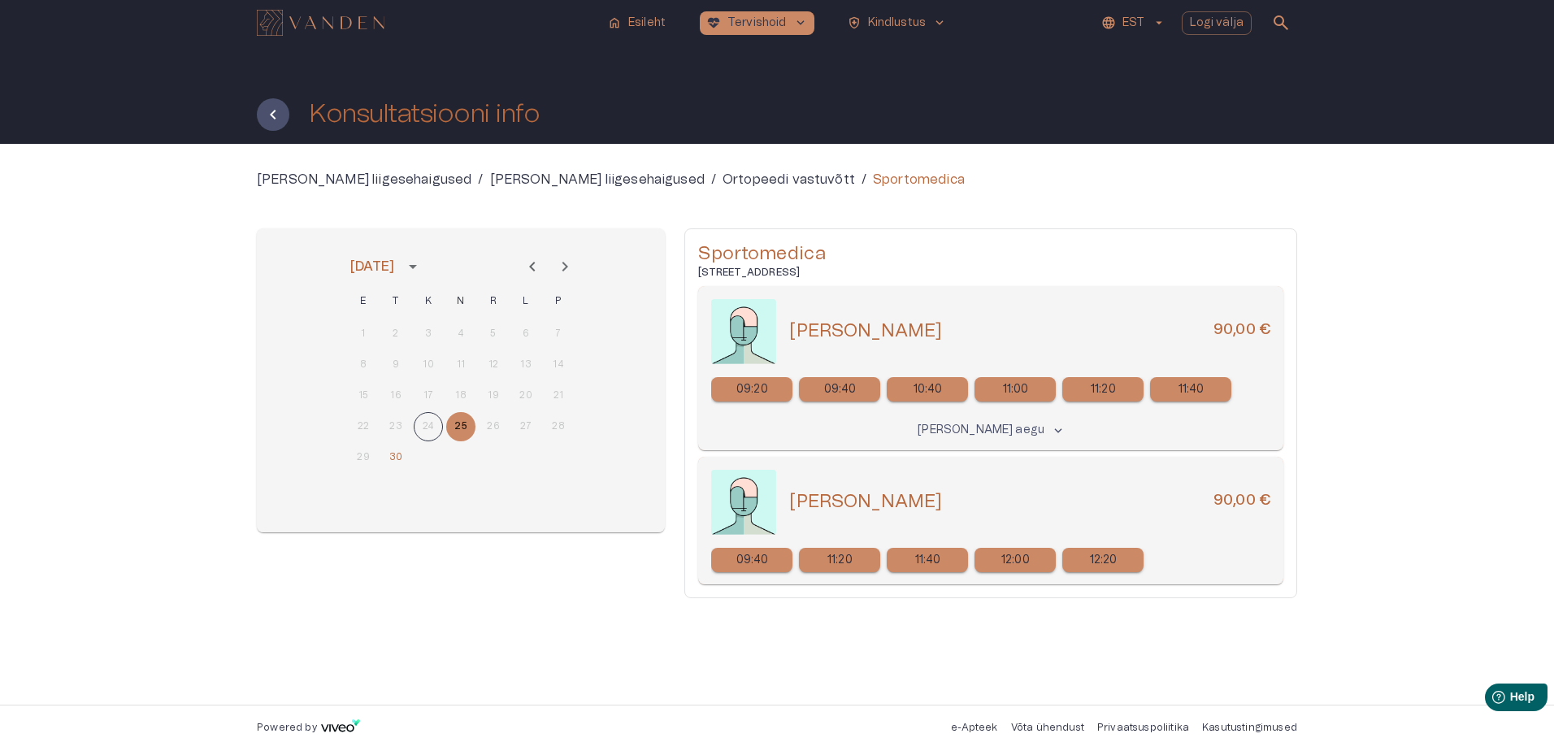
click at [559, 264] on icon "Next month" at bounding box center [565, 267] width 20 height 20
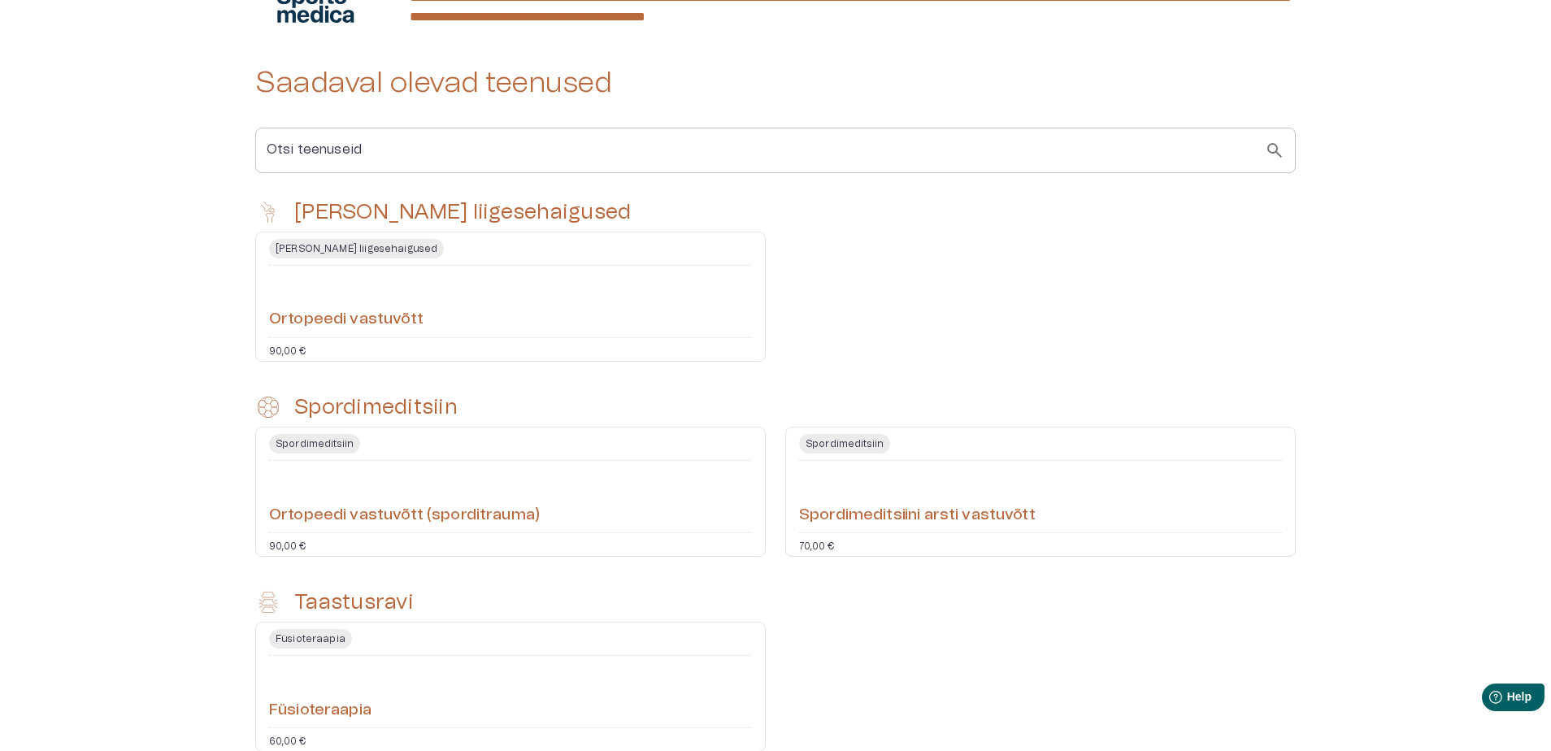
scroll to position [298, 0]
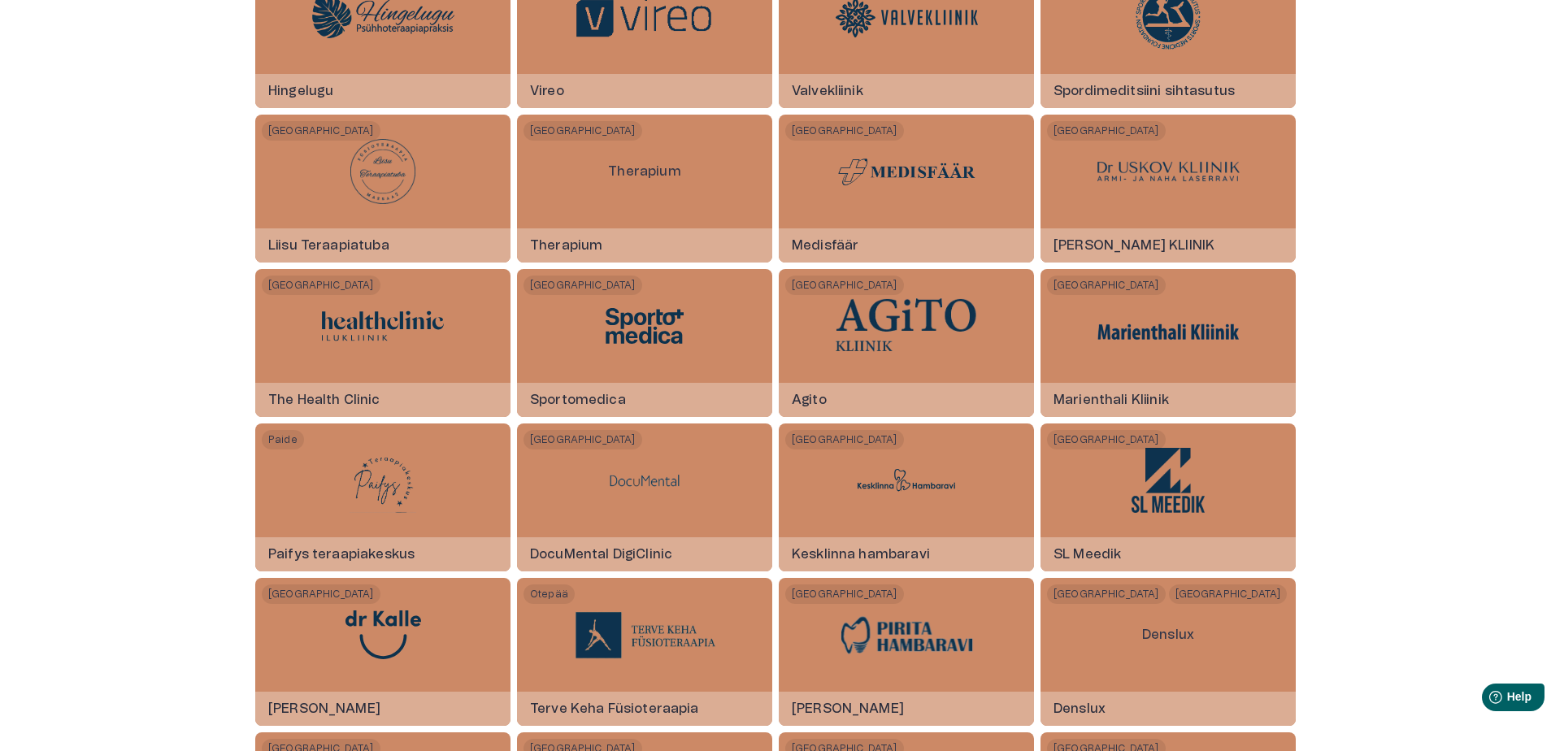
scroll to position [1490, 0]
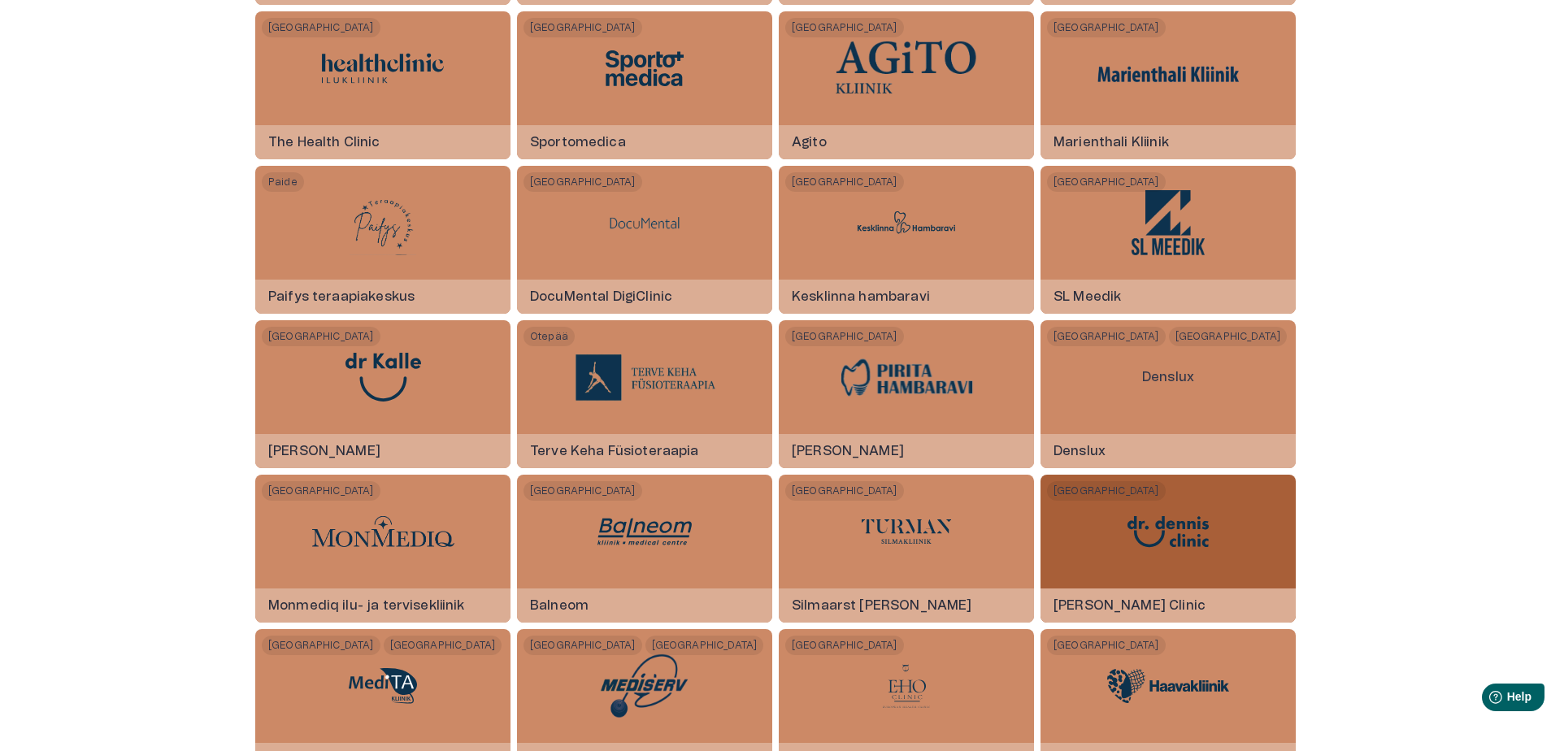
click at [1177, 535] on img at bounding box center [1168, 531] width 122 height 49
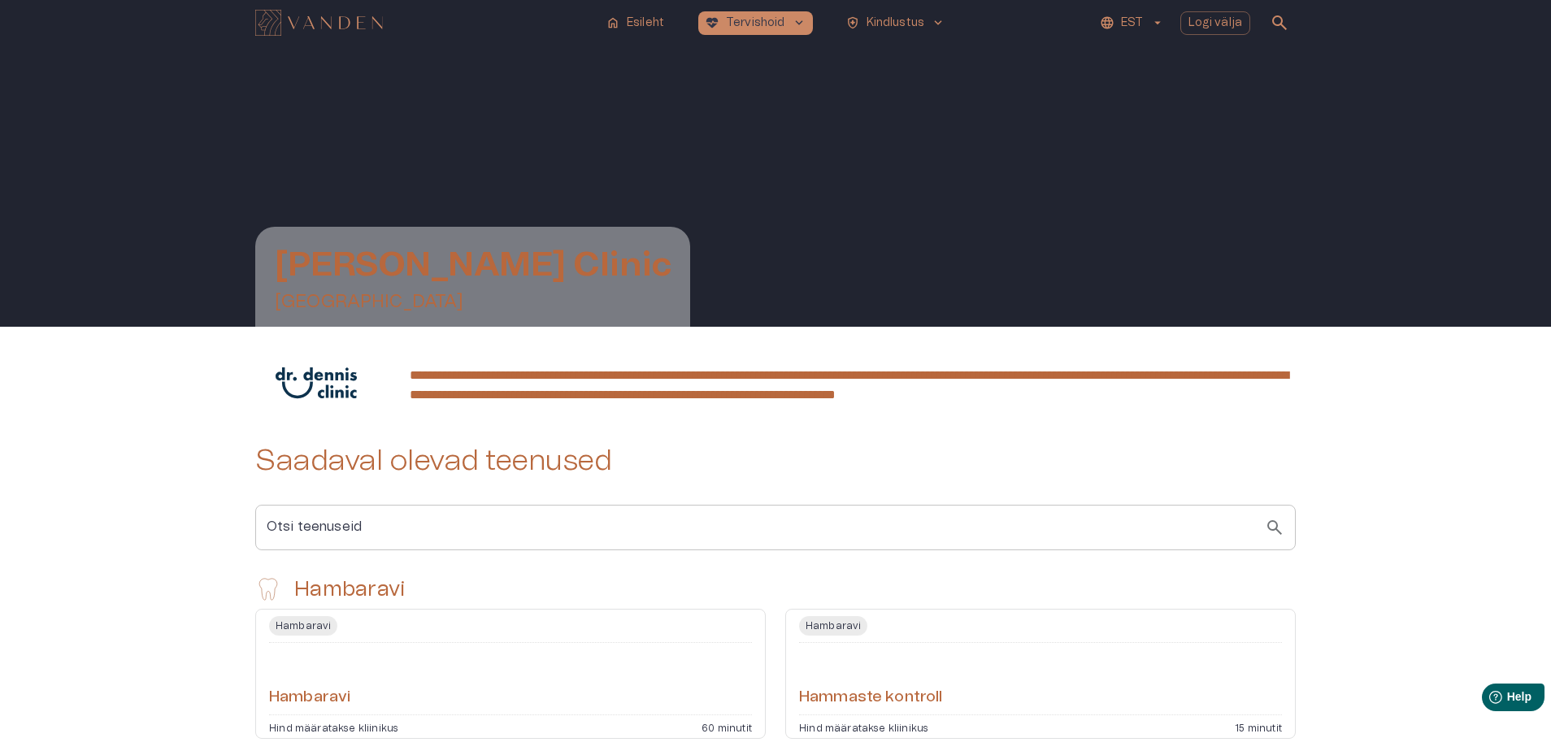
scroll to position [298, 0]
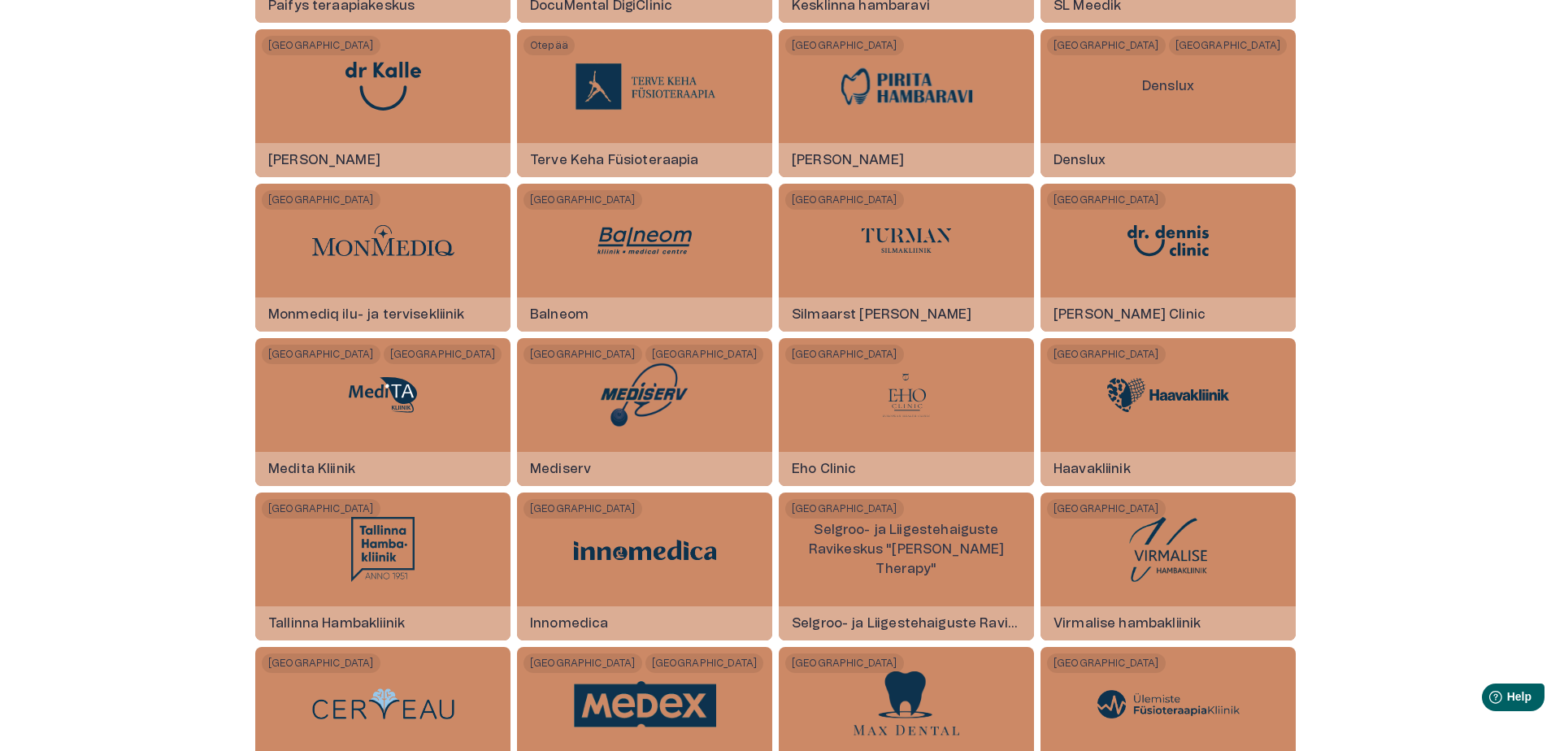
scroll to position [1788, 0]
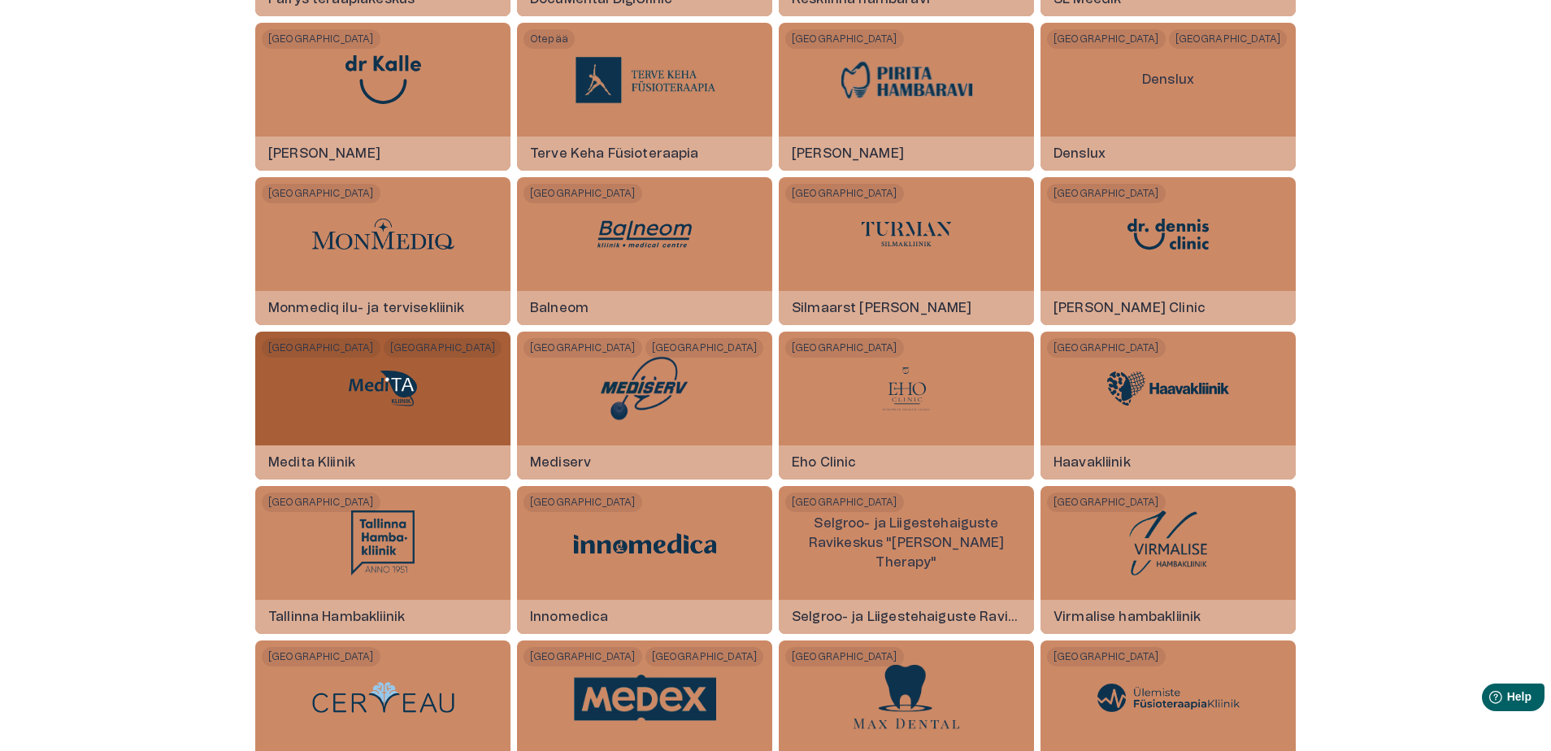
click at [370, 379] on img at bounding box center [383, 388] width 122 height 49
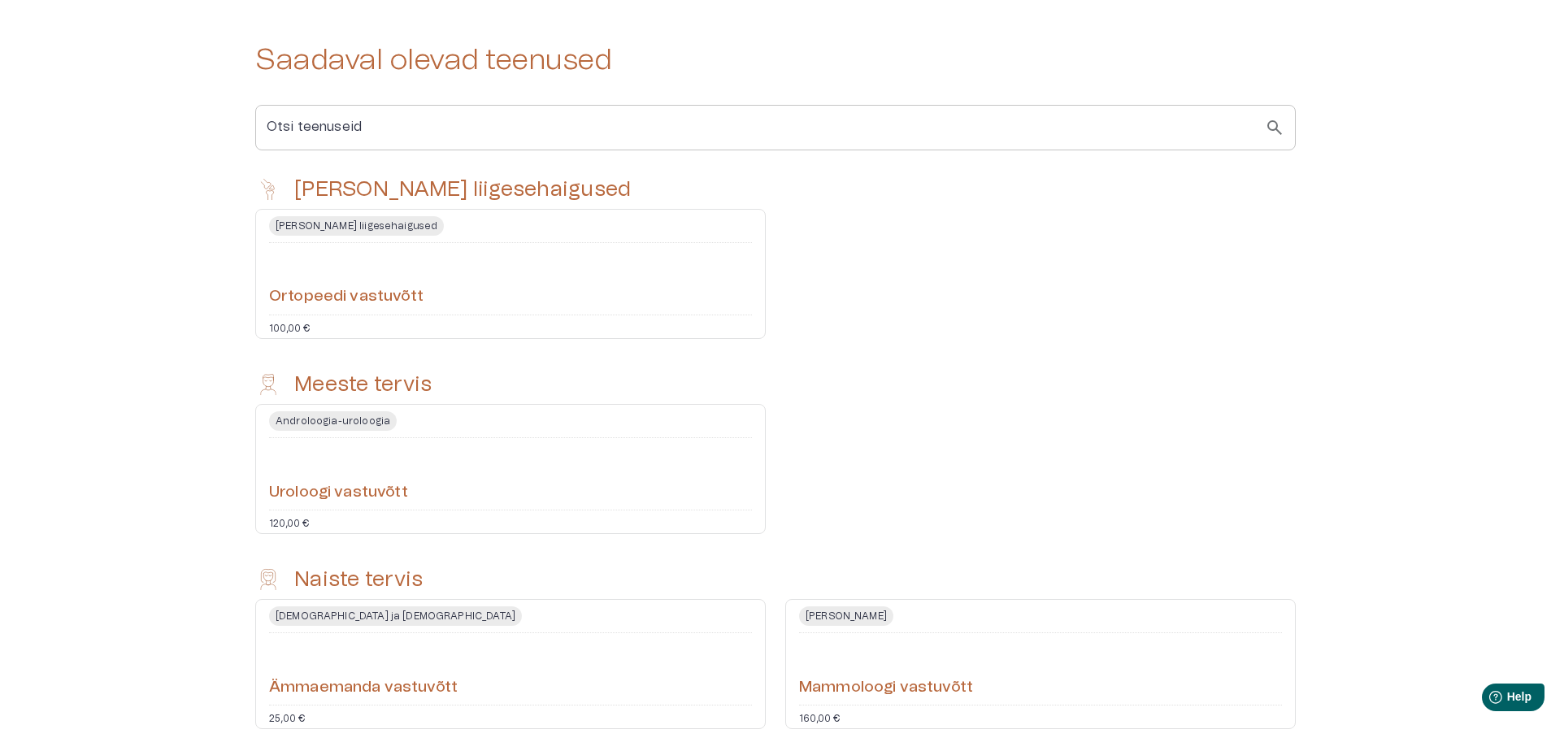
scroll to position [298, 0]
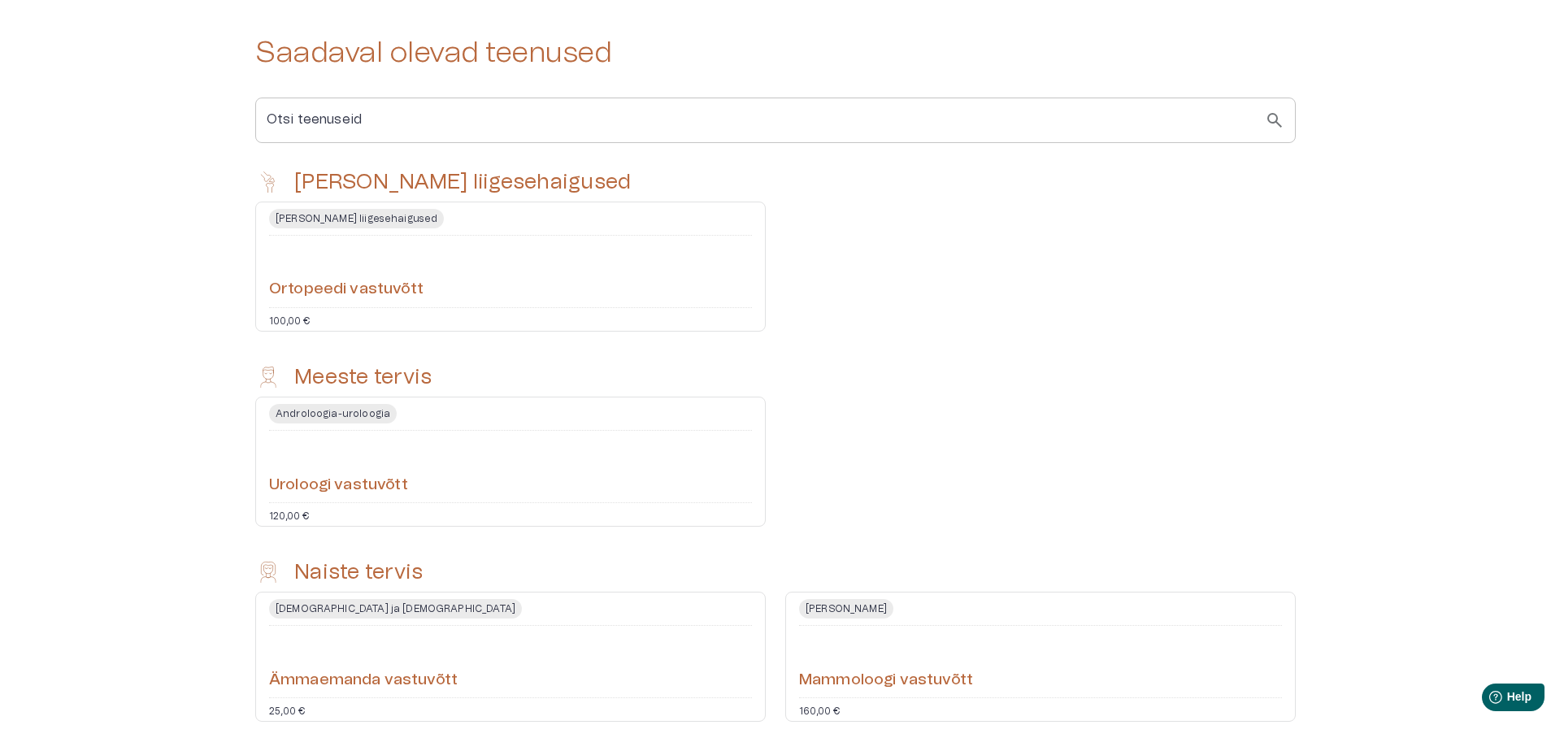
click at [324, 301] on h6 "Ortopeedi vastuvõtt" at bounding box center [346, 290] width 154 height 22
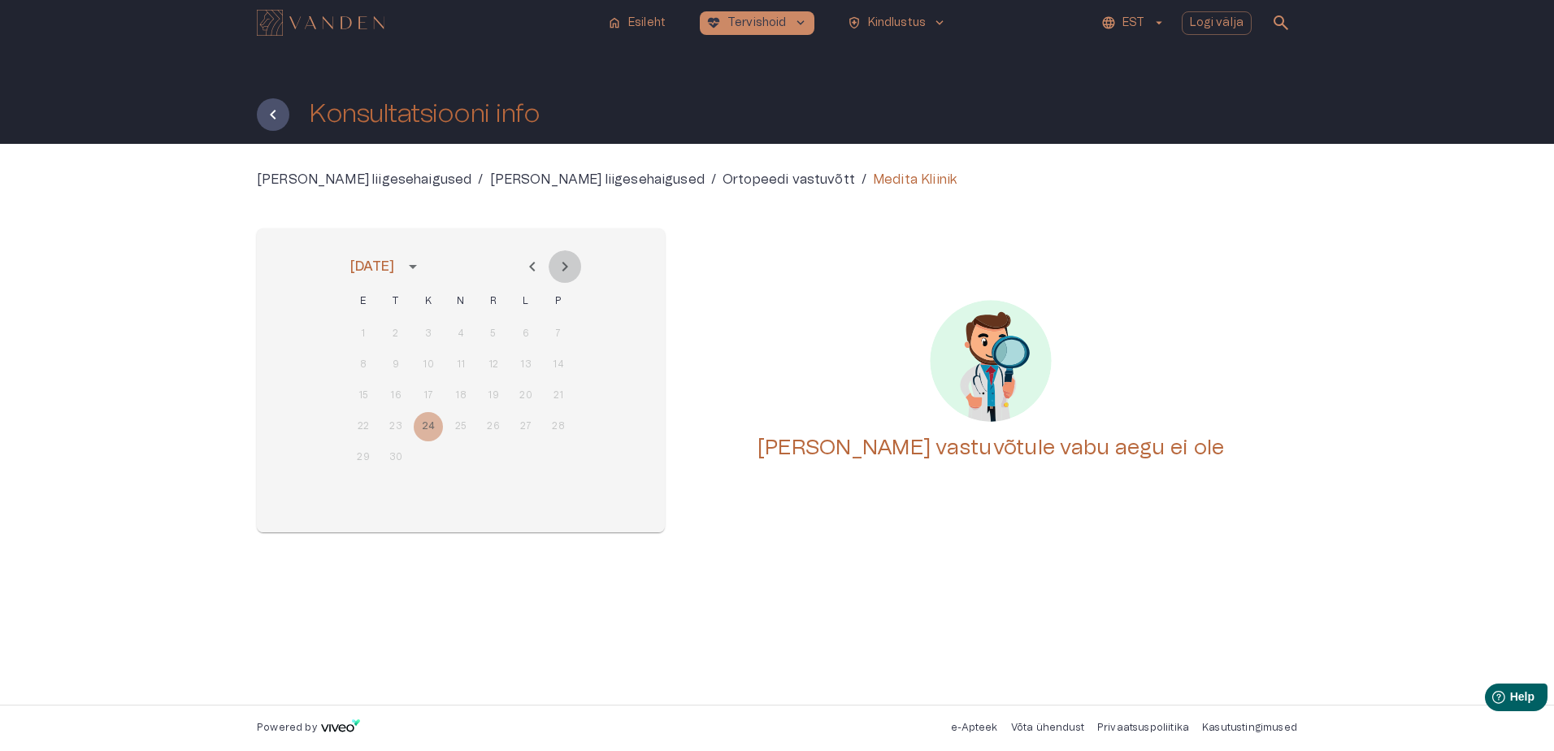
click at [567, 269] on icon "Next month" at bounding box center [565, 267] width 20 height 20
click at [566, 269] on icon "Next month" at bounding box center [566, 267] width 6 height 10
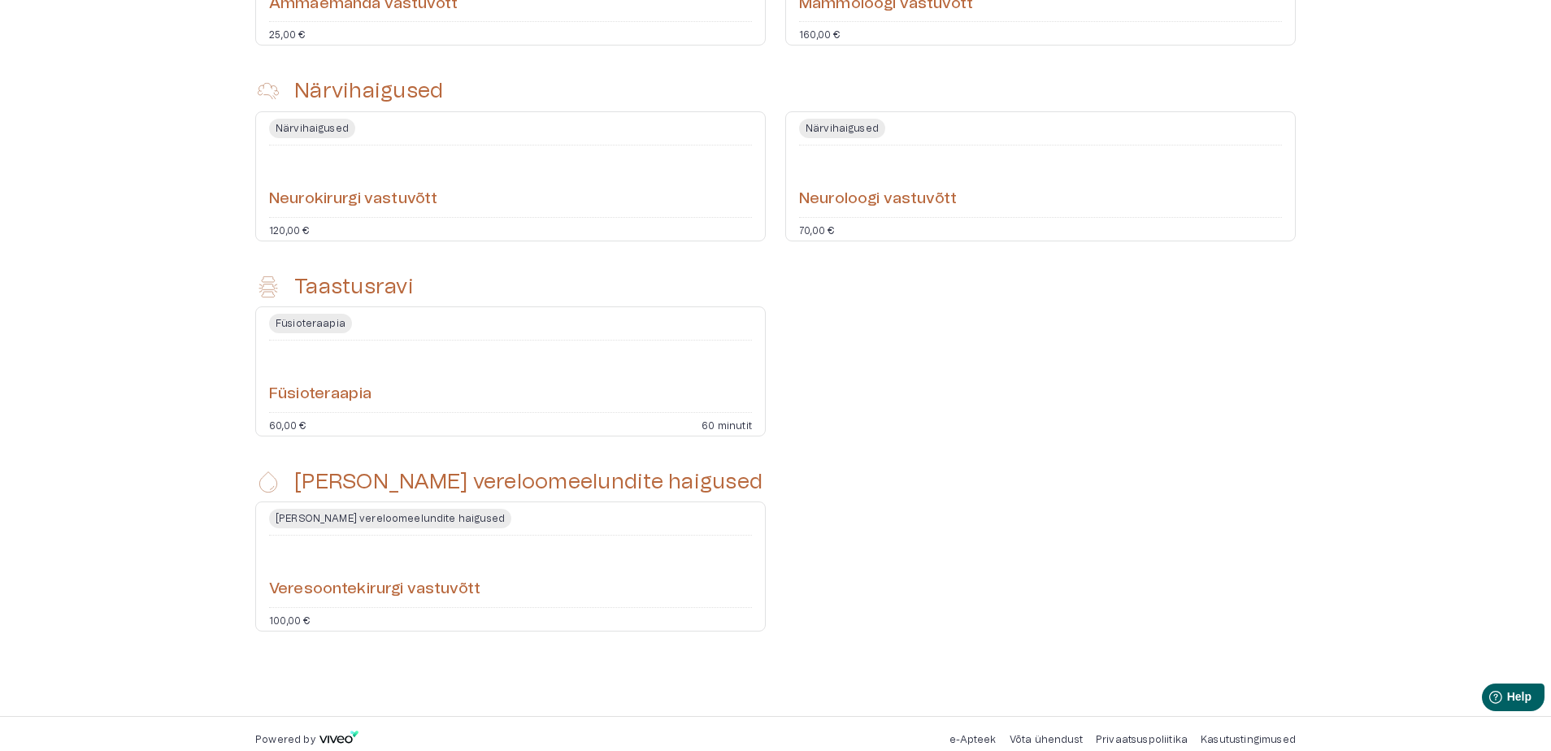
scroll to position [1006, 0]
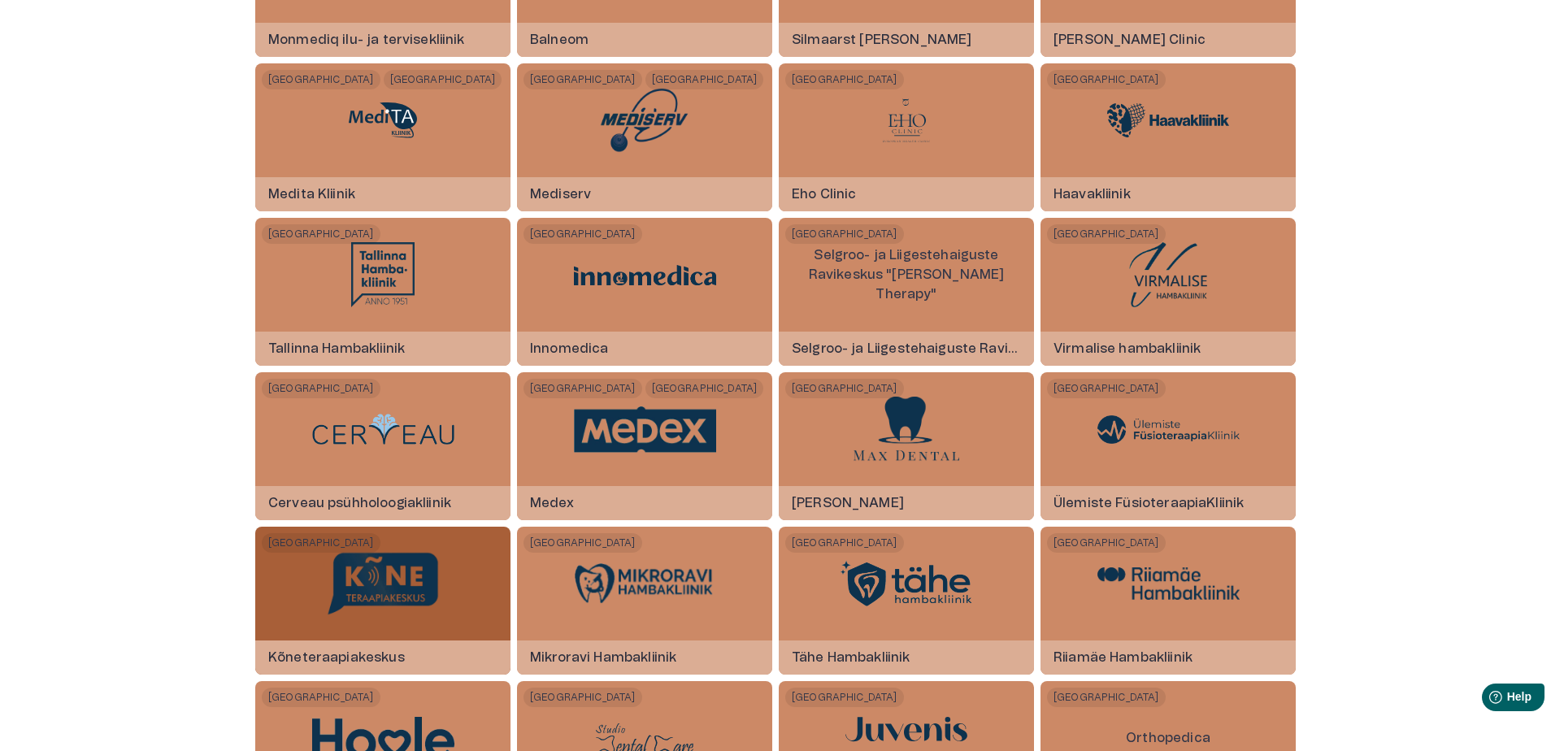
scroll to position [2086, 0]
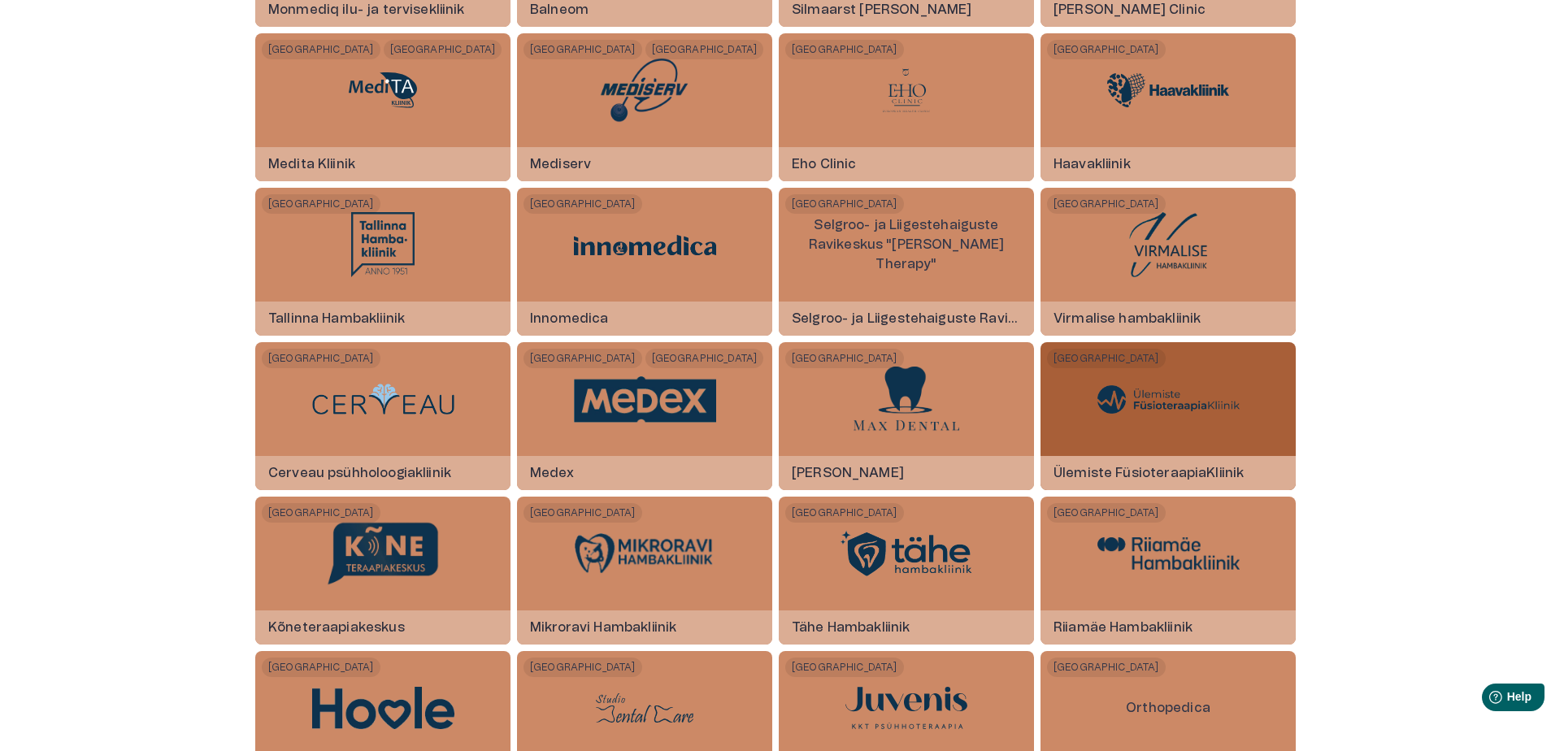
click at [1165, 465] on h6 "Ülemiste FüsioteraapiaKliinik" at bounding box center [1149, 473] width 216 height 44
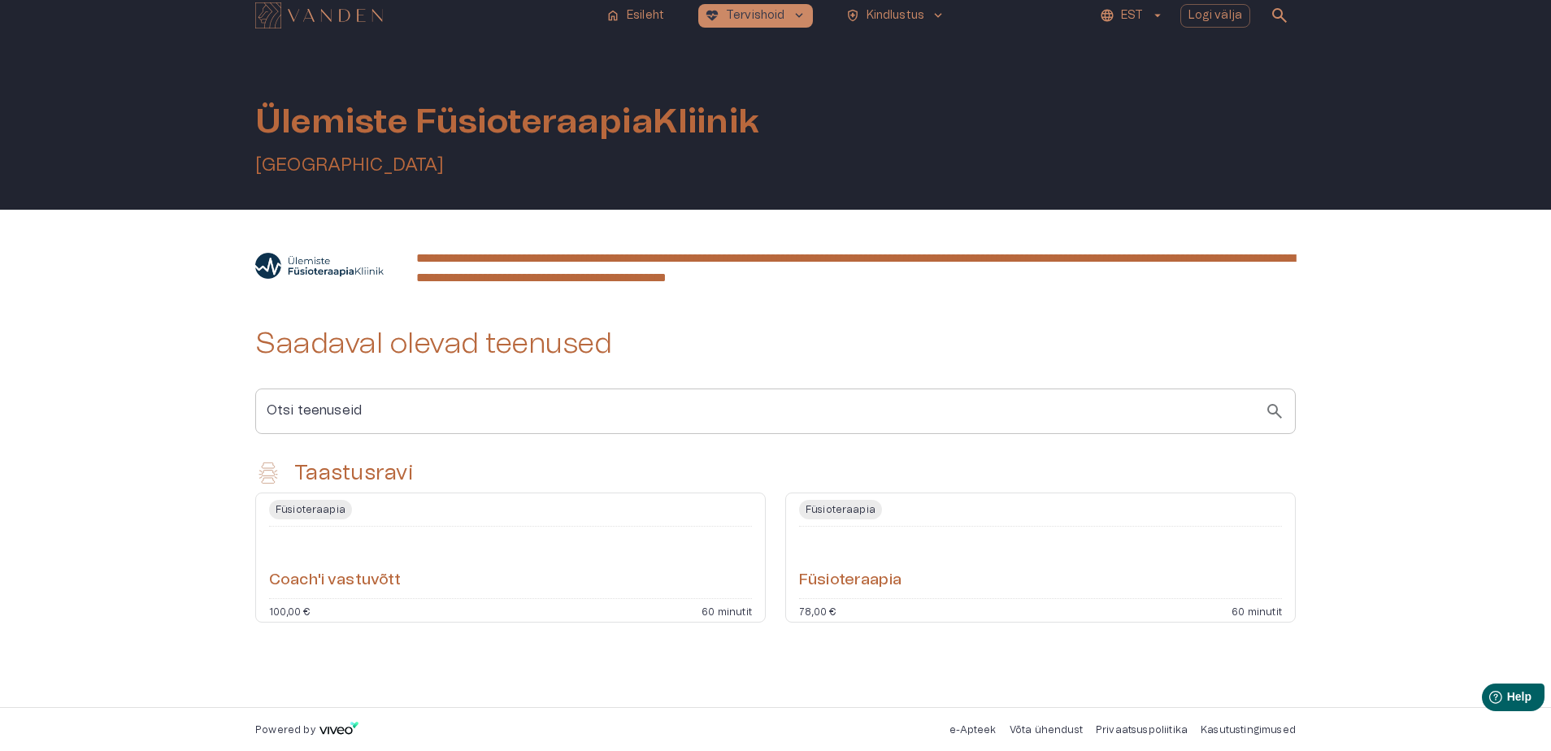
scroll to position [10, 0]
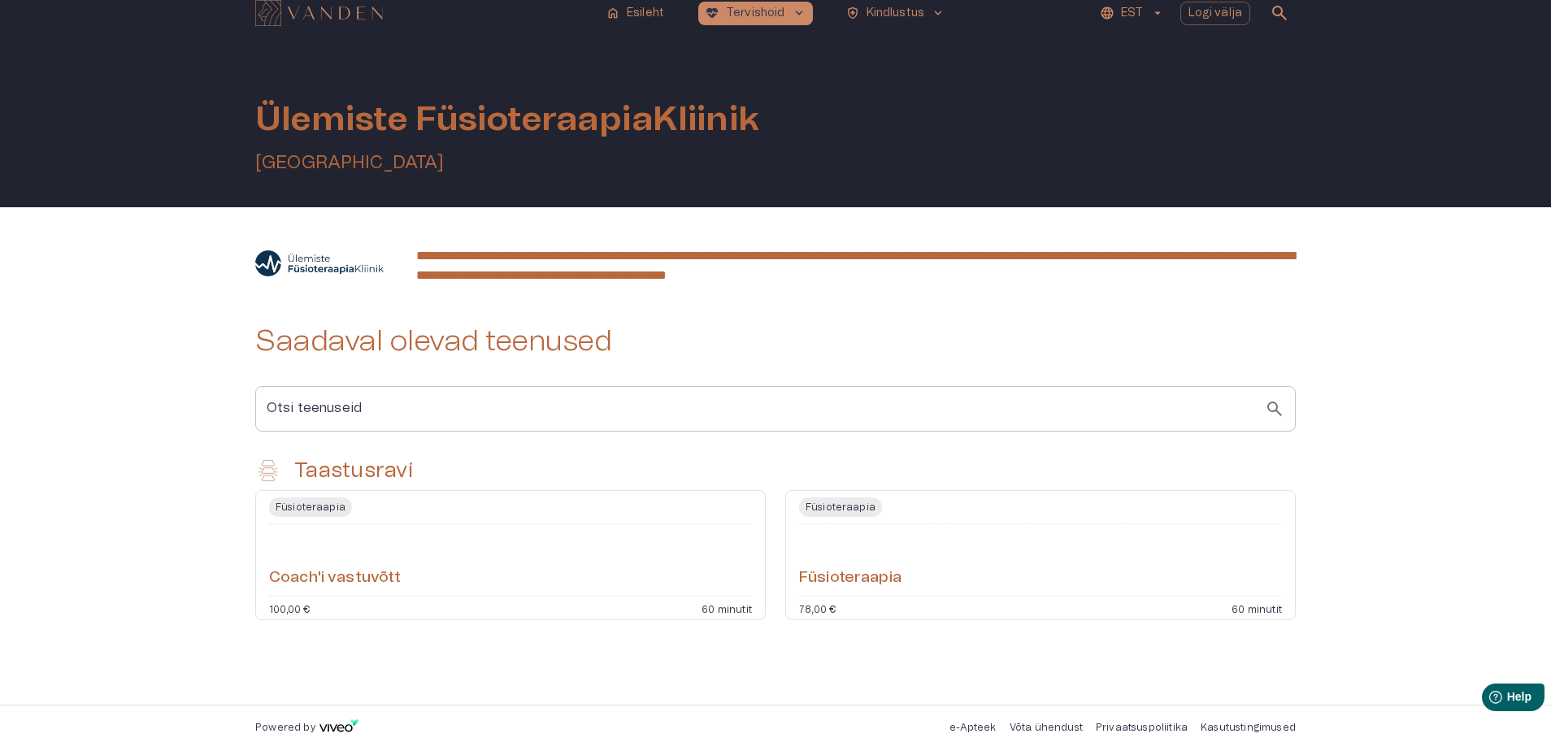
click at [843, 573] on h6 "Füsioteraapia" at bounding box center [850, 578] width 102 height 22
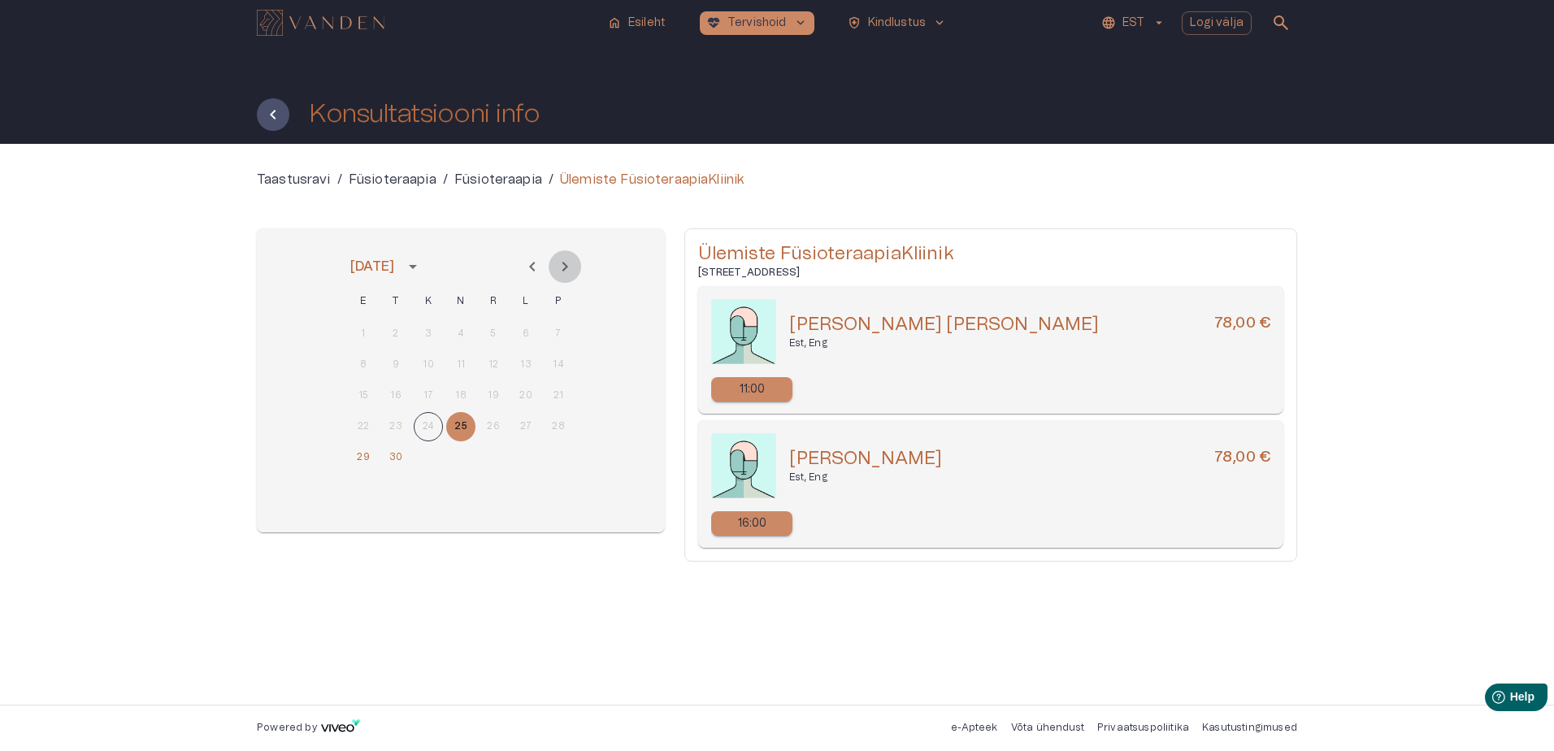
click at [568, 264] on icon "Next month" at bounding box center [565, 267] width 20 height 20
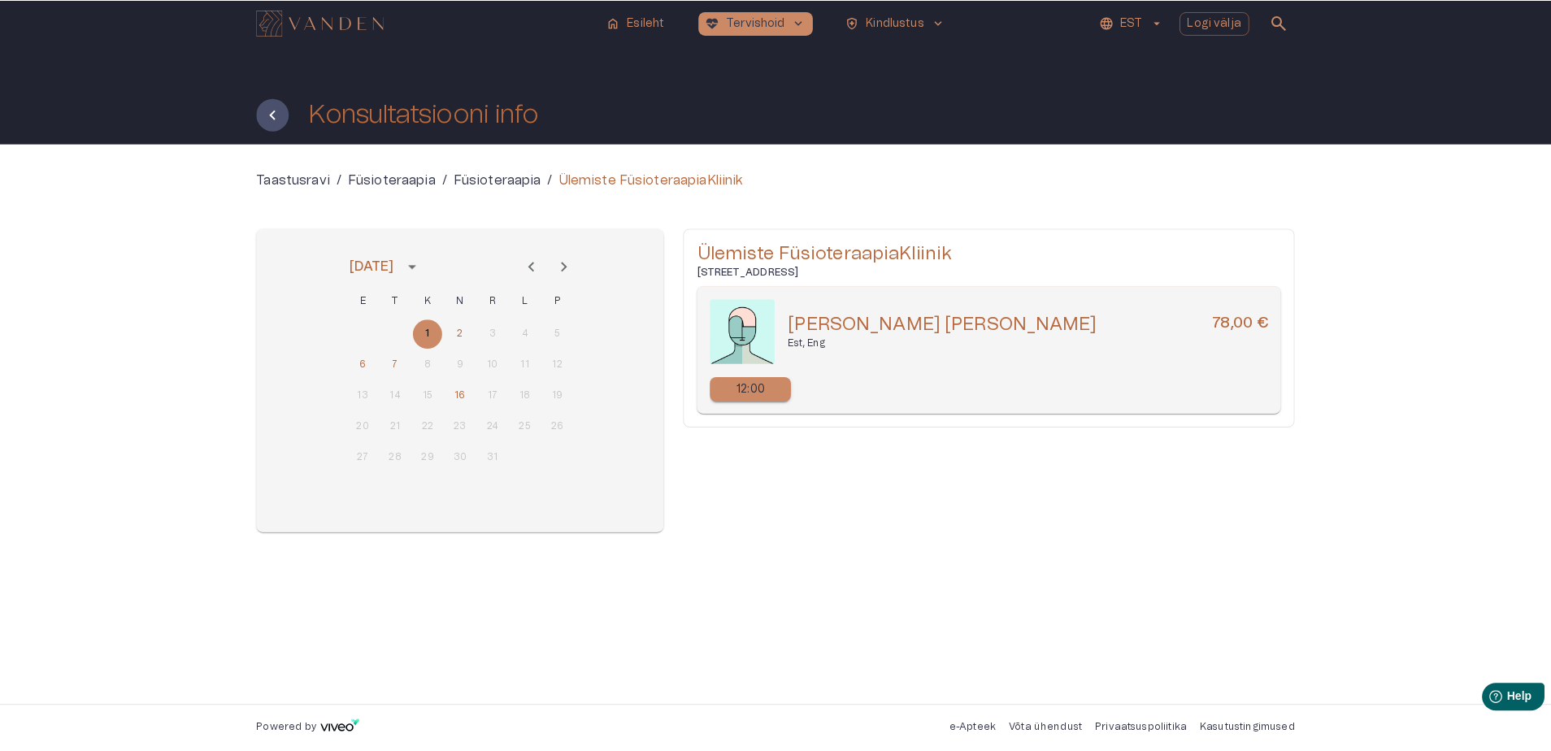
scroll to position [10, 0]
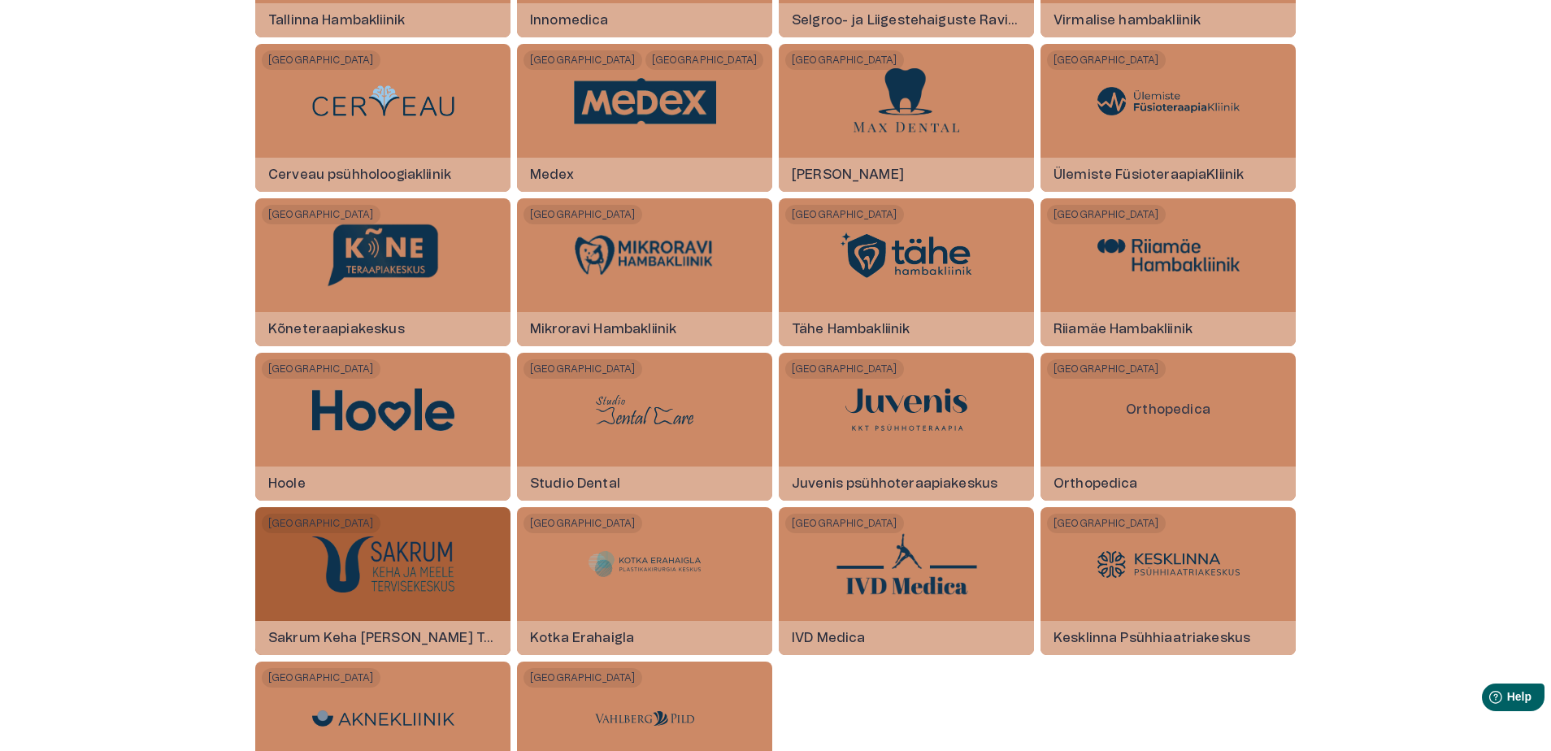
scroll to position [2541, 0]
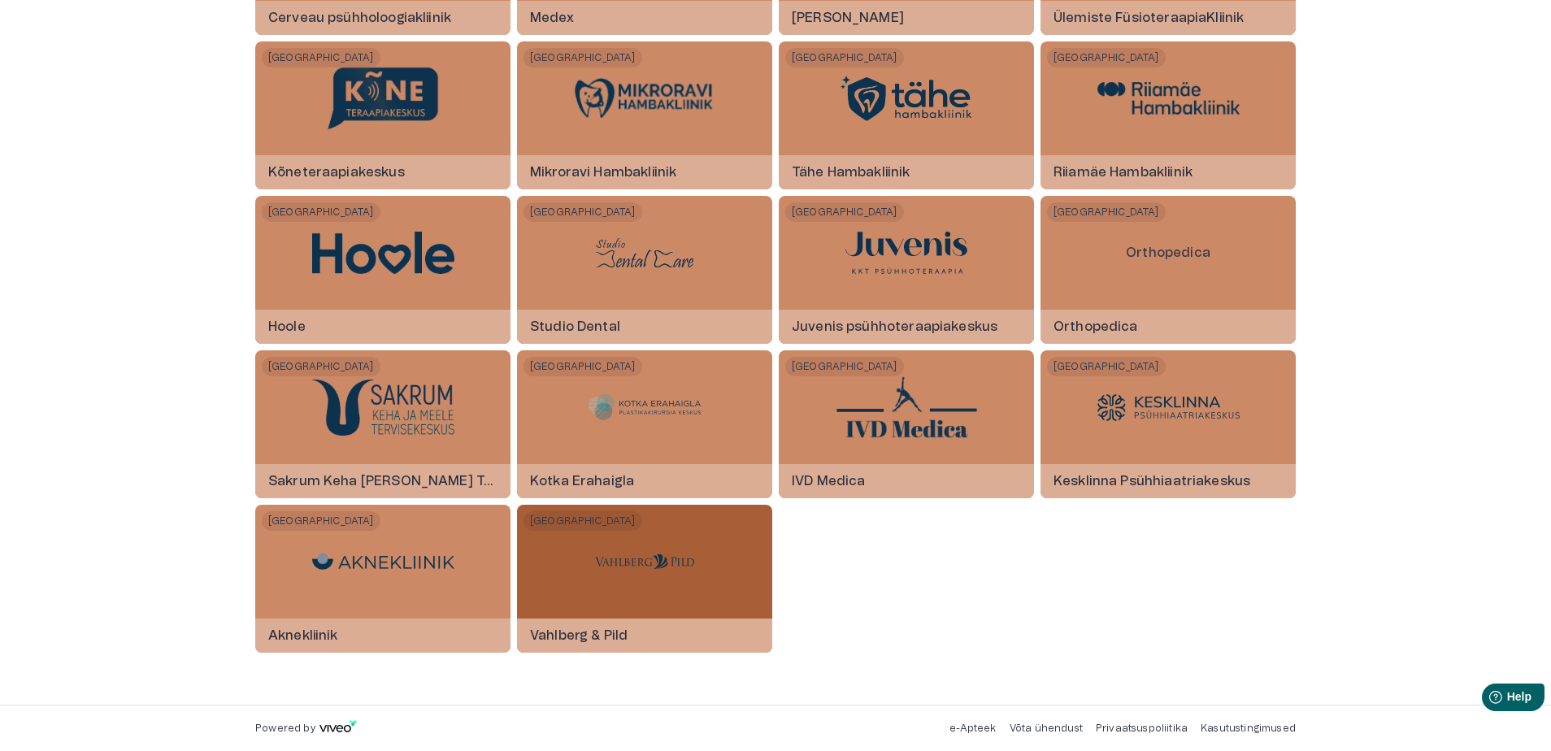
click at [641, 563] on img at bounding box center [645, 561] width 122 height 49
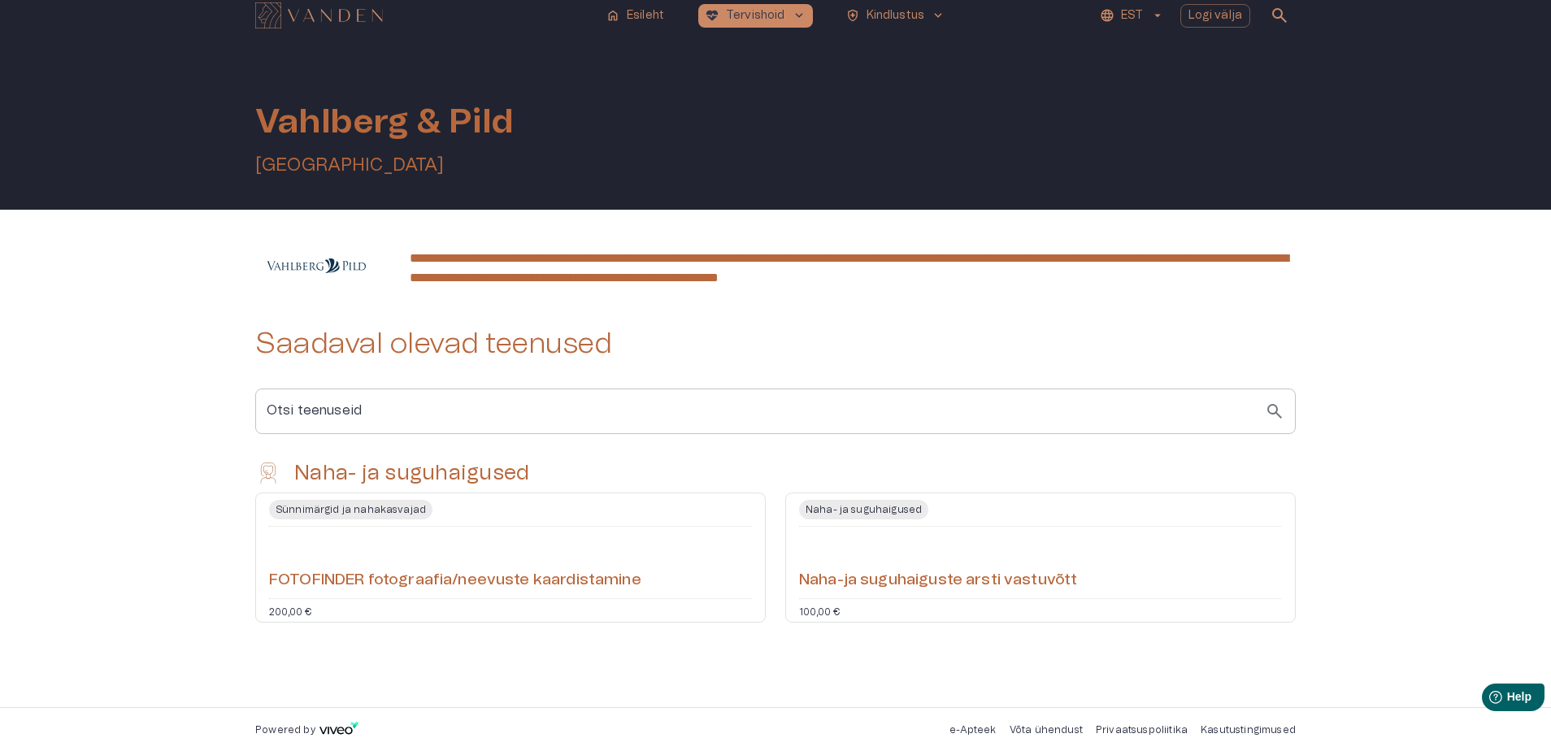
scroll to position [10, 0]
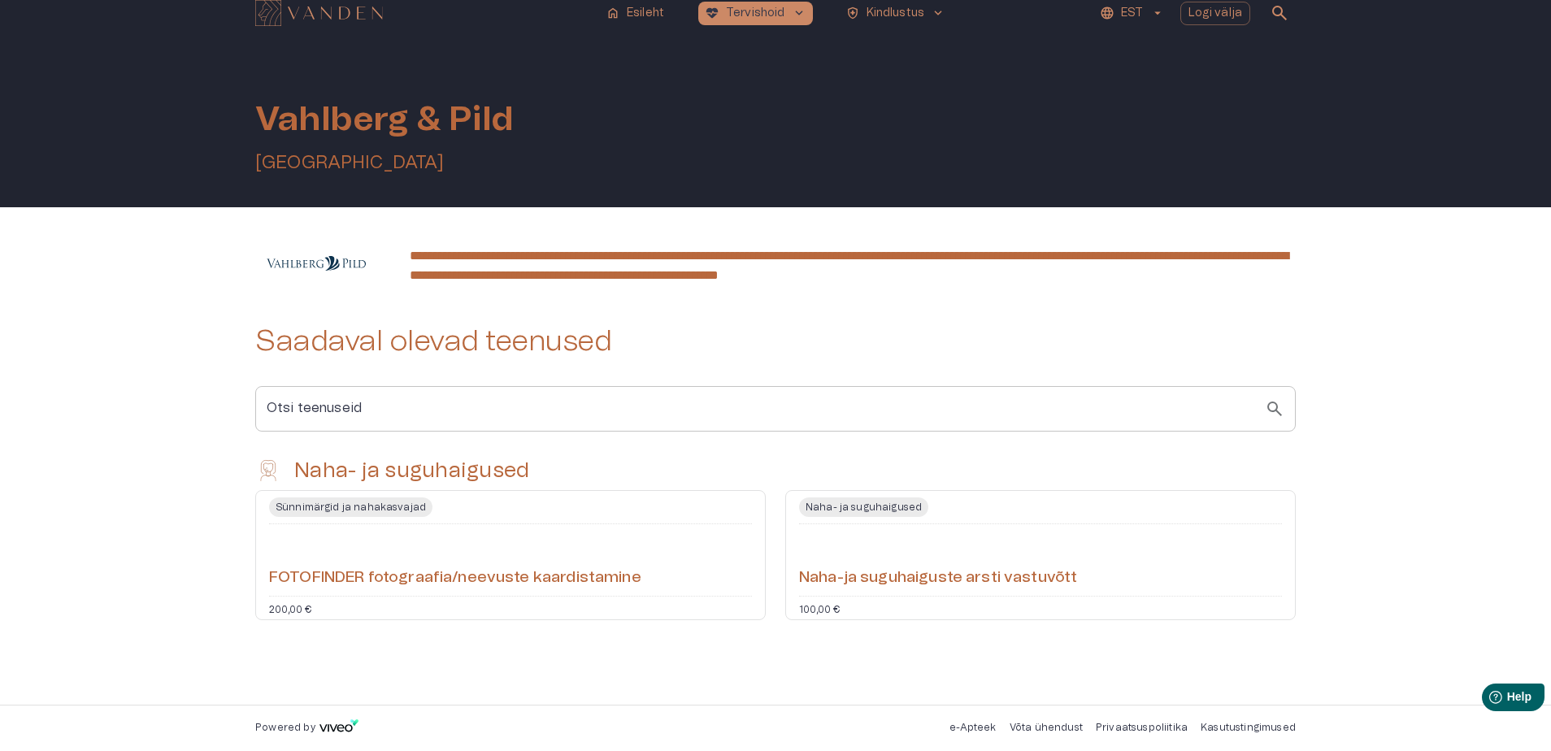
scroll to position [2541, 0]
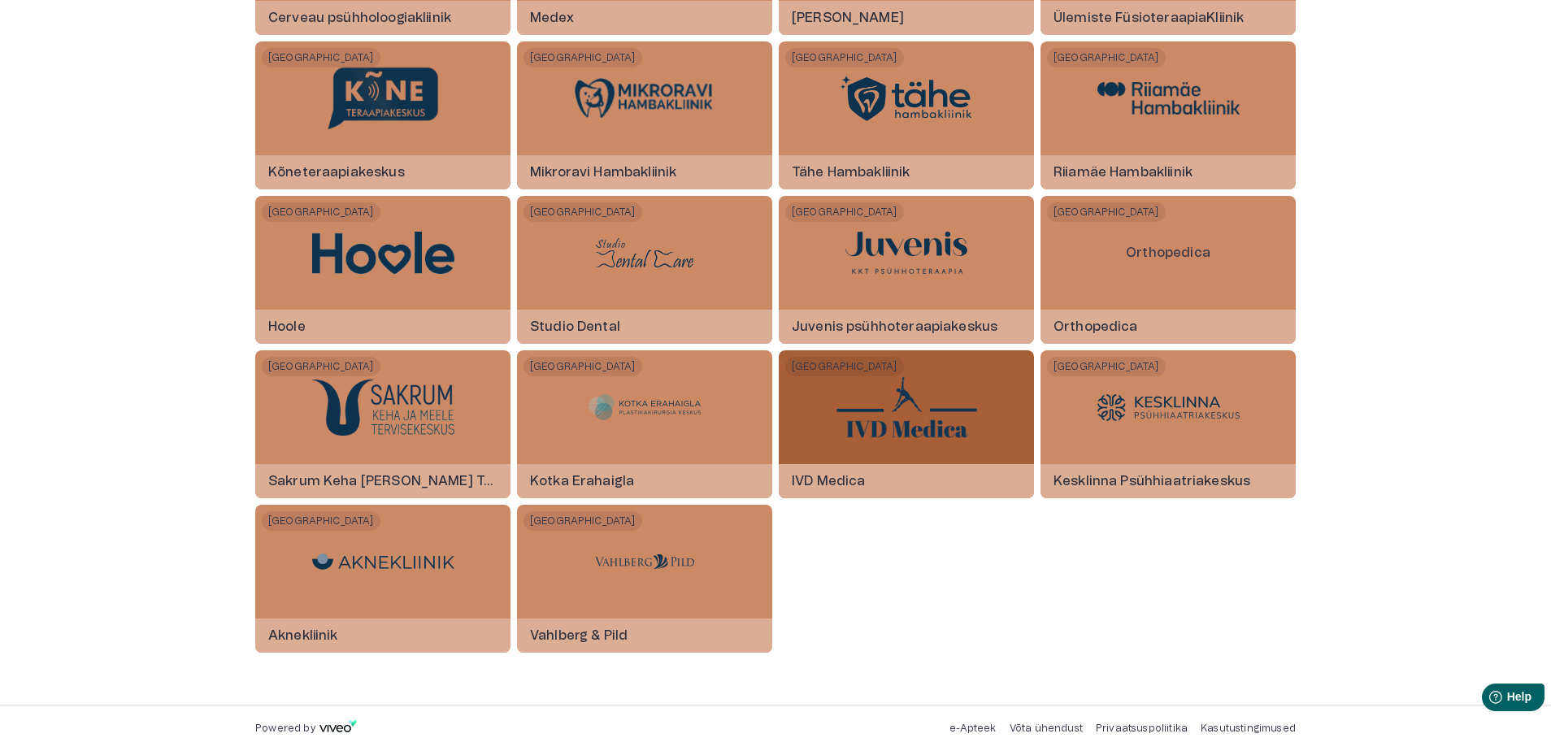
click at [918, 445] on div at bounding box center [907, 407] width 142 height 114
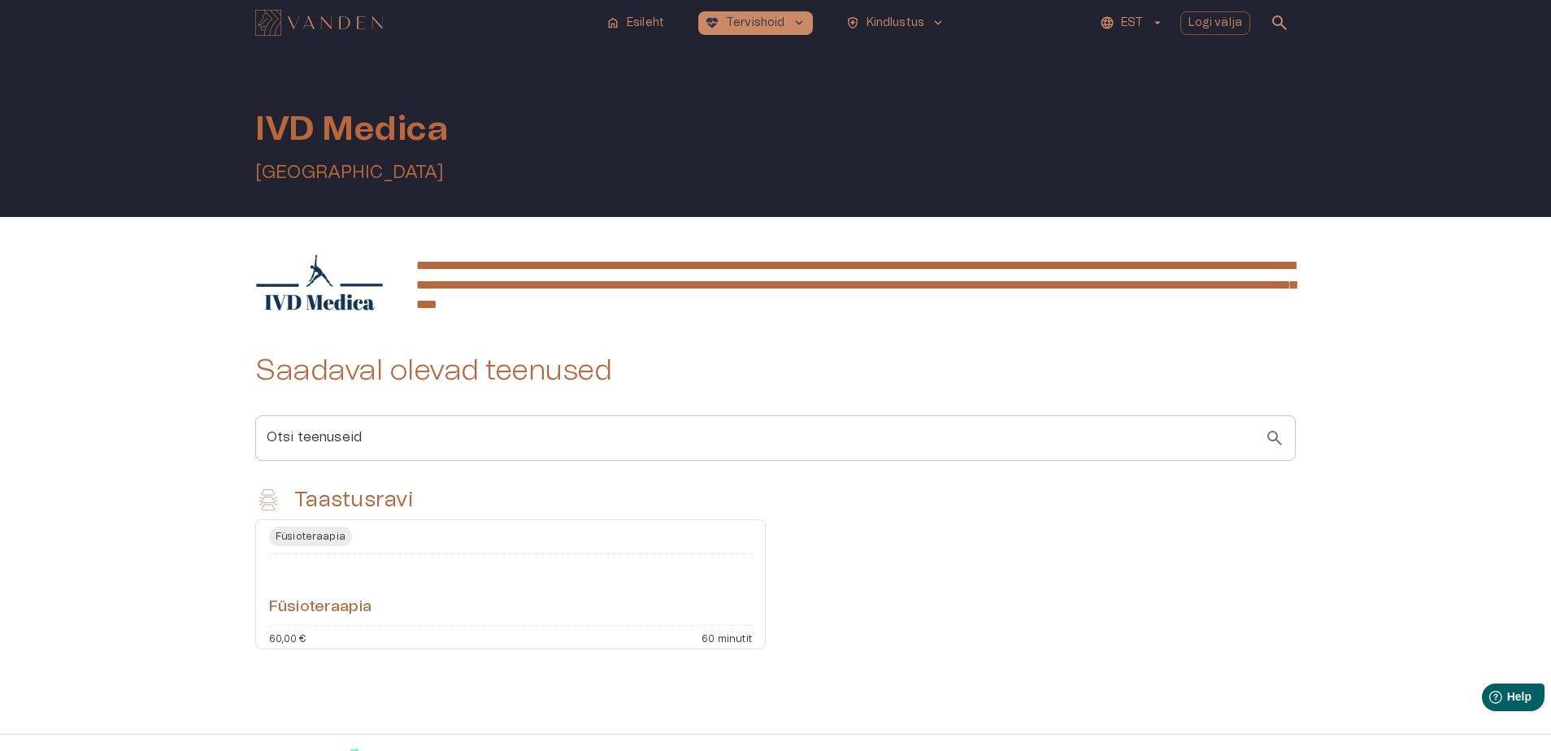
scroll to position [29, 0]
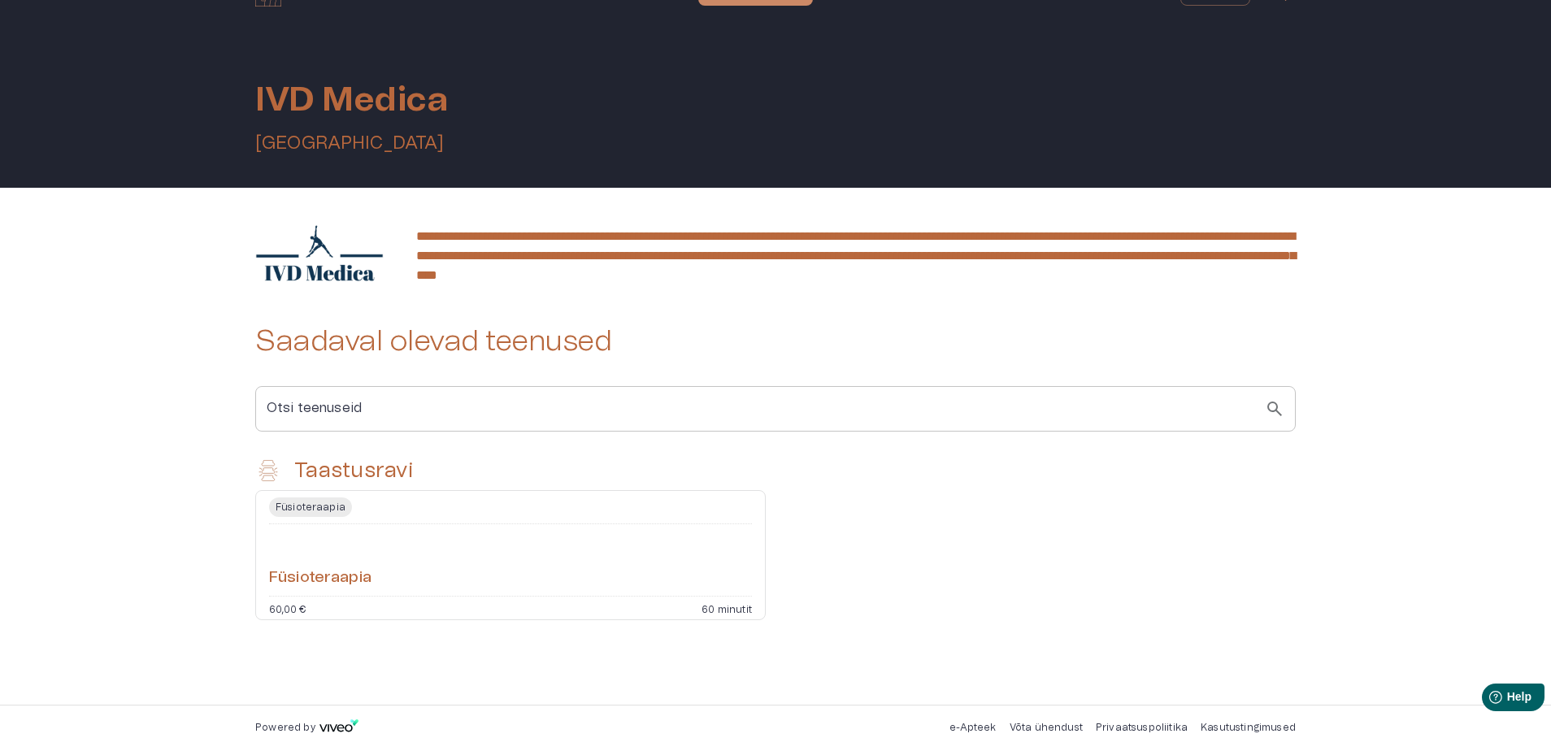
scroll to position [2541, 0]
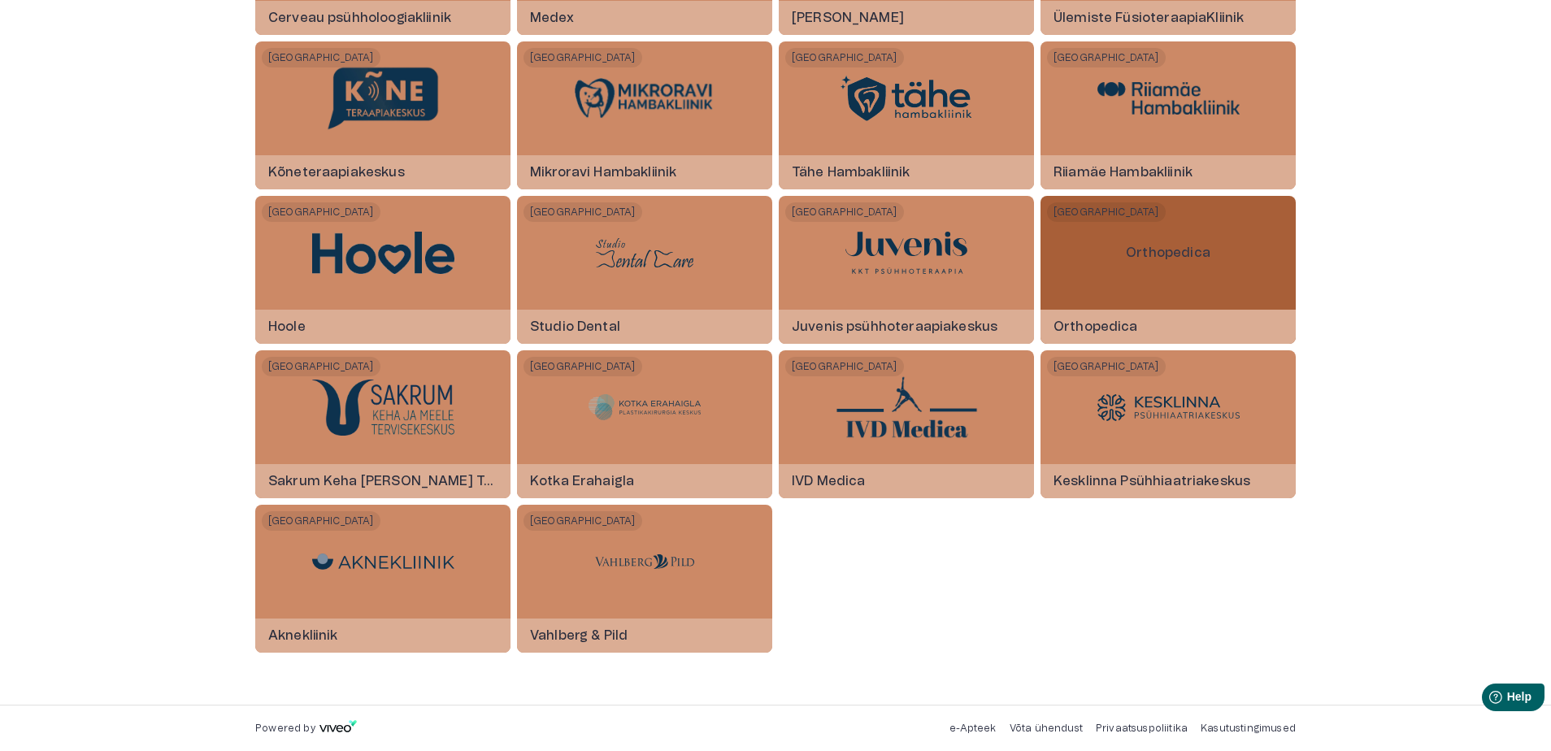
click at [1154, 287] on div "Orthopedica" at bounding box center [1168, 253] width 111 height 114
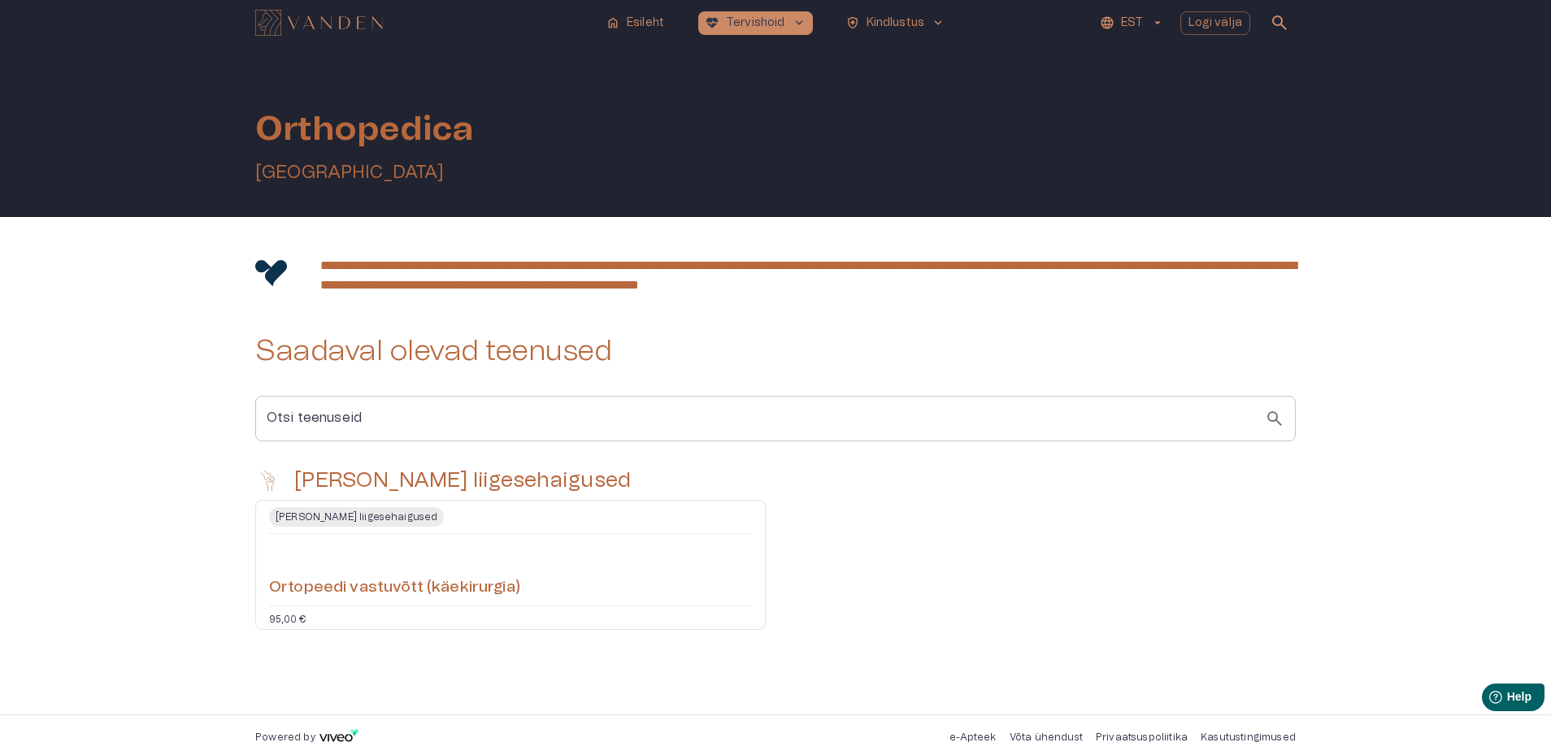
scroll to position [10, 0]
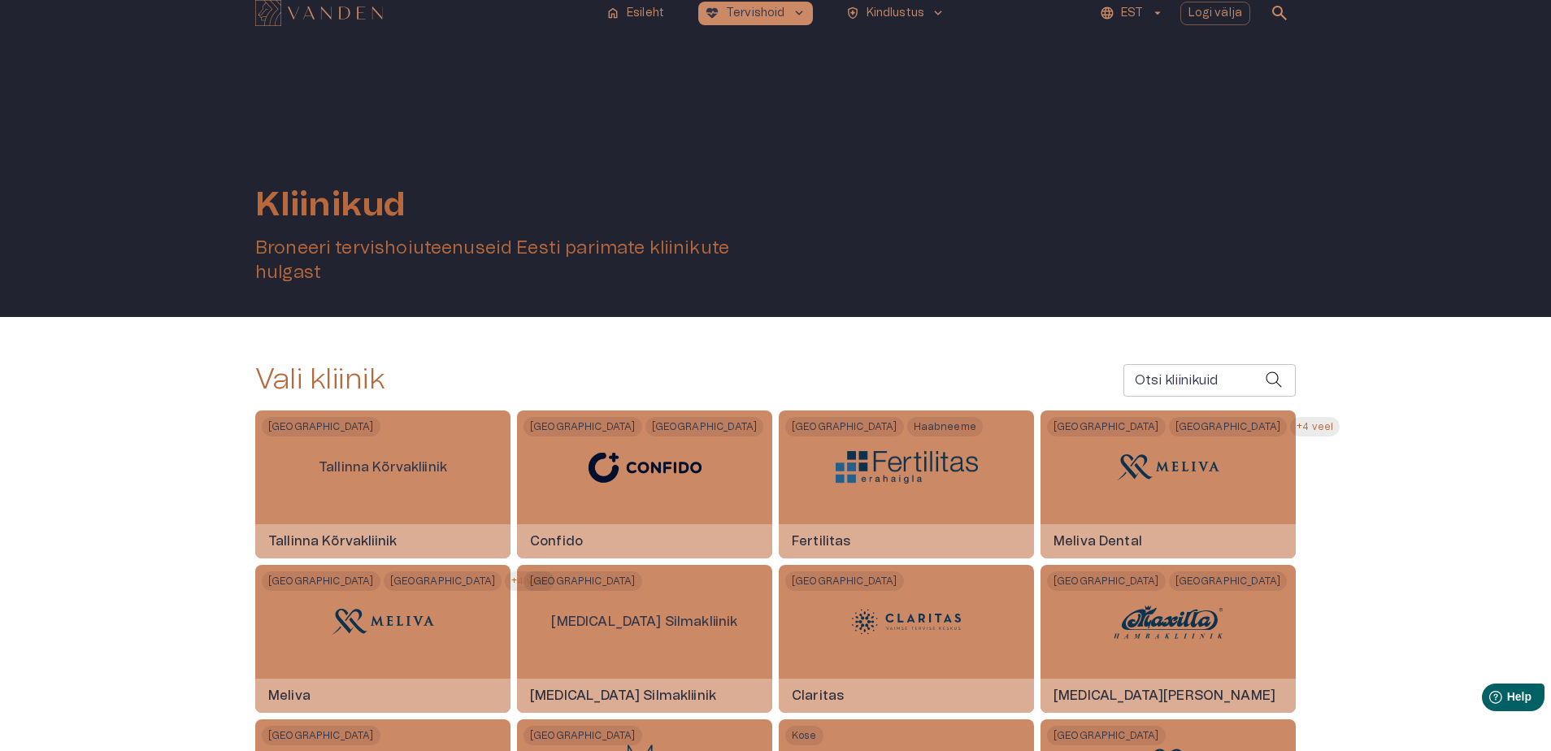
scroll to position [2541, 0]
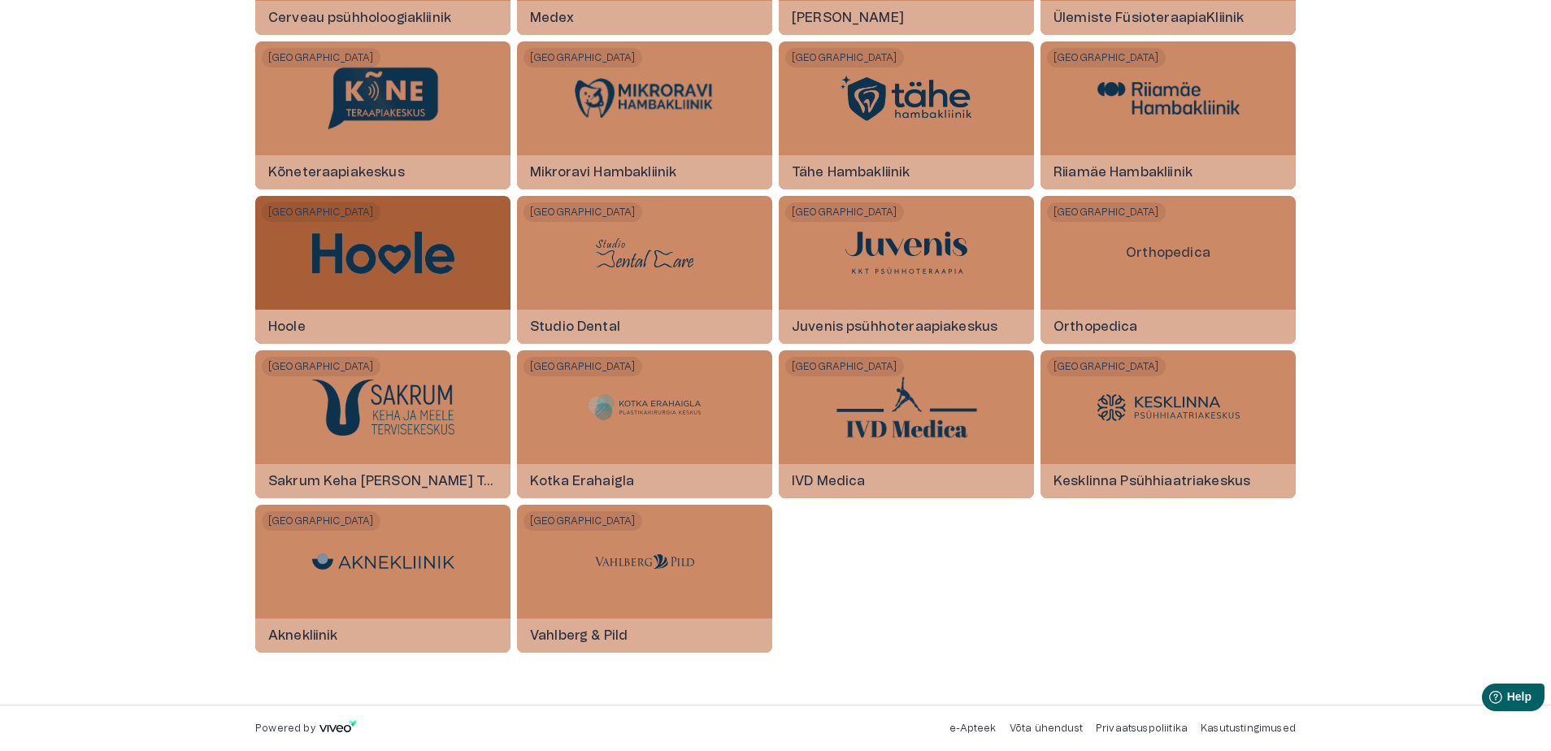
click at [349, 237] on img at bounding box center [383, 253] width 142 height 42
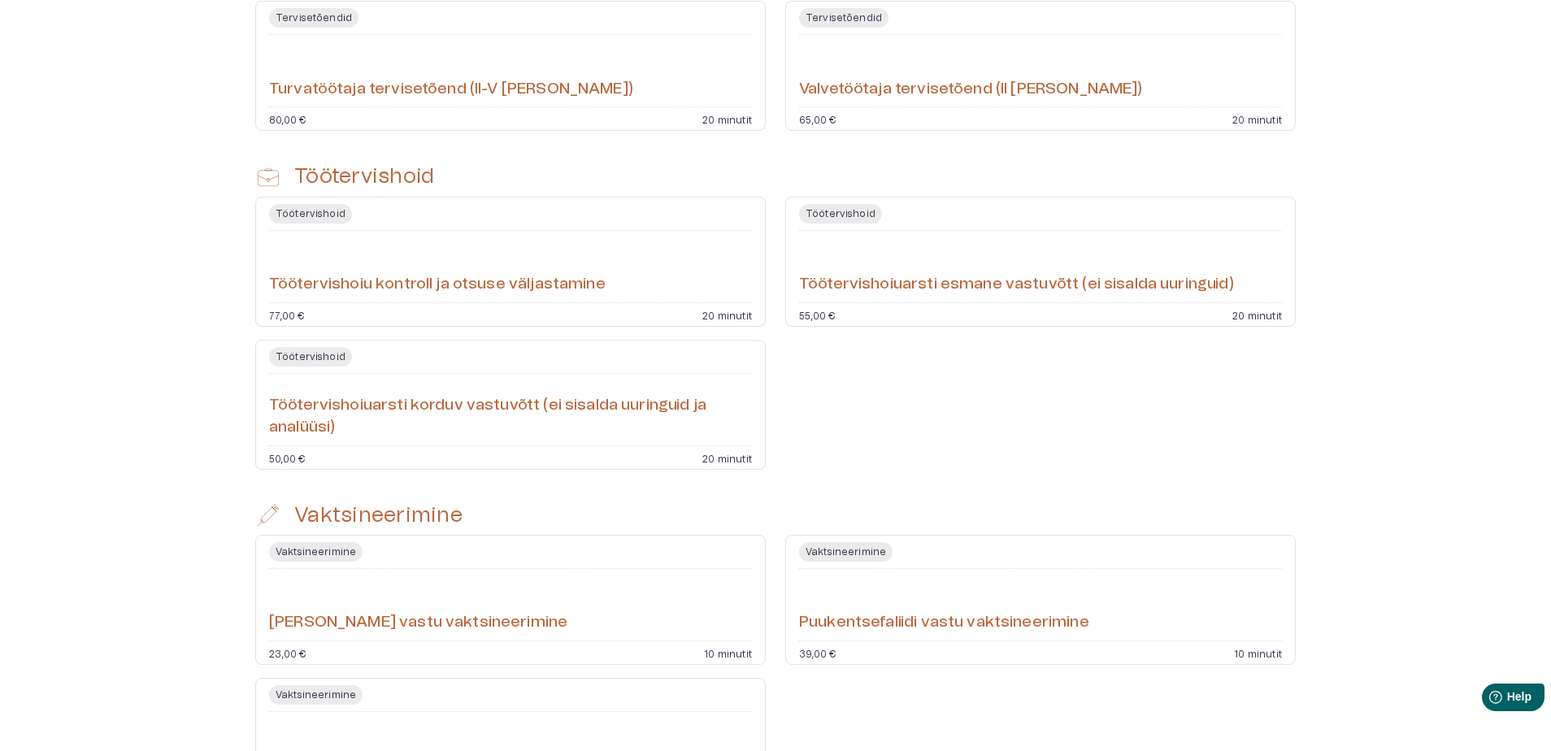
scroll to position [1082, 0]
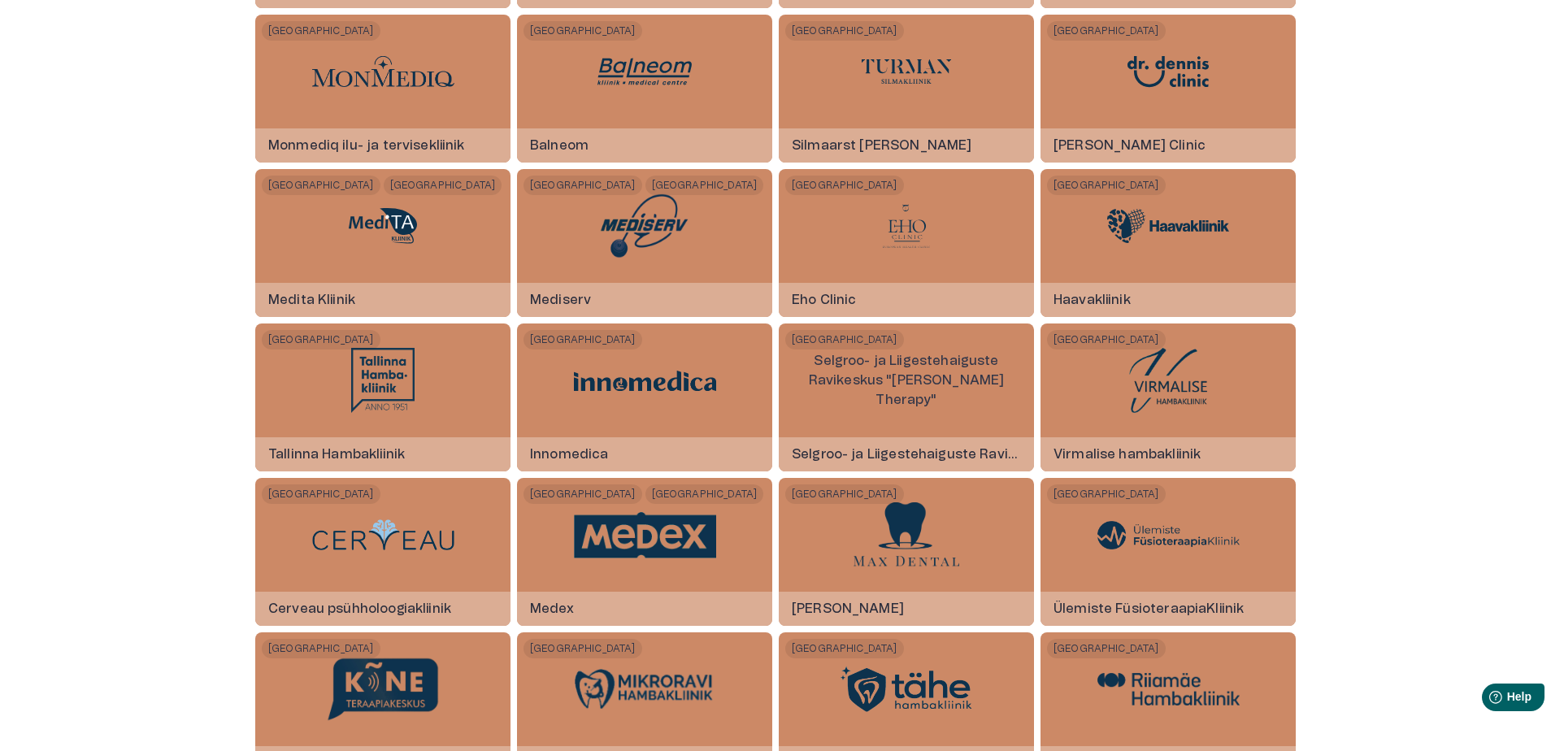
scroll to position [1945, 0]
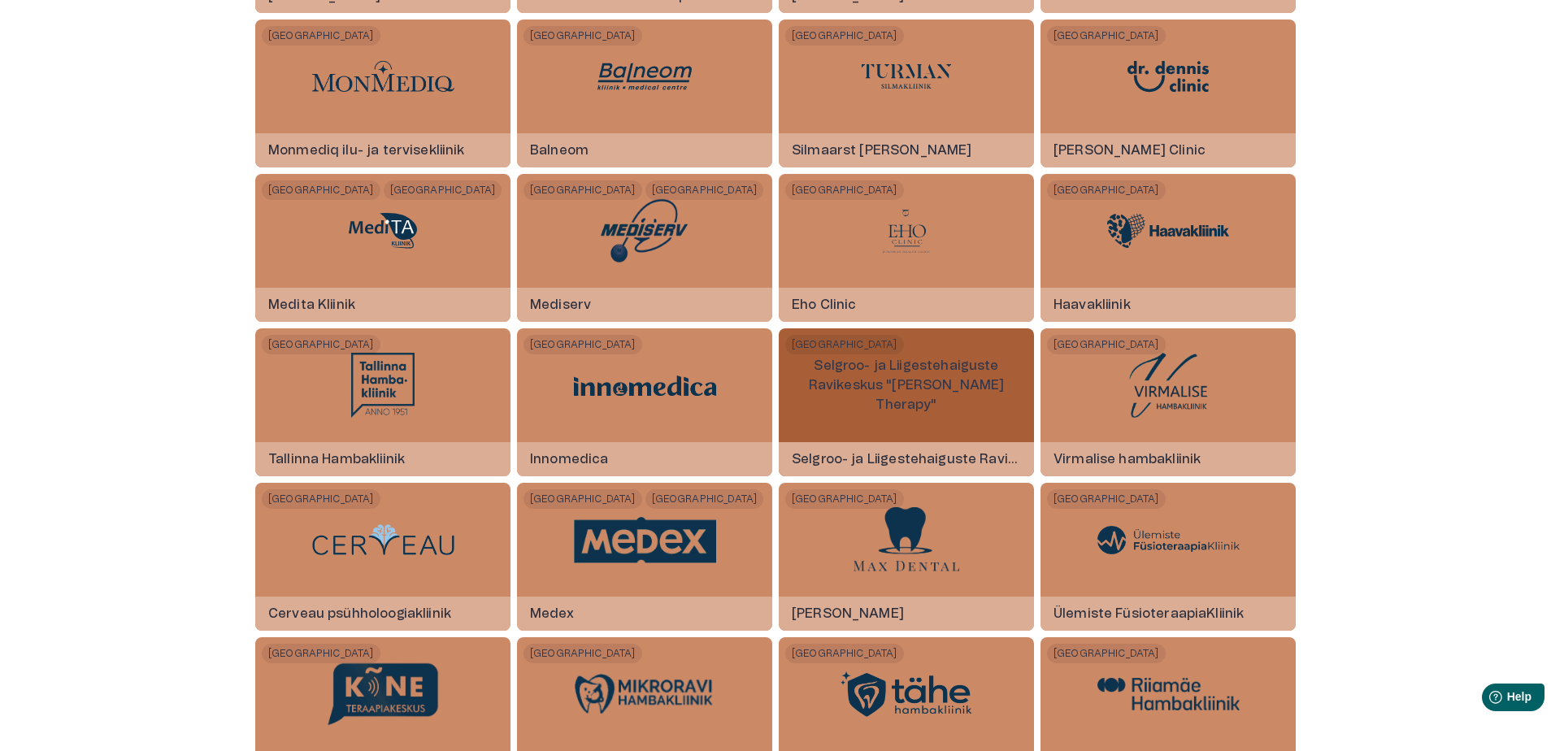
click at [910, 409] on p "Selgroo- ja Liigestehaiguste Ravikeskus "[PERSON_NAME] Therapy"" at bounding box center [906, 385] width 255 height 85
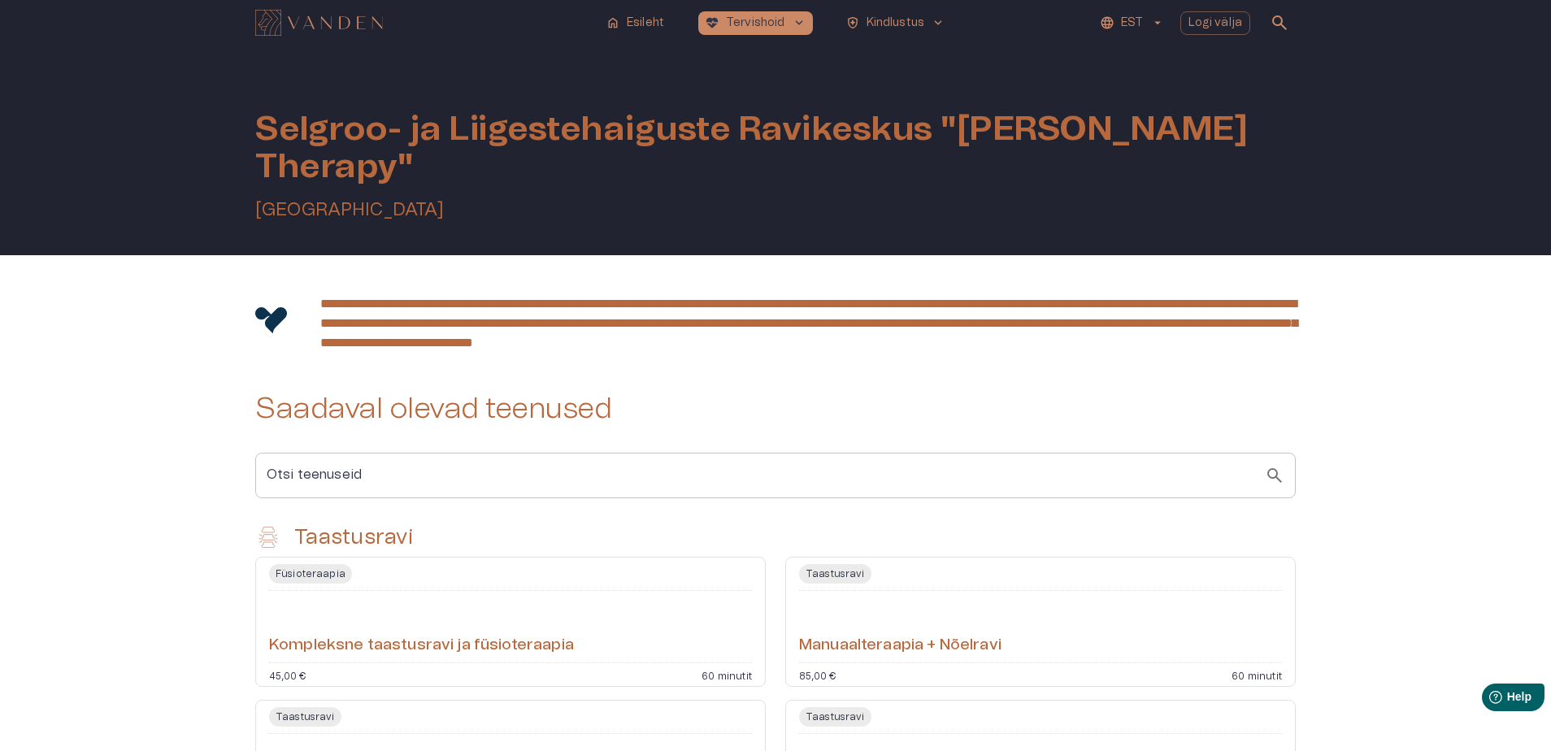
scroll to position [298, 0]
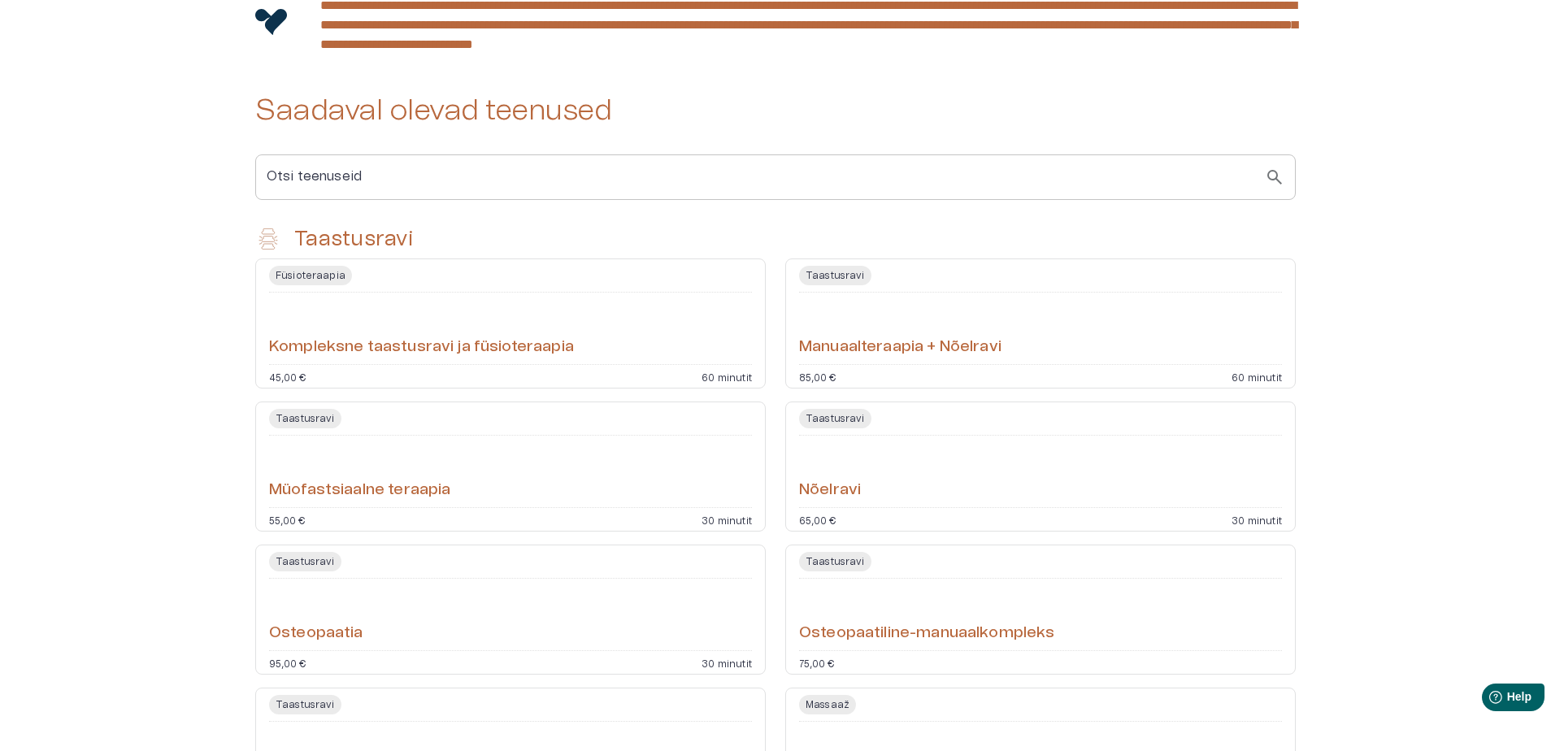
click at [356, 480] on h6 "Müofastsiaalne teraapia" at bounding box center [359, 491] width 181 height 22
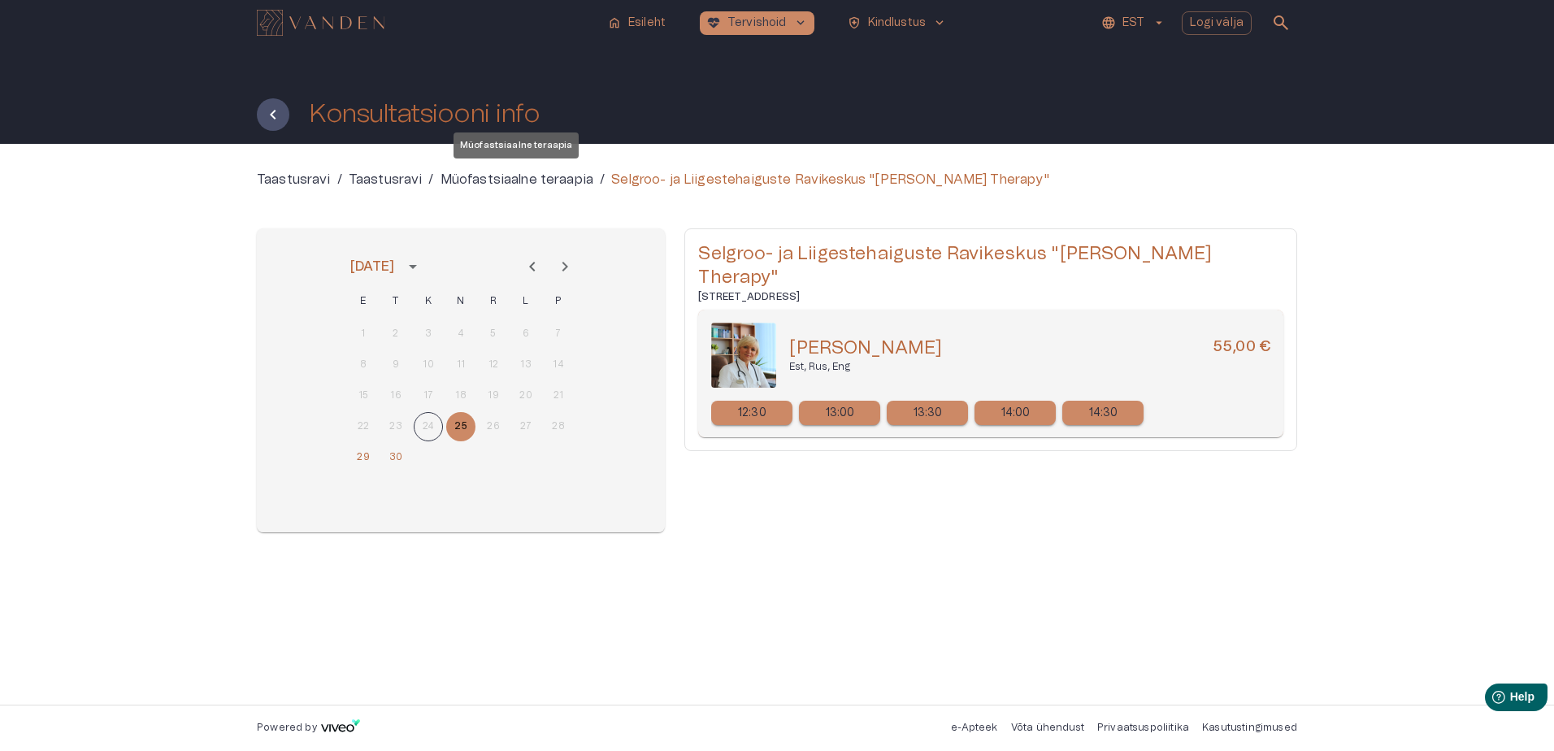
click at [549, 180] on p "Müofastsiaalne teraapia" at bounding box center [517, 180] width 153 height 20
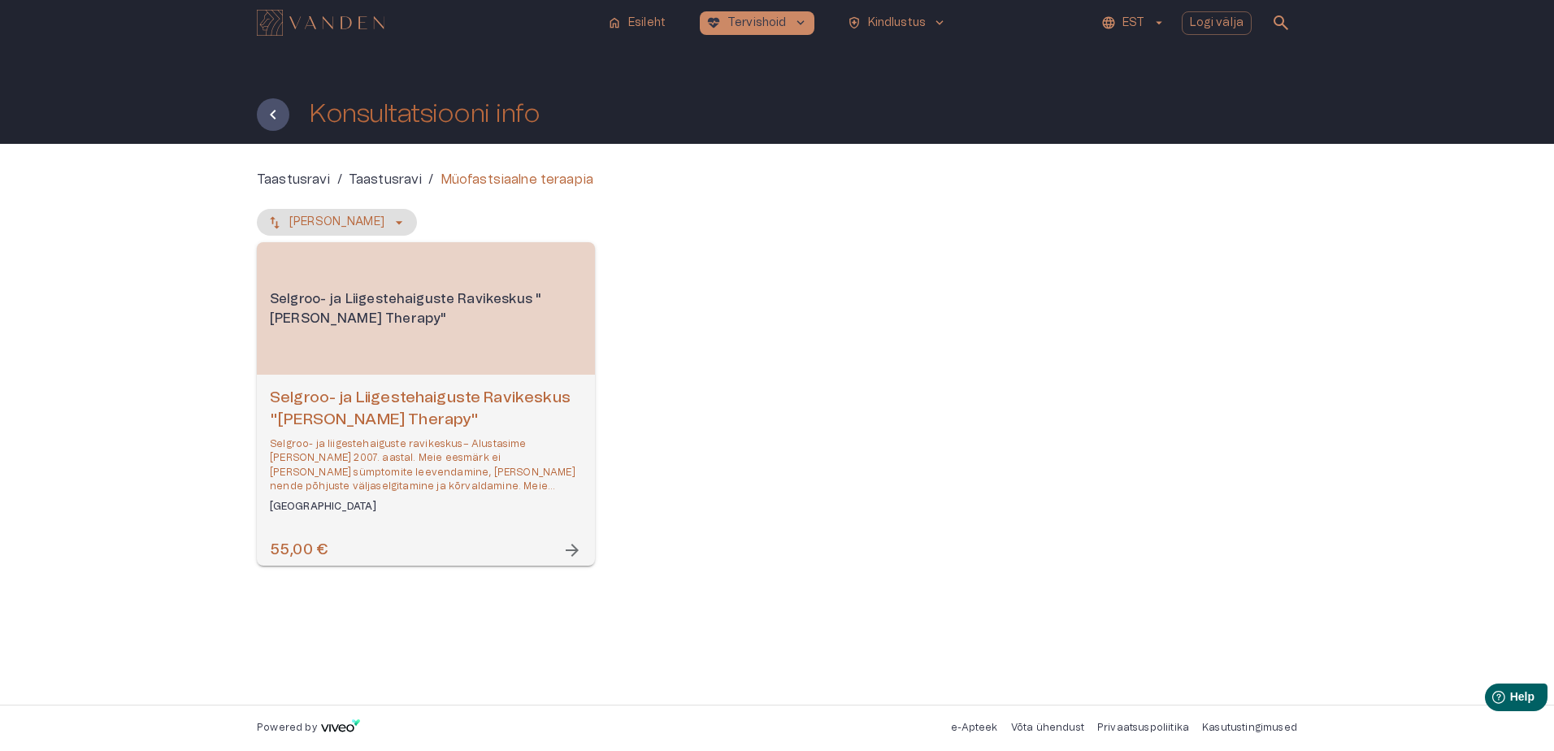
click at [457, 472] on p "Selgroo- ja liigestehaiguste ravikeskus– Alustasime [PERSON_NAME] 2007. aastal.…" at bounding box center [426, 465] width 312 height 56
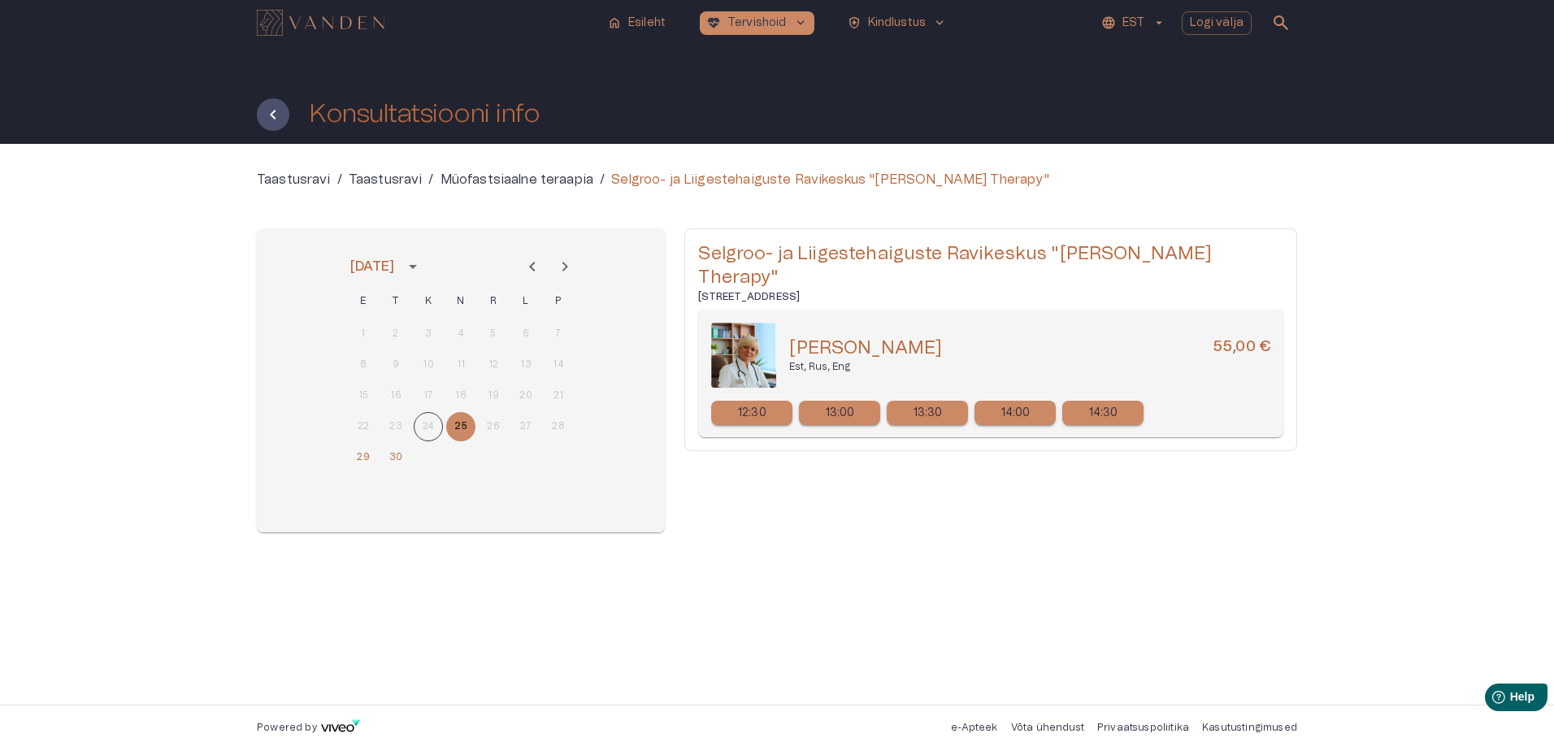
click at [520, 173] on p "Müofastsiaalne teraapia" at bounding box center [517, 180] width 153 height 20
click at [364, 181] on p "Taastusravi" at bounding box center [386, 180] width 74 height 20
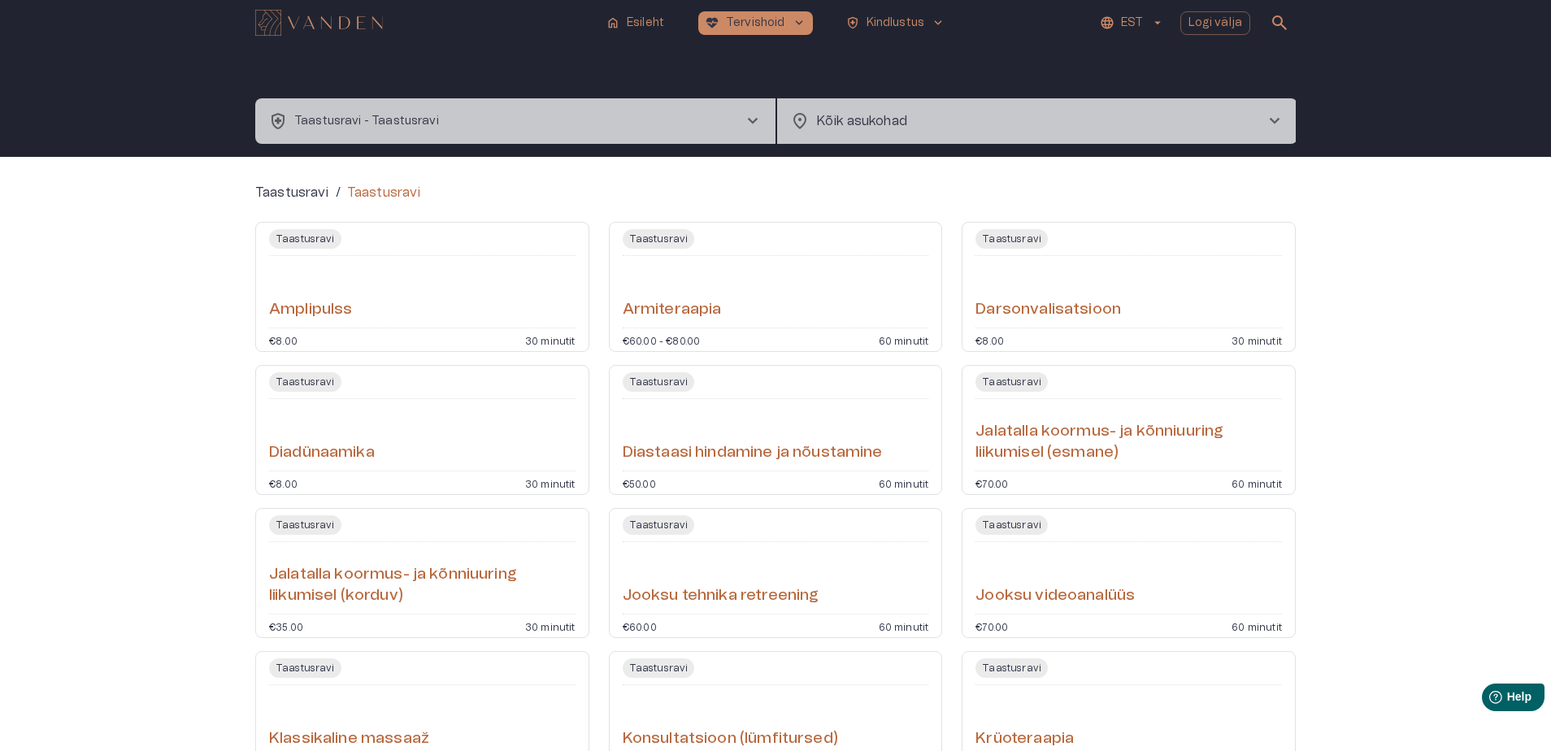
click at [321, 580] on h6 "Jalatalla koormus- ja kõnniuuring liikumisel (korduv)" at bounding box center [422, 585] width 306 height 43
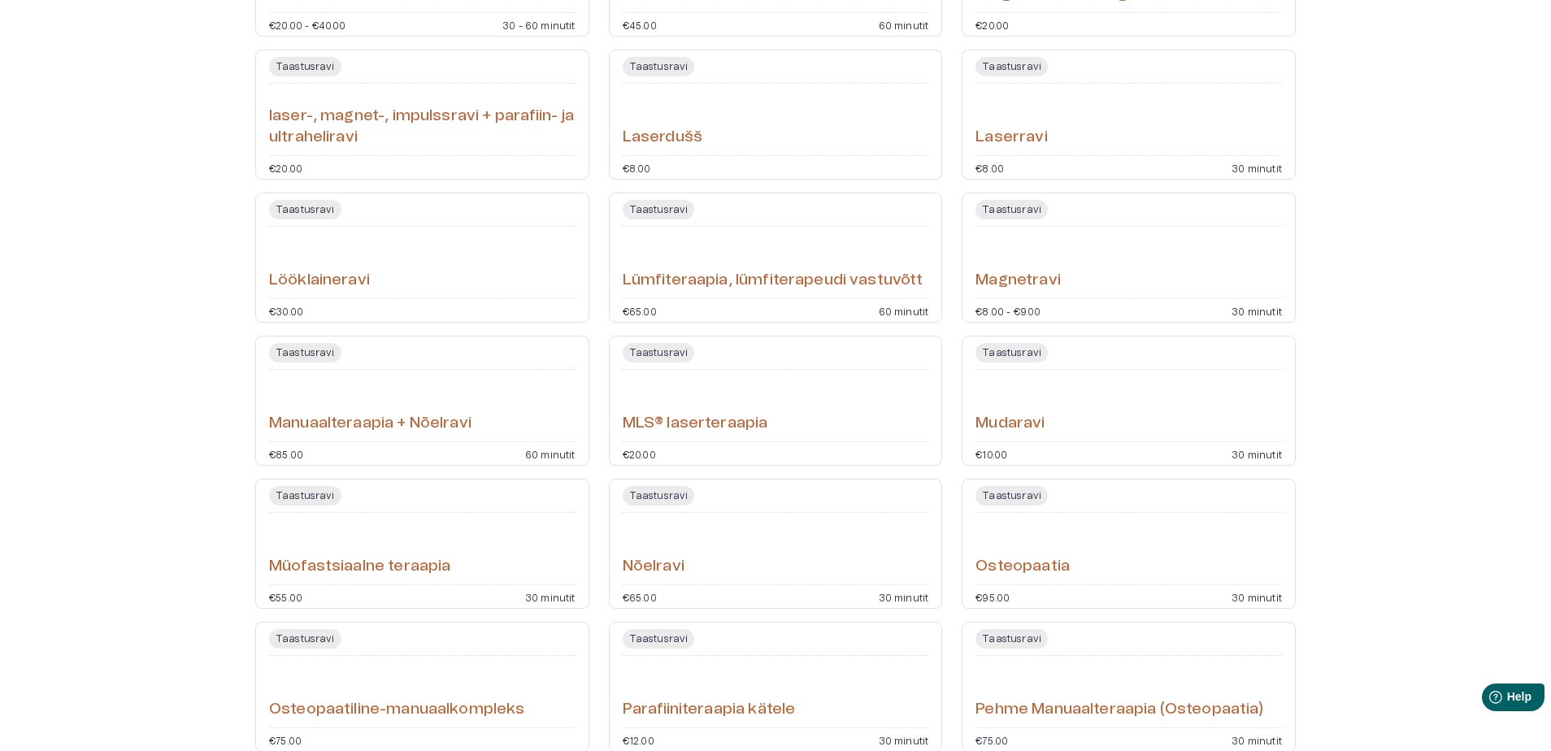
scroll to position [894, 0]
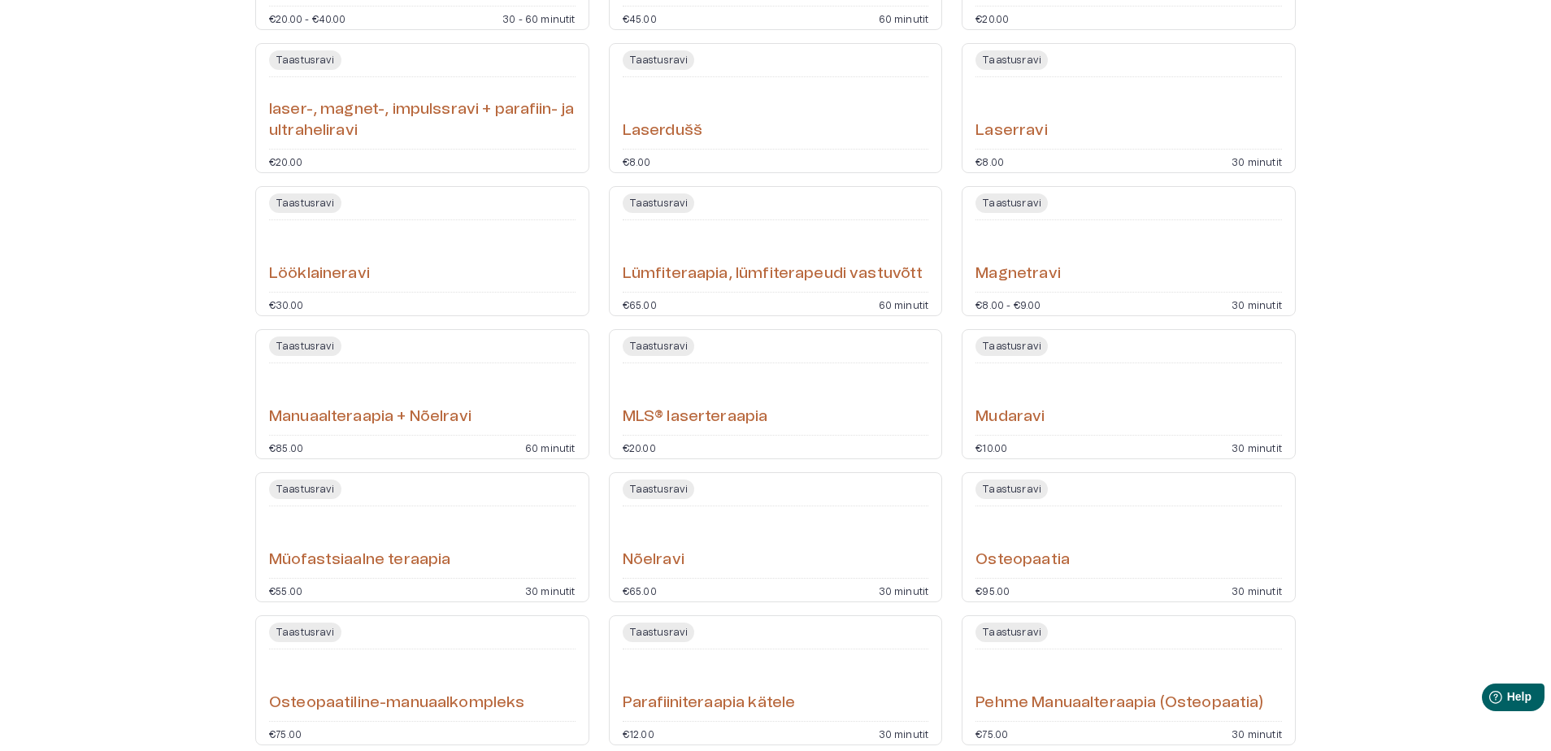
click at [308, 270] on h6 "Lööklaineravi" at bounding box center [319, 274] width 101 height 22
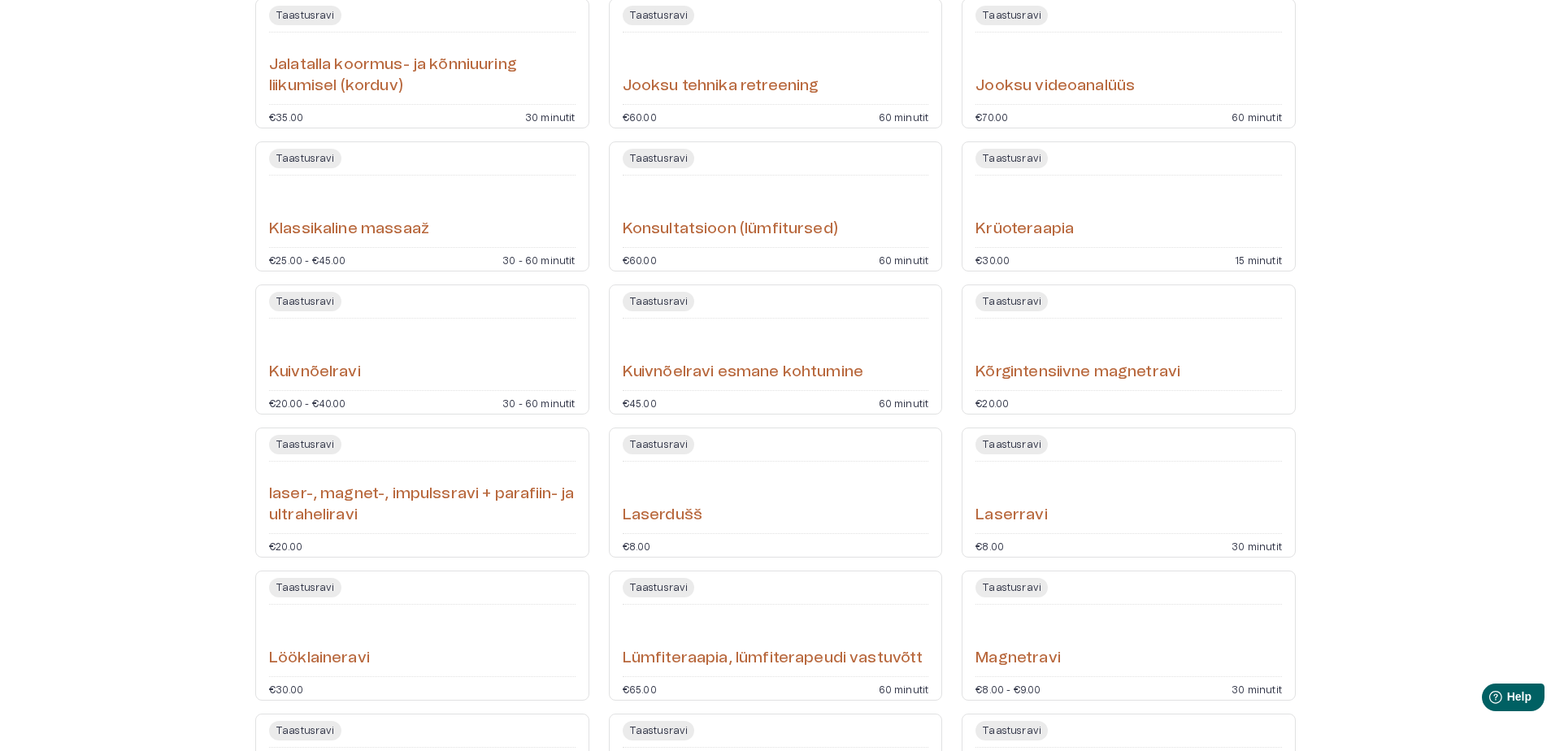
scroll to position [212, 0]
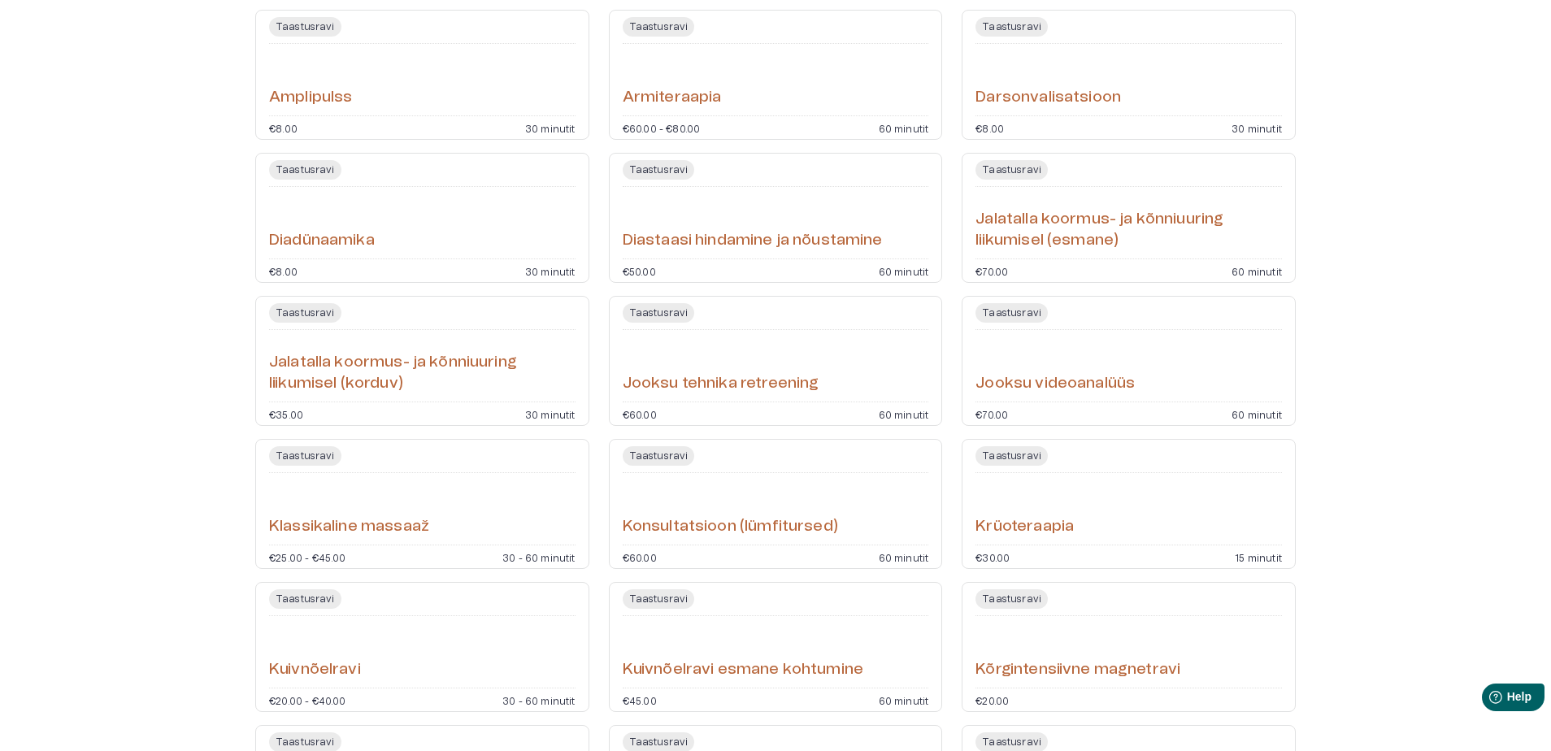
click at [1041, 219] on h6 "Jalatalla koormus- ja kõnniuuring liikumisel (esmane)" at bounding box center [1128, 230] width 306 height 43
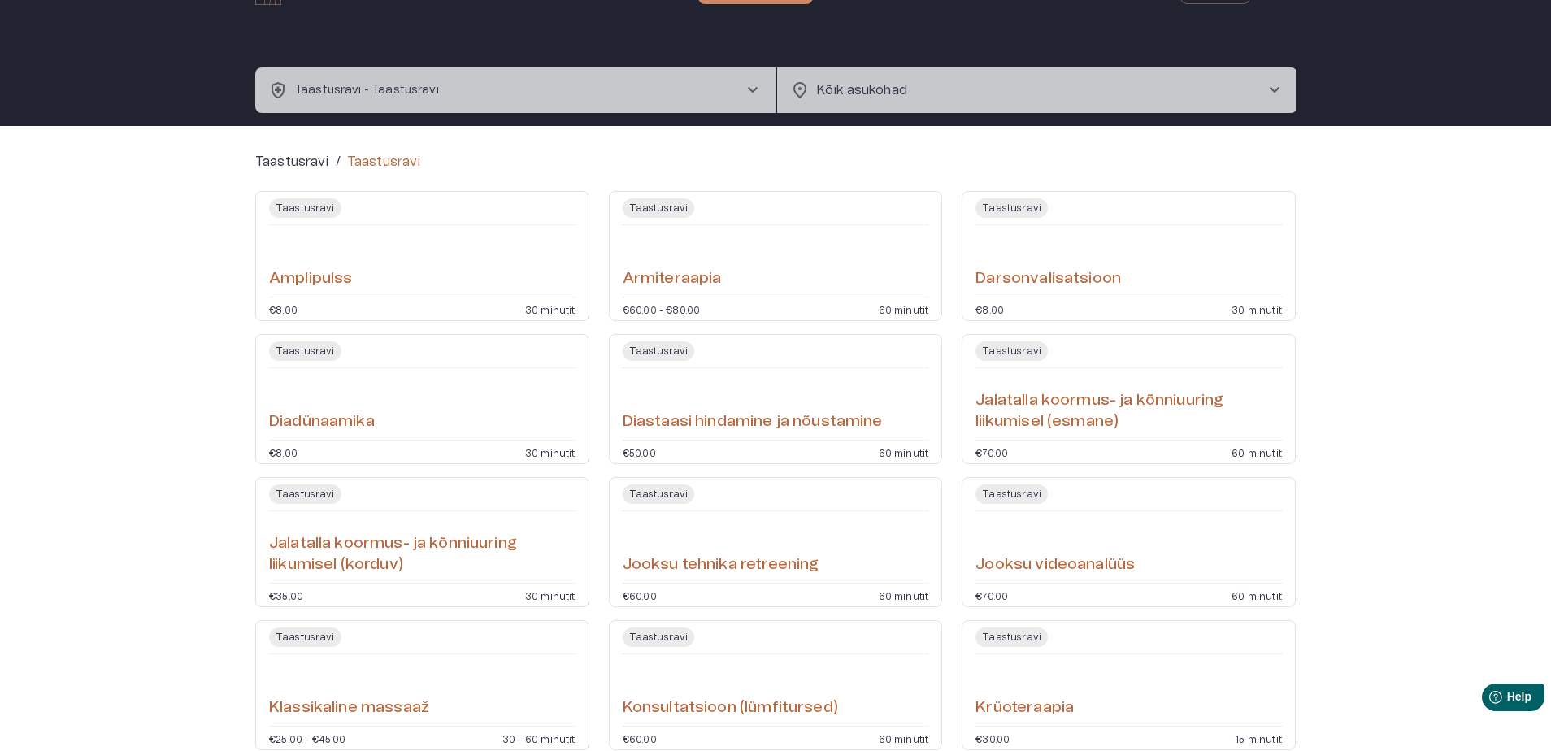
scroll to position [25, 0]
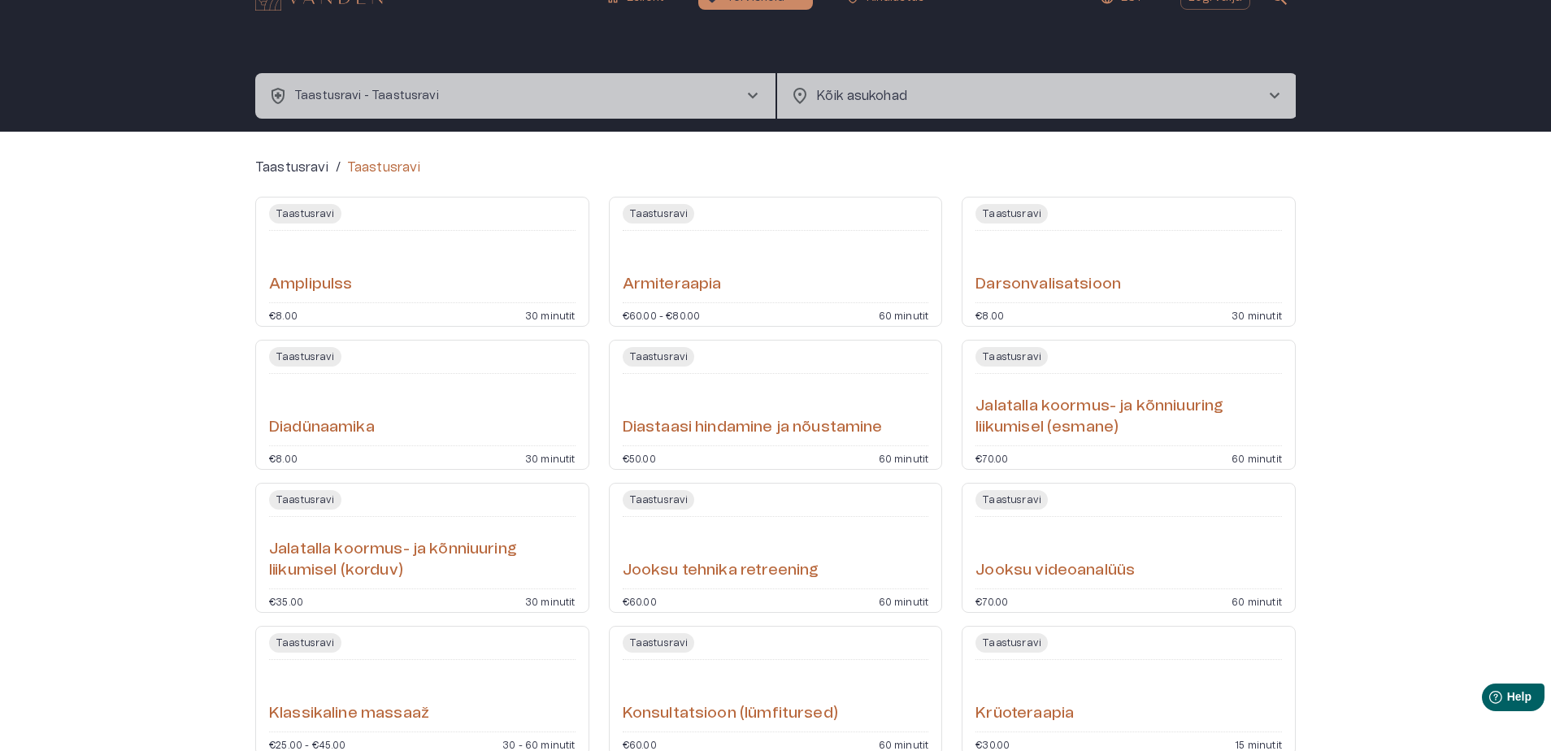
click at [1026, 282] on h6 "Darsonvalisatsioon" at bounding box center [1048, 285] width 146 height 22
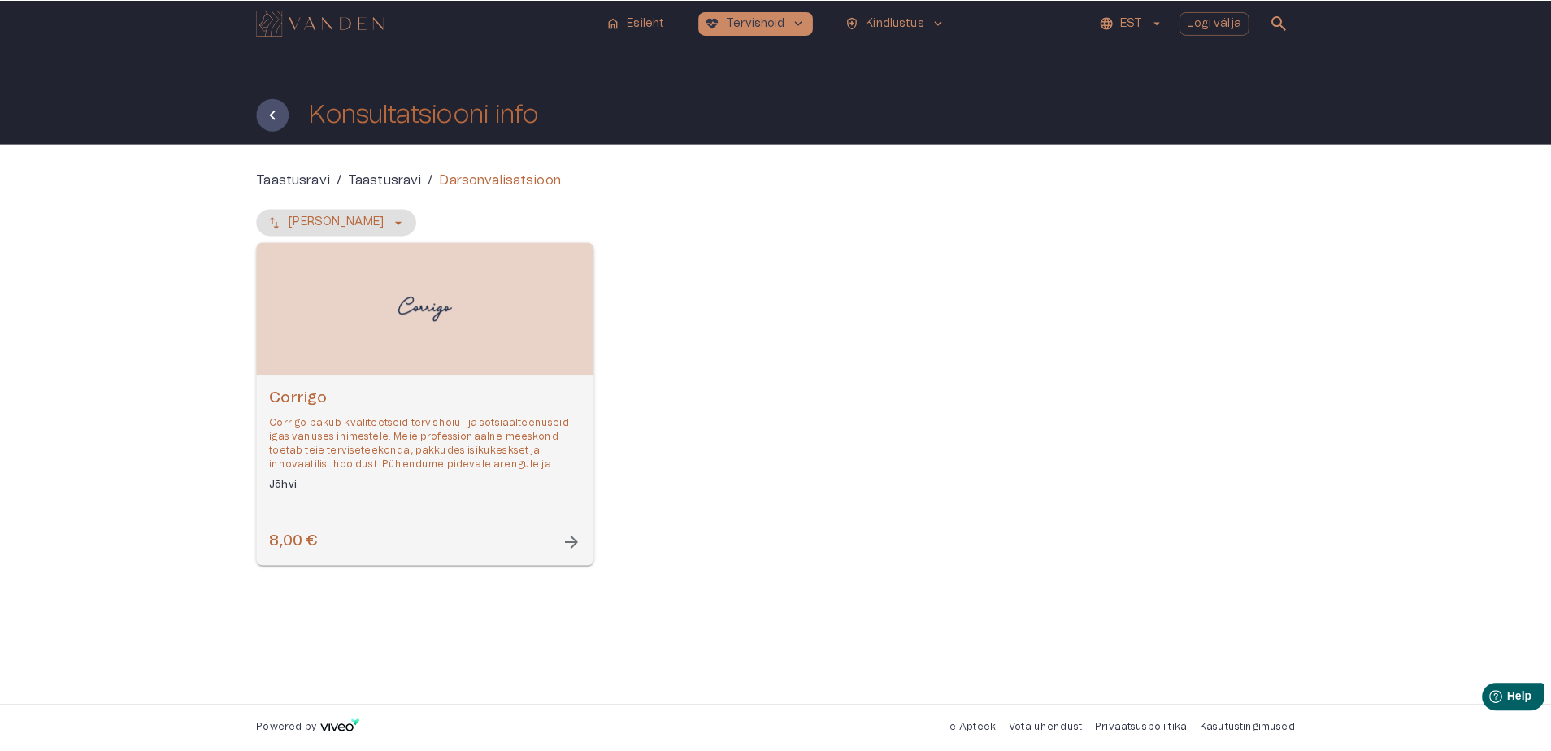
scroll to position [25, 0]
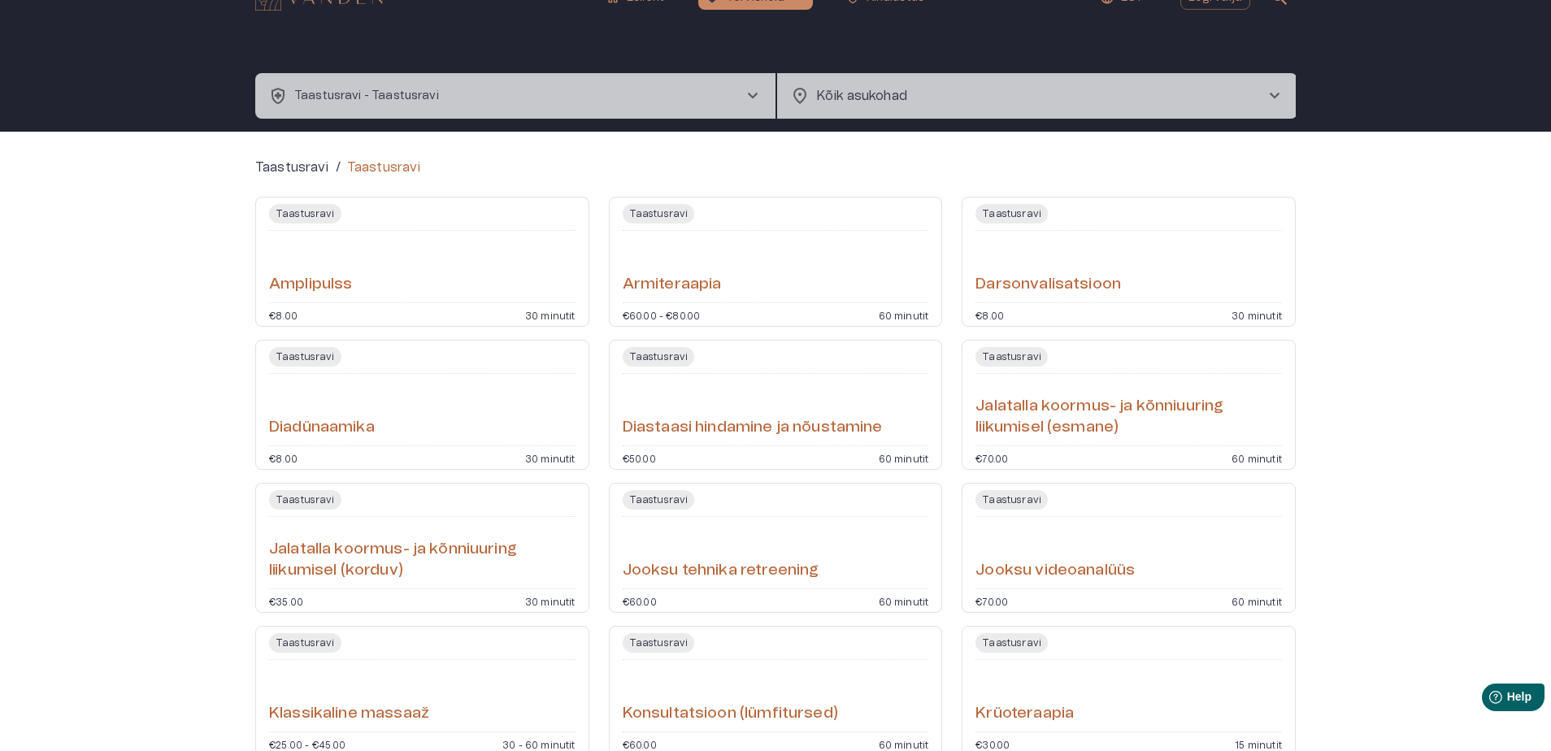
click at [756, 91] on span "chevron_right" at bounding box center [753, 96] width 20 height 20
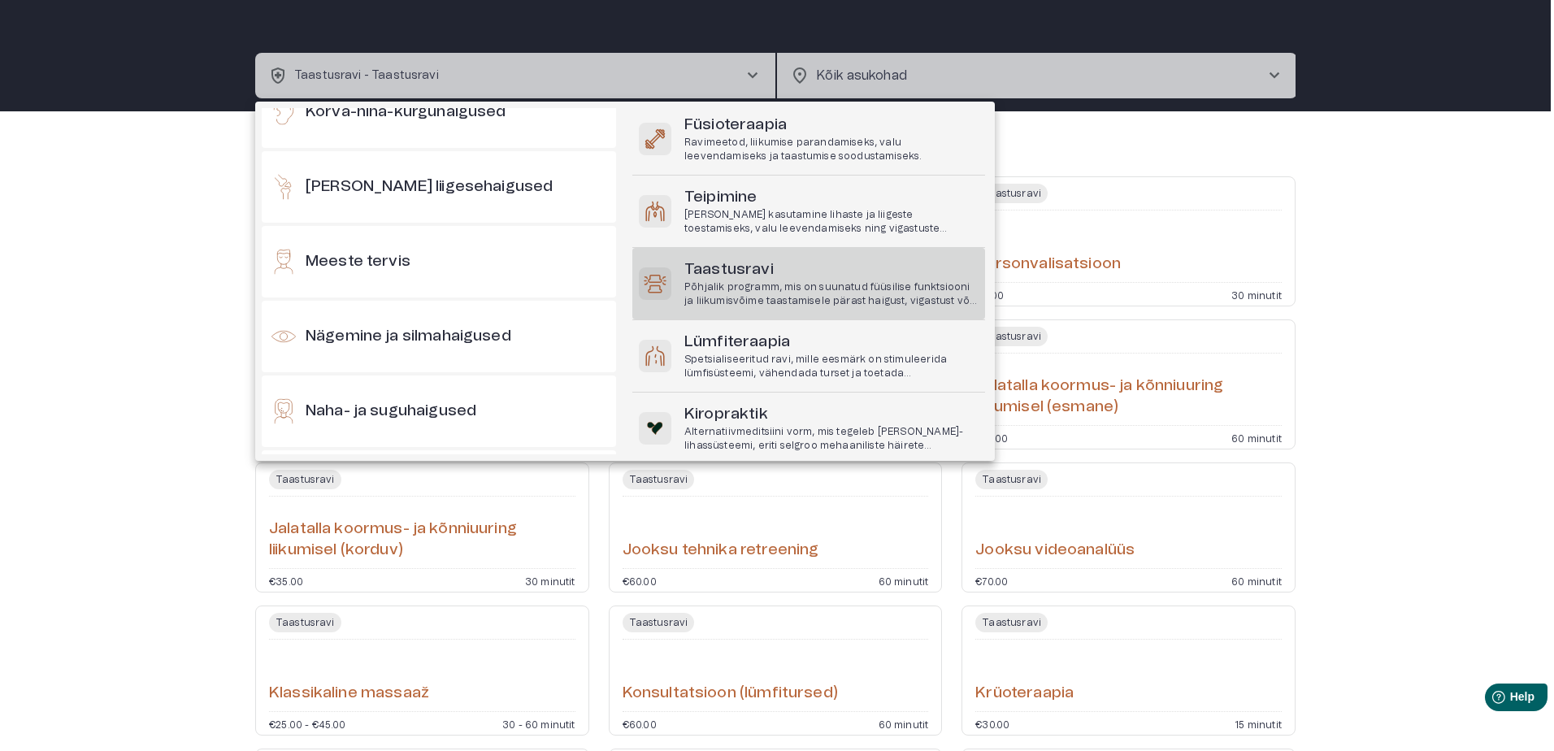
scroll to position [558, 0]
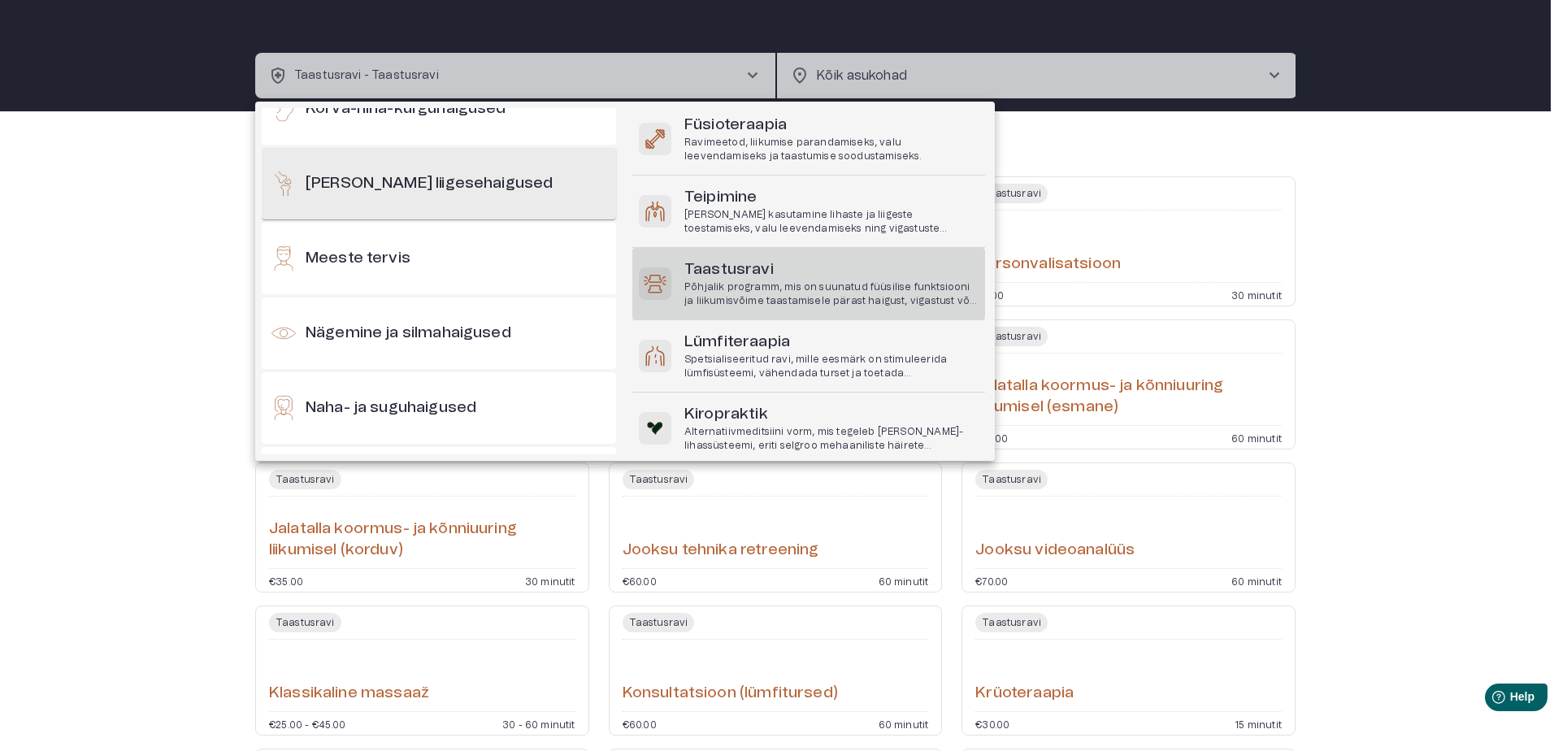
click at [385, 183] on h6 "[PERSON_NAME] liigesehaigused" at bounding box center [429, 184] width 247 height 22
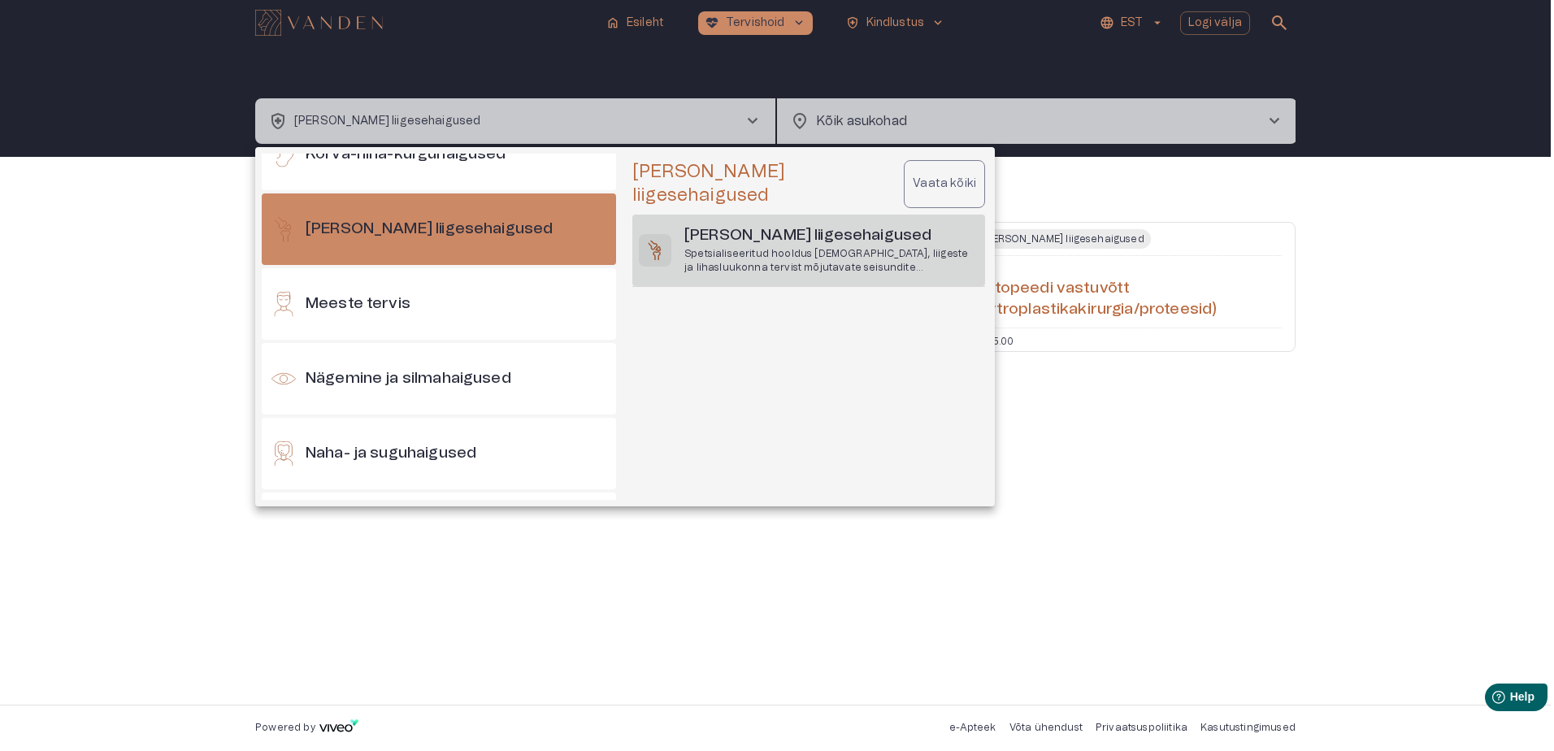
click at [789, 225] on h6 "[PERSON_NAME] liigesehaigused" at bounding box center [831, 236] width 294 height 22
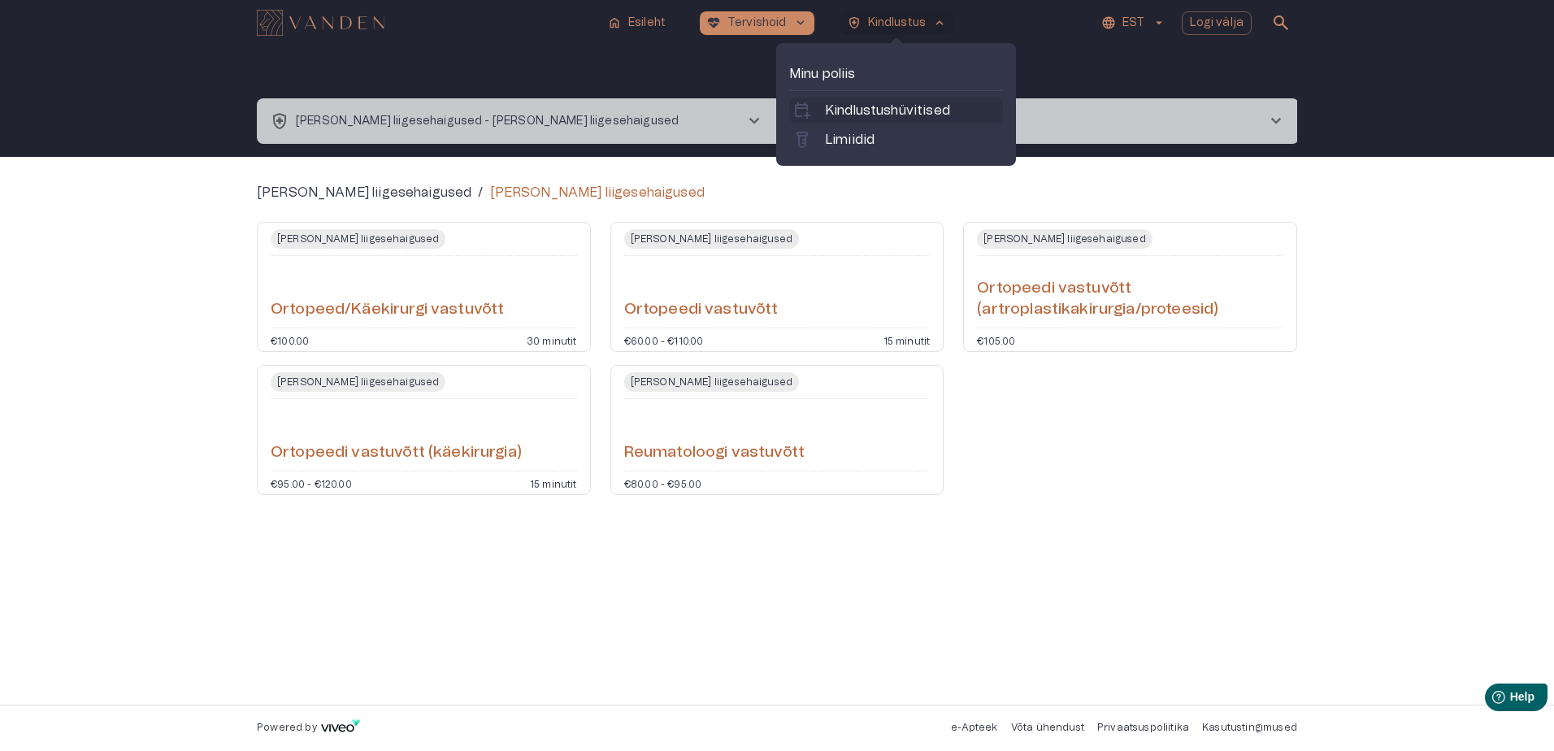
click at [836, 103] on p "Kindlustushüvitised" at bounding box center [887, 111] width 125 height 20
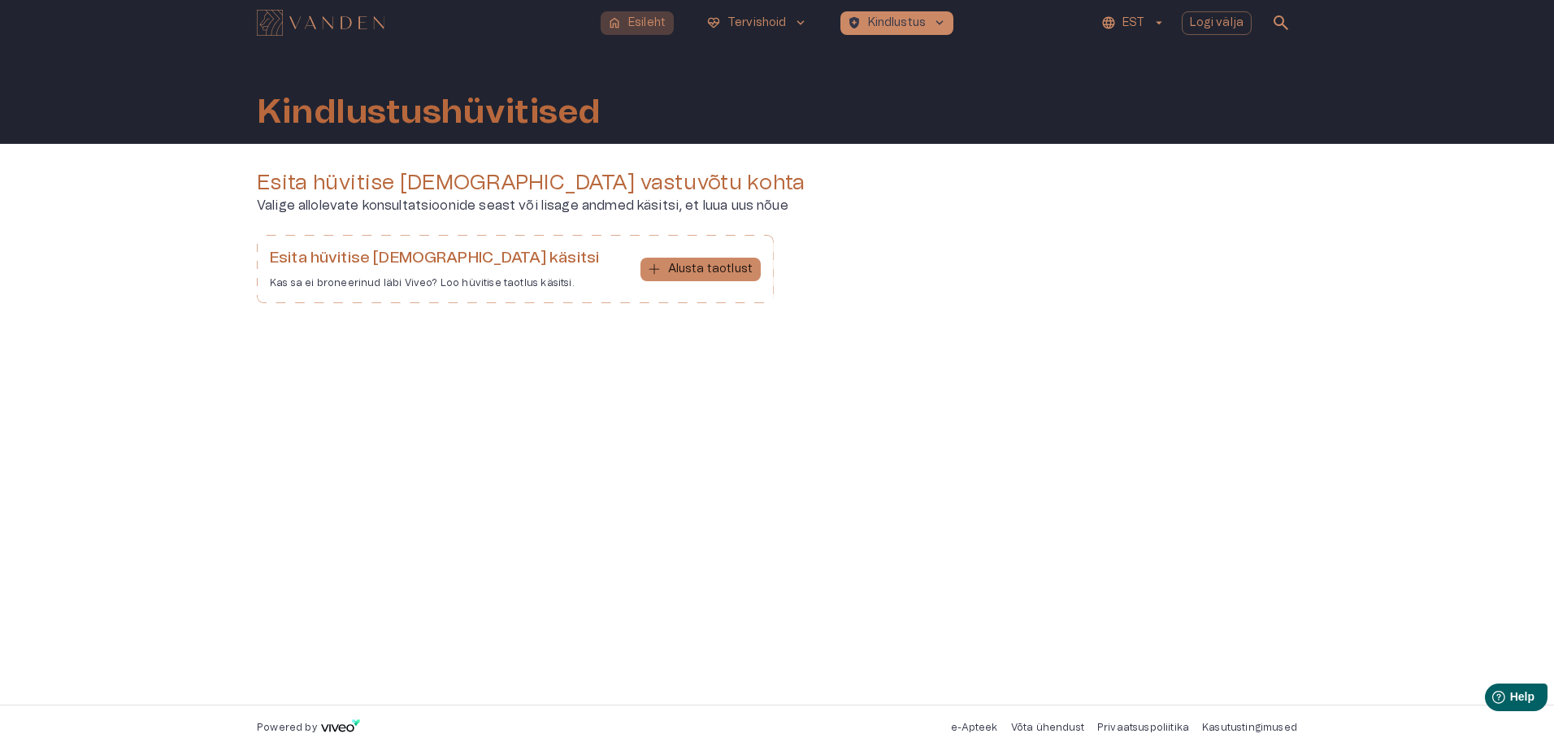
click at [637, 19] on p "Esileht" at bounding box center [646, 23] width 37 height 17
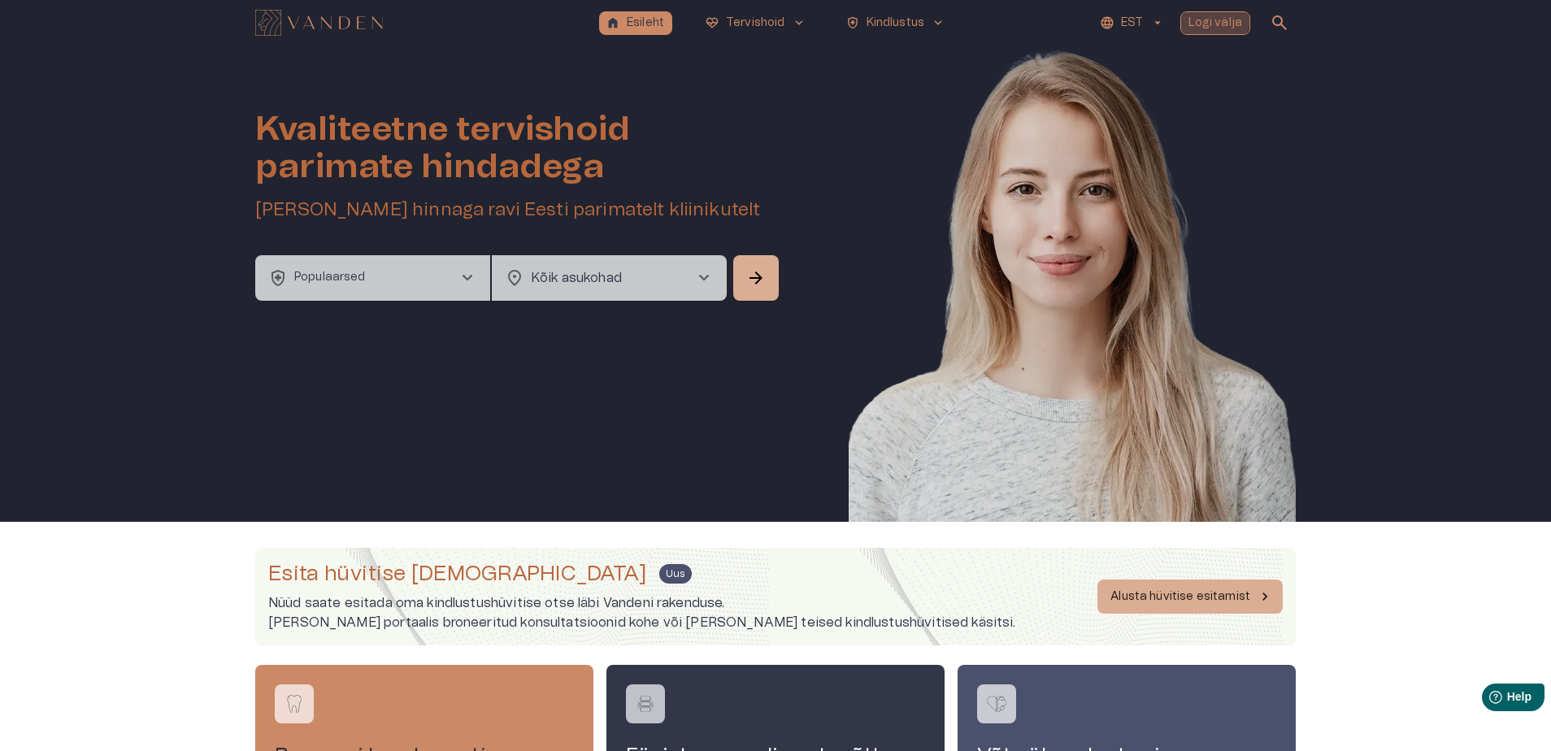
click at [1213, 21] on p "Logi välja" at bounding box center [1215, 23] width 54 height 17
